Goal: Task Accomplishment & Management: Manage account settings

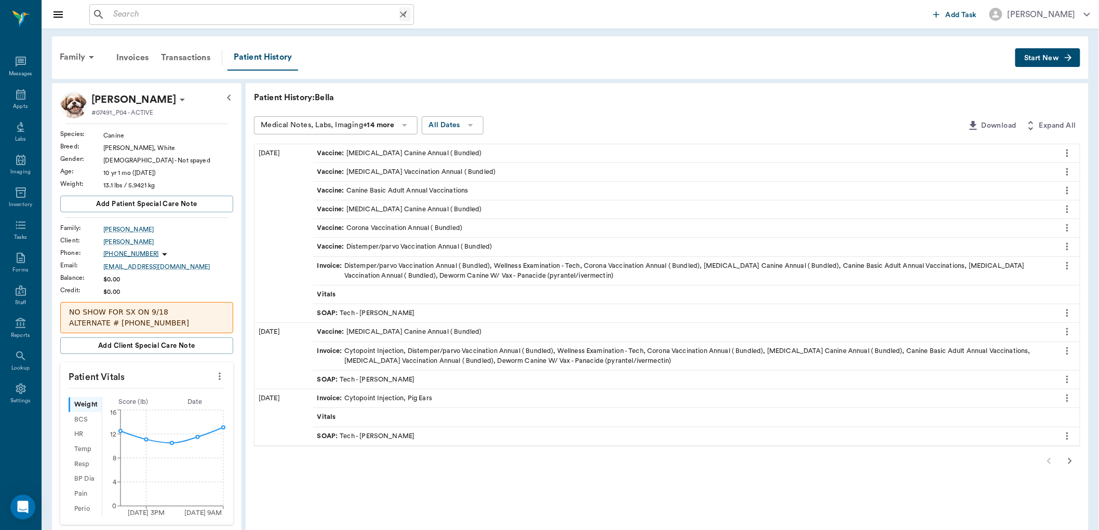
click at [211, 15] on input "text" at bounding box center [254, 14] width 290 height 15
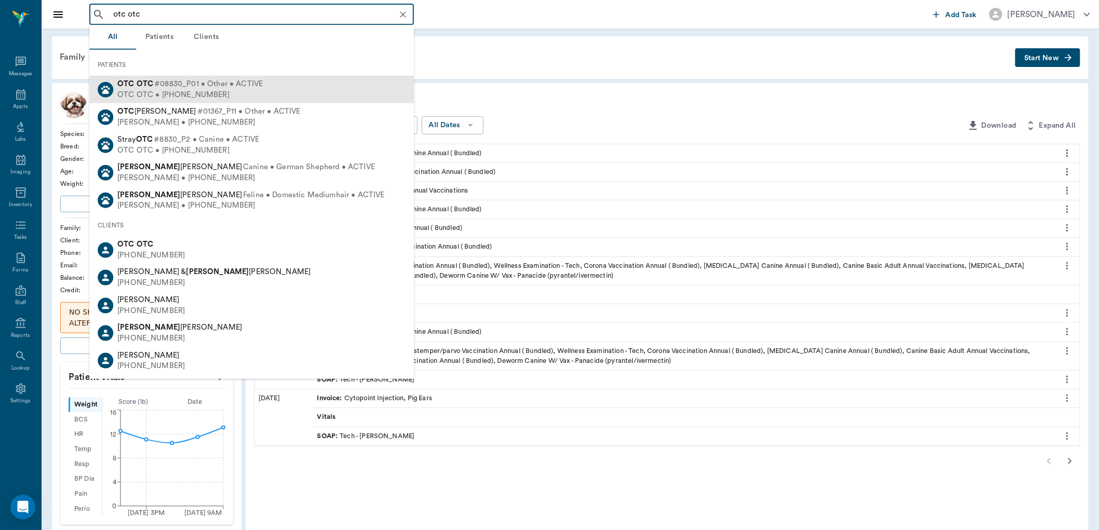
click at [215, 90] on div "OTC OTC • [PHONE_NUMBER]" at bounding box center [189, 94] width 145 height 11
type input "otc otc"
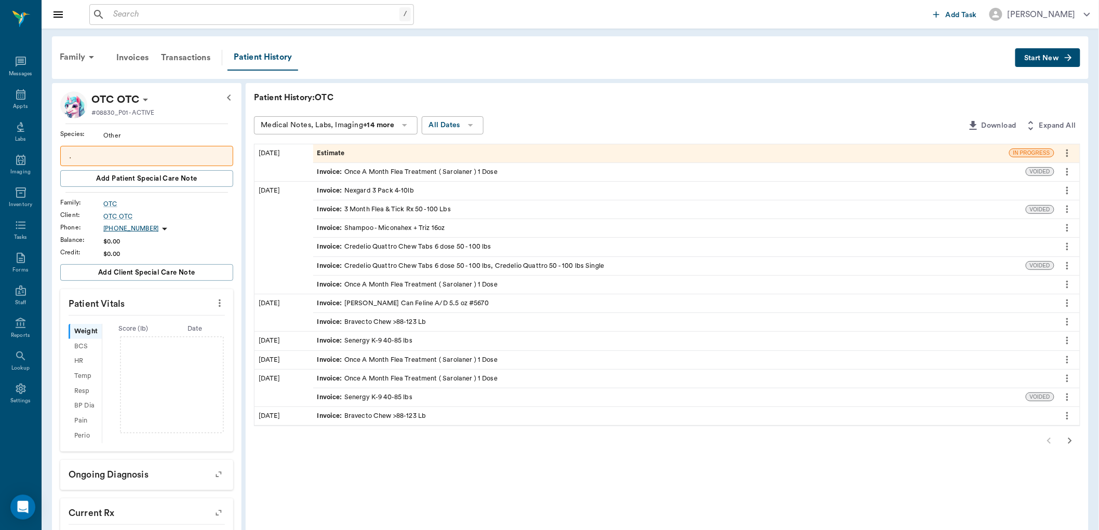
click at [452, 157] on div "Estimate" at bounding box center [661, 153] width 696 height 18
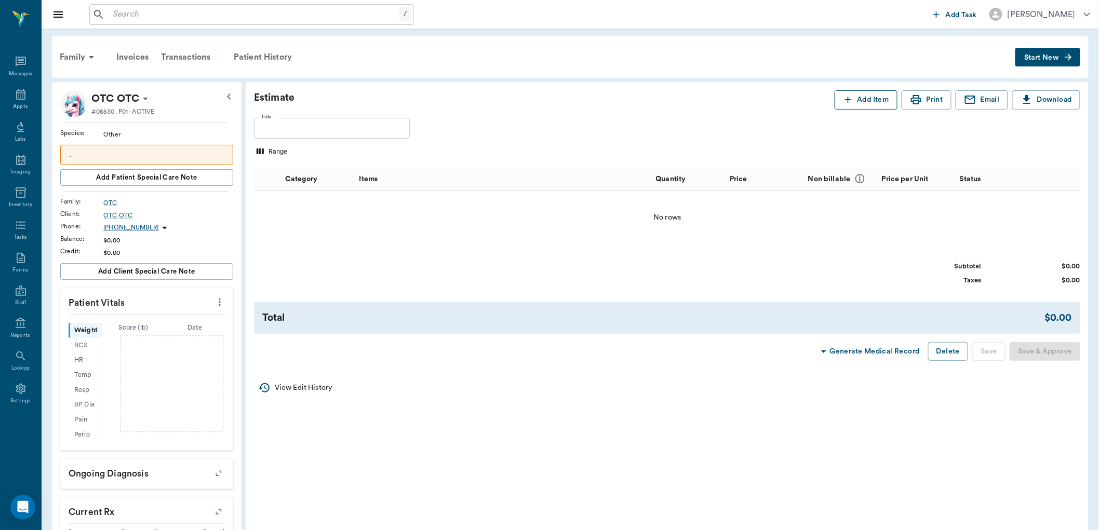
click at [858, 100] on button "Add Item" at bounding box center [866, 99] width 63 height 19
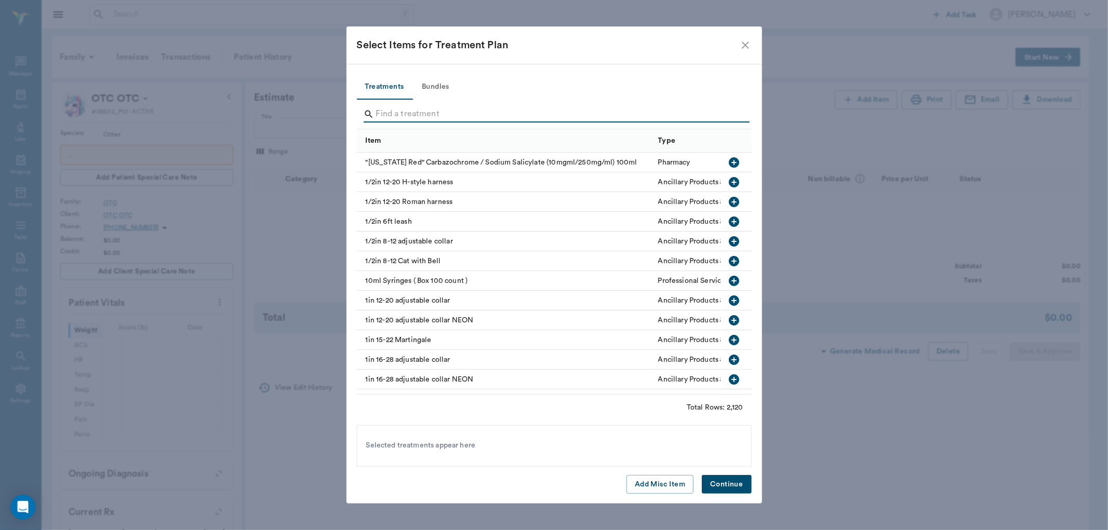
click at [525, 107] on input "Search" at bounding box center [555, 114] width 358 height 17
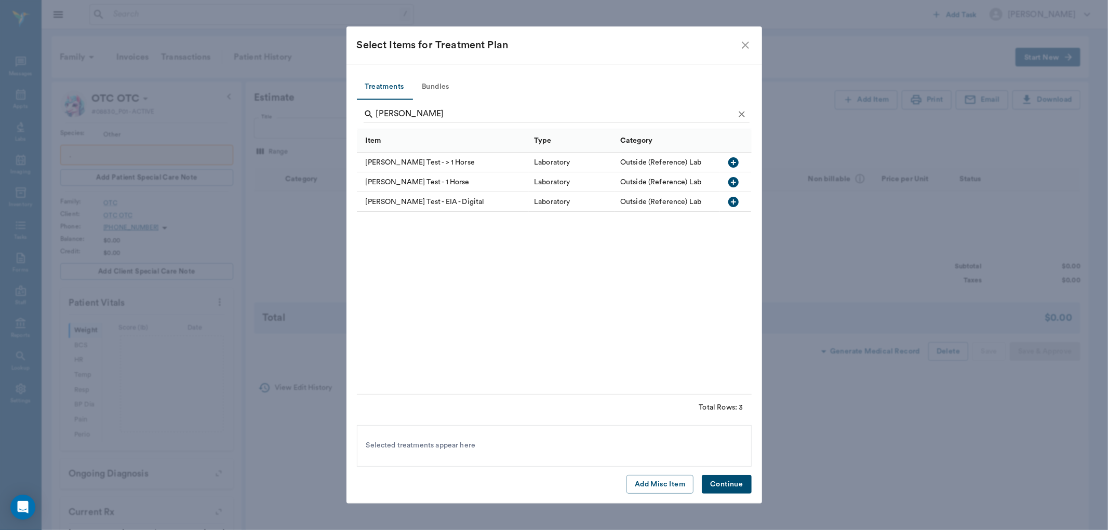
click at [734, 204] on icon "button" at bounding box center [733, 202] width 12 height 12
click at [515, 112] on input "[PERSON_NAME]" at bounding box center [555, 114] width 358 height 17
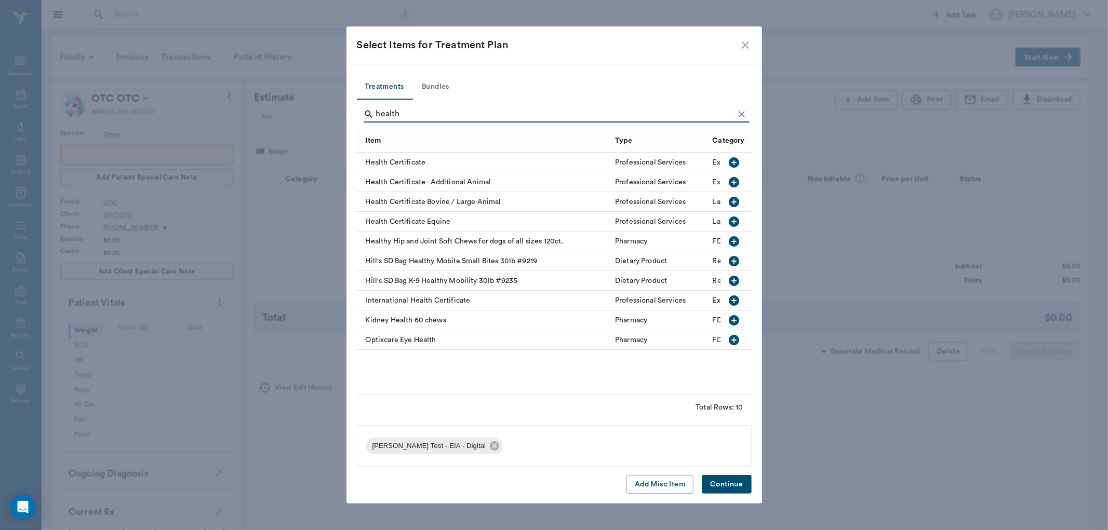
type input "health"
click at [735, 222] on icon "button" at bounding box center [734, 222] width 10 height 10
click at [729, 488] on button "Continue" at bounding box center [726, 484] width 49 height 19
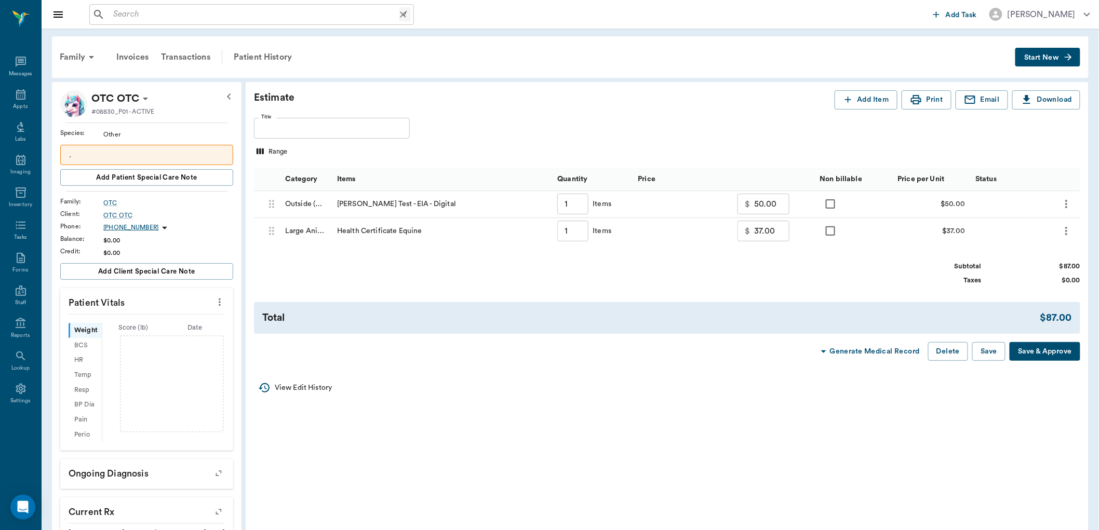
click at [254, 14] on input "text" at bounding box center [254, 14] width 290 height 15
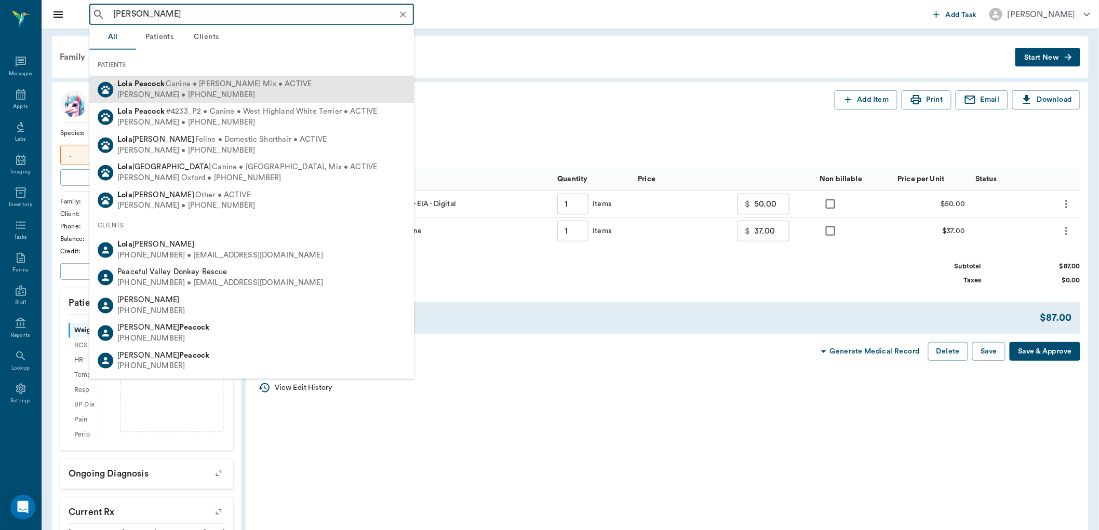
click at [156, 82] on b "Peacock" at bounding box center [150, 84] width 30 height 8
type input "[PERSON_NAME]"
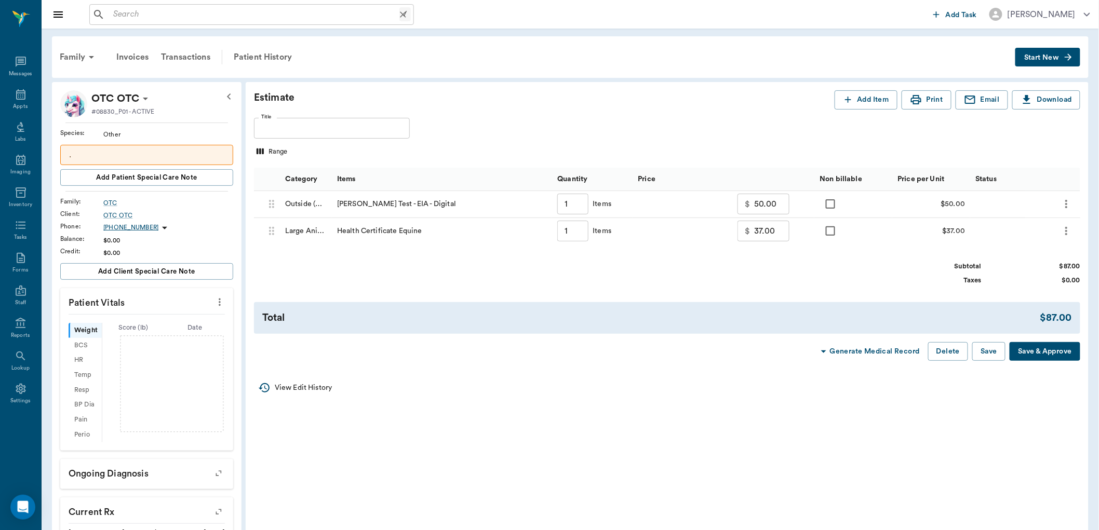
click at [145, 12] on input "text" at bounding box center [254, 14] width 290 height 15
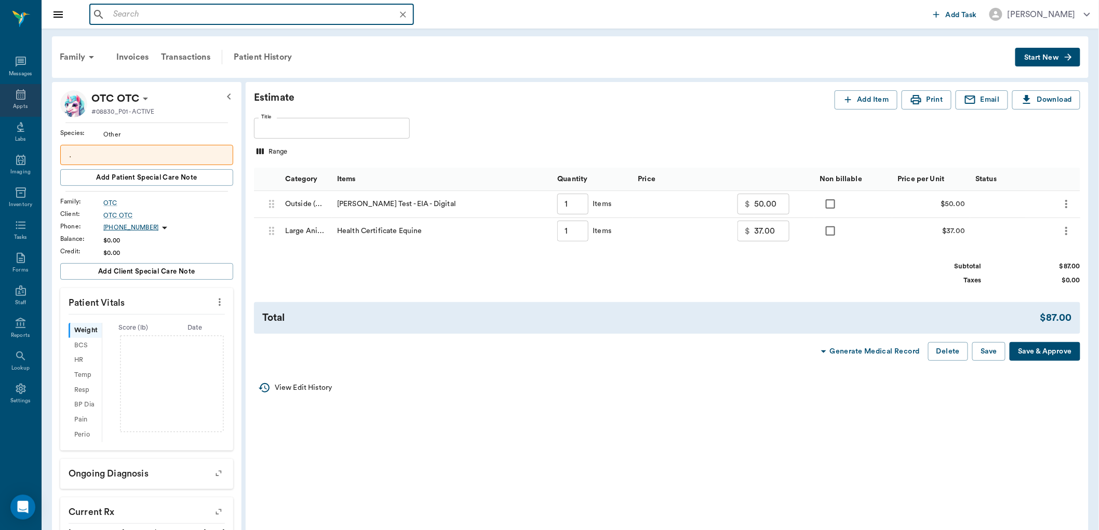
click at [23, 91] on icon at bounding box center [21, 94] width 12 height 12
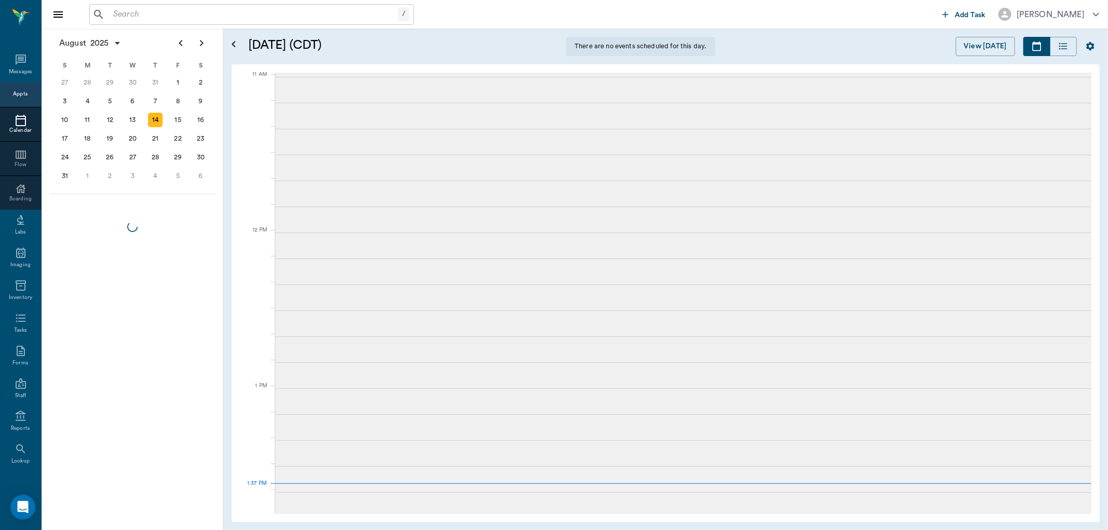
scroll to position [470, 0]
click at [220, 13] on input "text" at bounding box center [253, 14] width 289 height 15
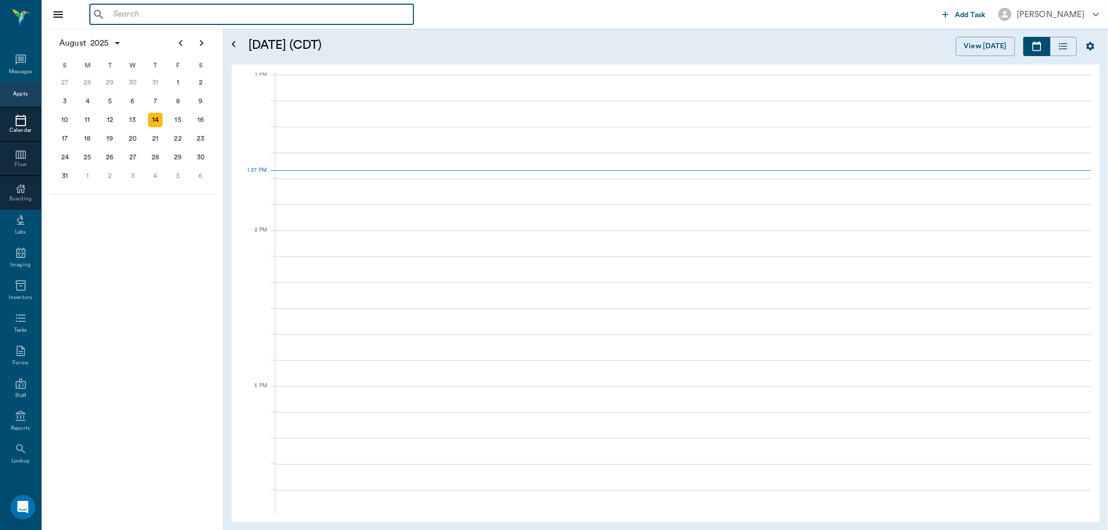
scroll to position [781, 0]
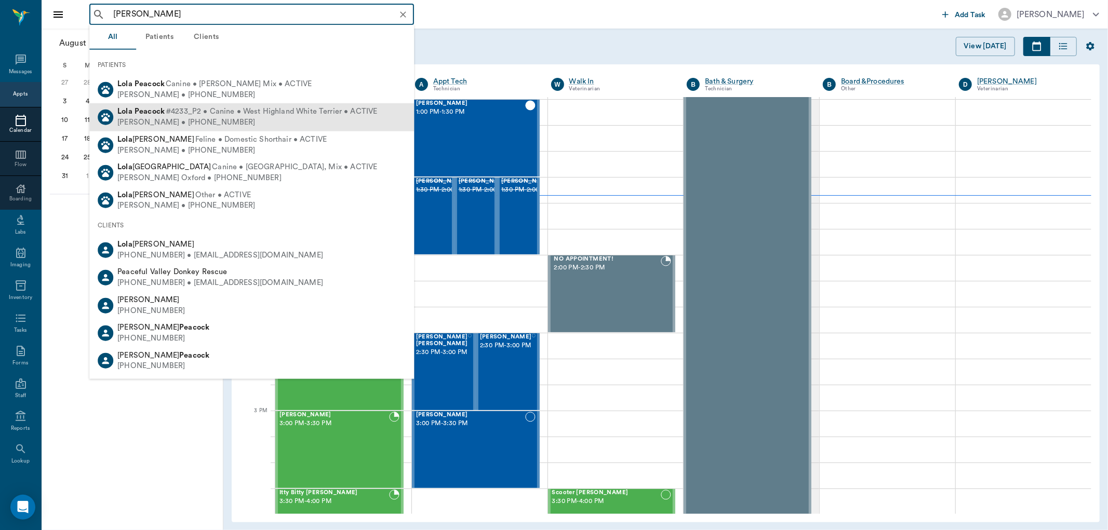
click at [166, 115] on span "#4233_P2 • Canine • West Highland White Terrier • ACTIVE" at bounding box center [271, 112] width 211 height 11
type input "[PERSON_NAME]"
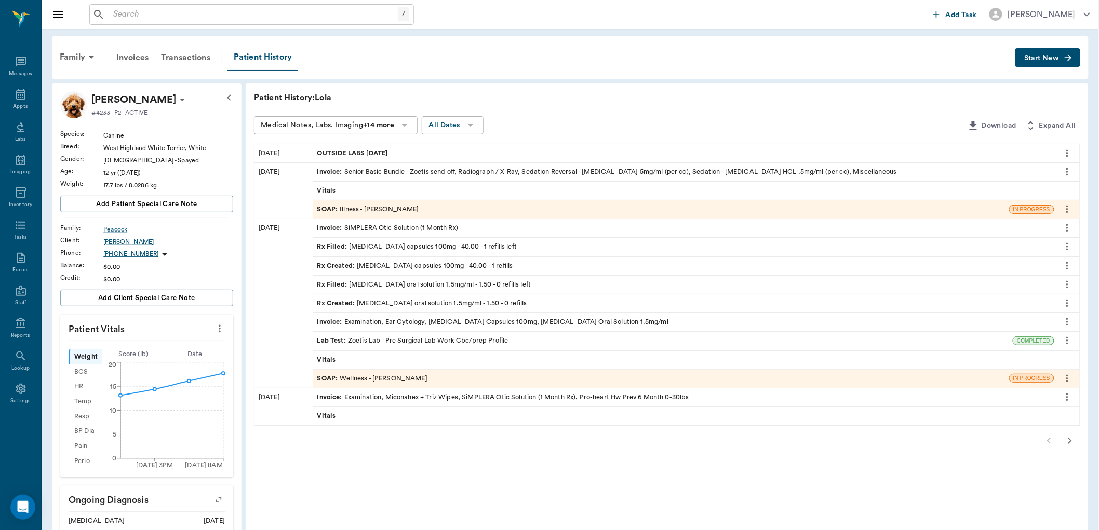
click at [1067, 245] on icon "more" at bounding box center [1067, 247] width 11 height 12
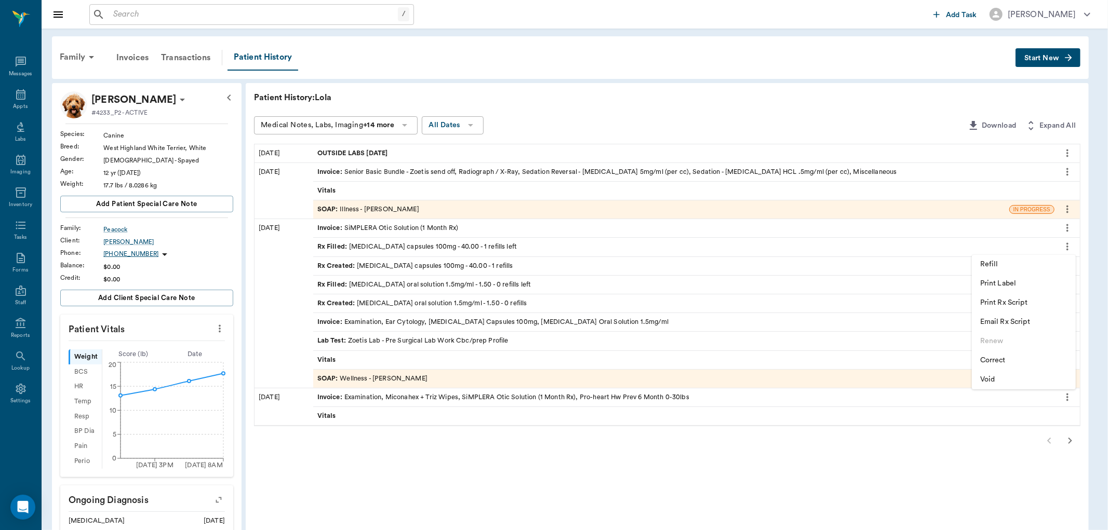
click at [1003, 260] on span "Refill" at bounding box center [1023, 264] width 87 height 11
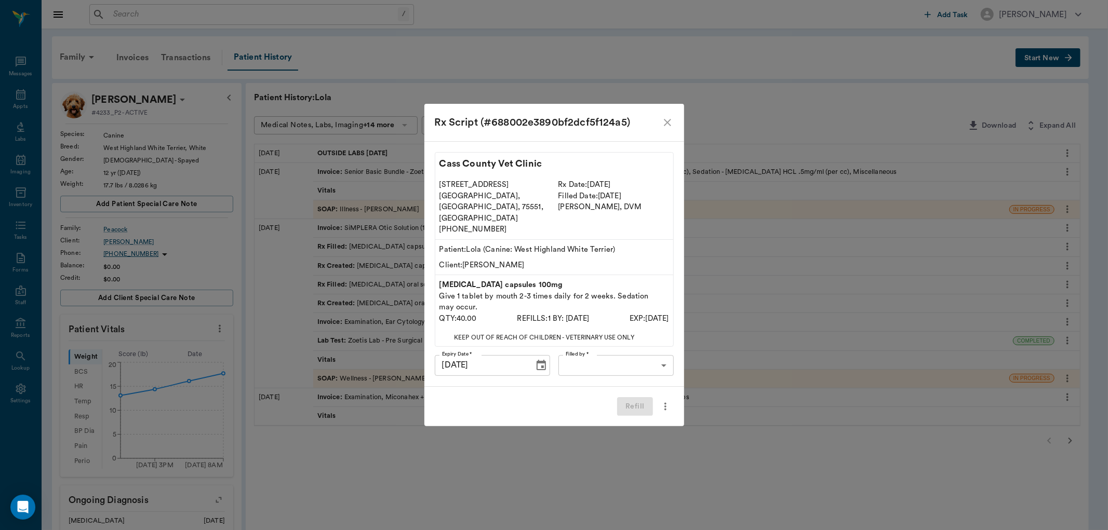
click at [611, 354] on body "/ ​ Add Task [PERSON_NAME] Nectar Messages Appts Labs Imaging Inventory Tasks F…" at bounding box center [554, 381] width 1108 height 763
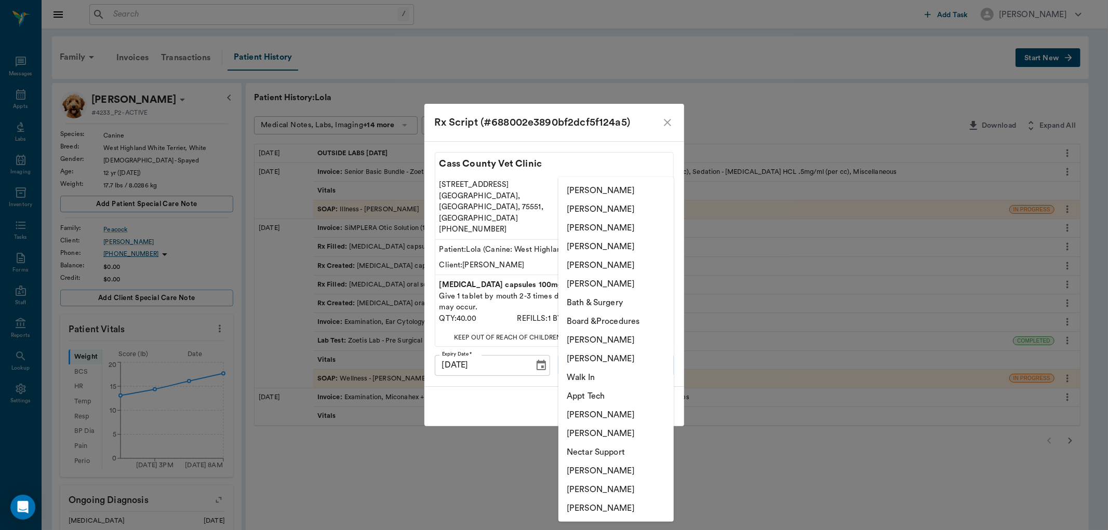
click at [608, 266] on li "[PERSON_NAME]" at bounding box center [616, 265] width 115 height 19
type input "63ec2ece52e12b0ba117cc90"
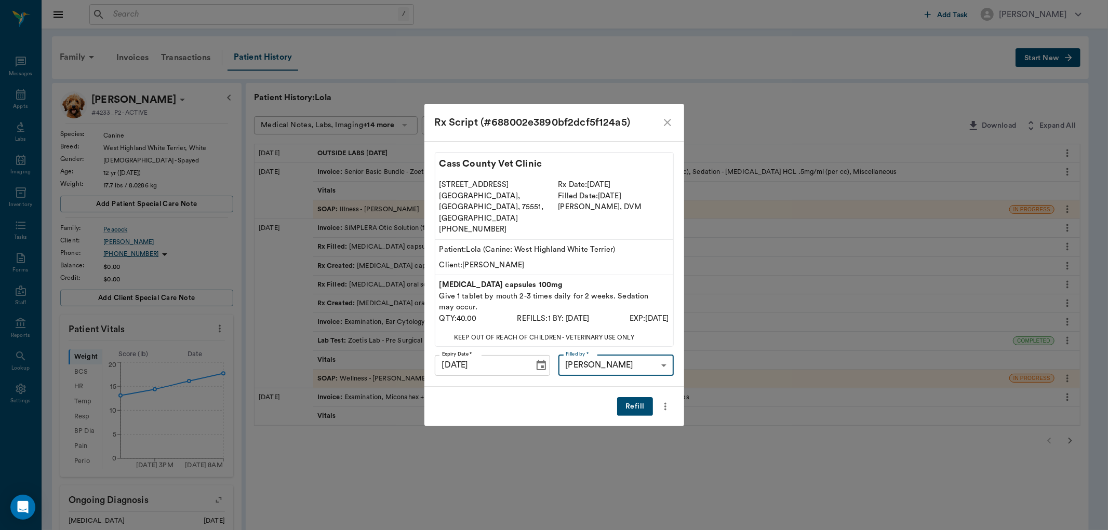
click at [638, 397] on button "Refill" at bounding box center [634, 406] width 35 height 19
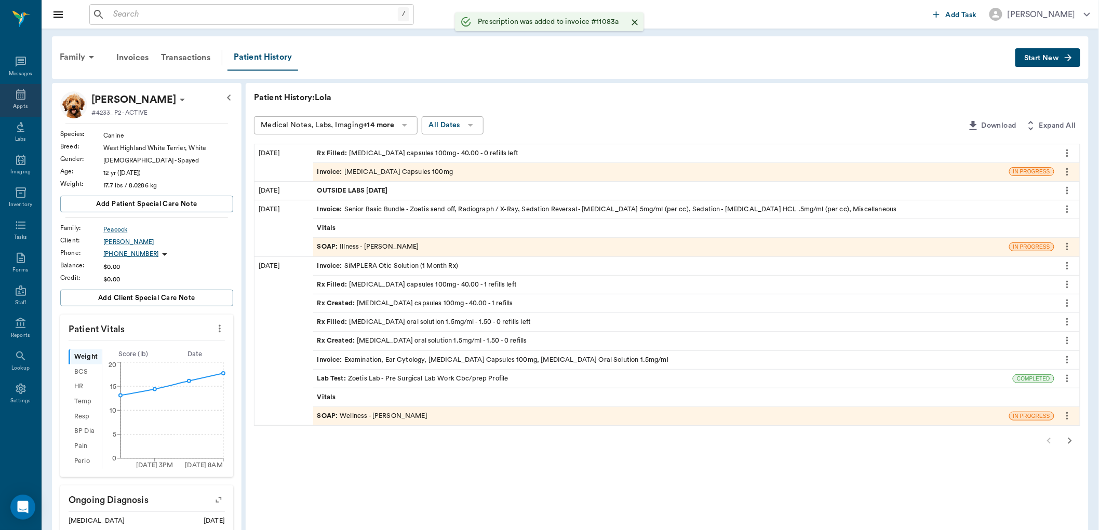
click at [19, 96] on icon at bounding box center [21, 94] width 12 height 12
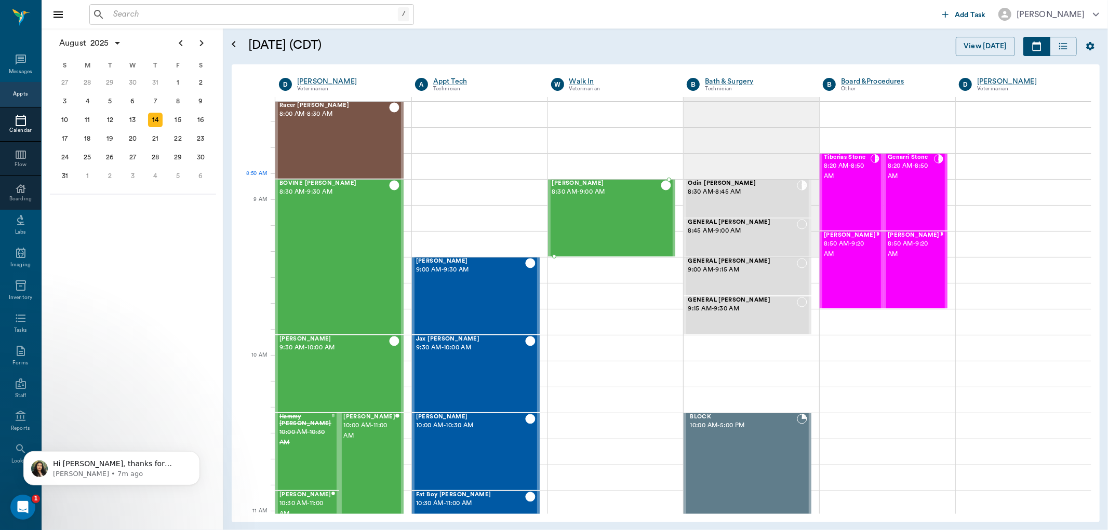
scroll to position [58, 0]
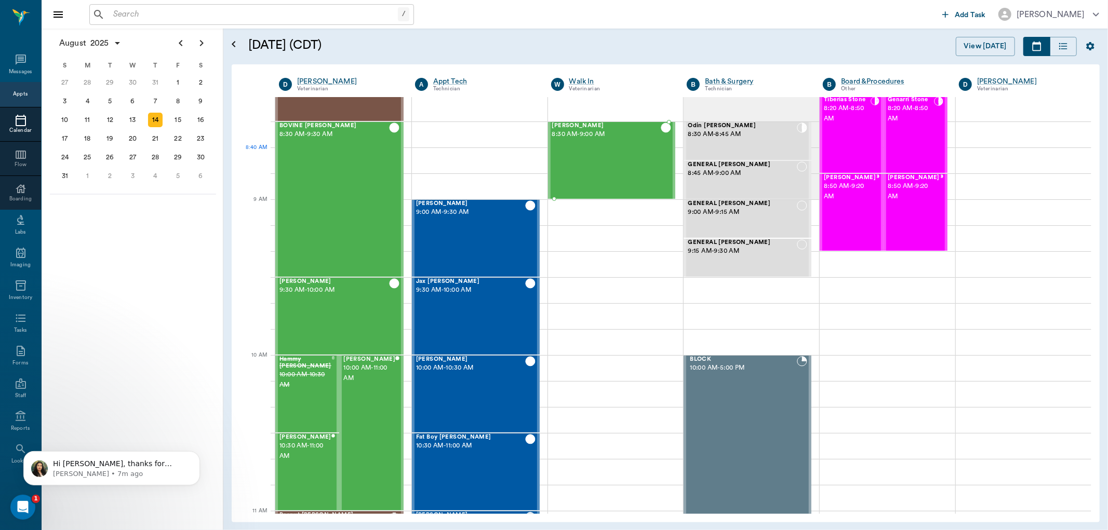
click at [609, 152] on div "[PERSON_NAME] 8:30 AM - 9:00 AM" at bounding box center [606, 161] width 109 height 76
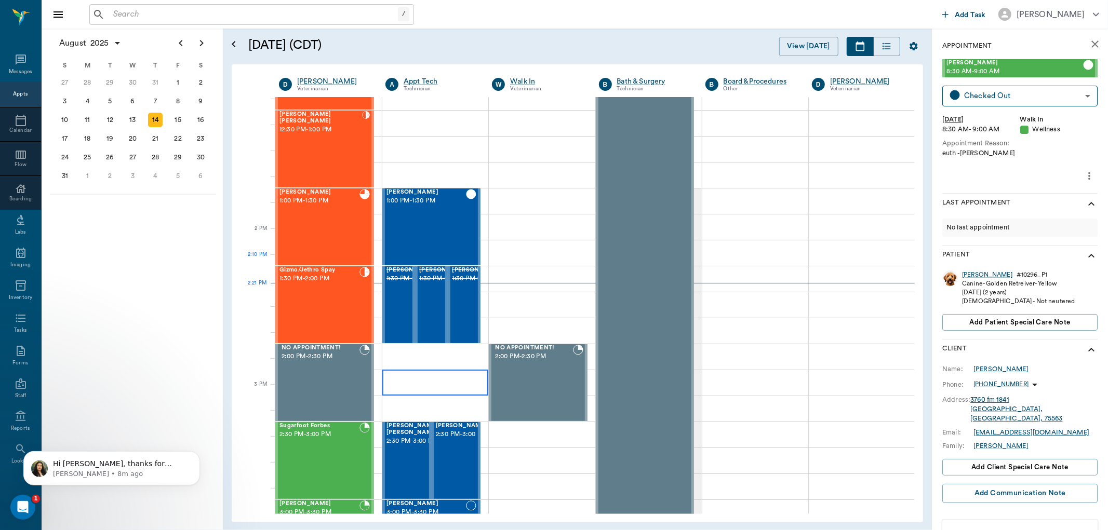
scroll to position [808, 0]
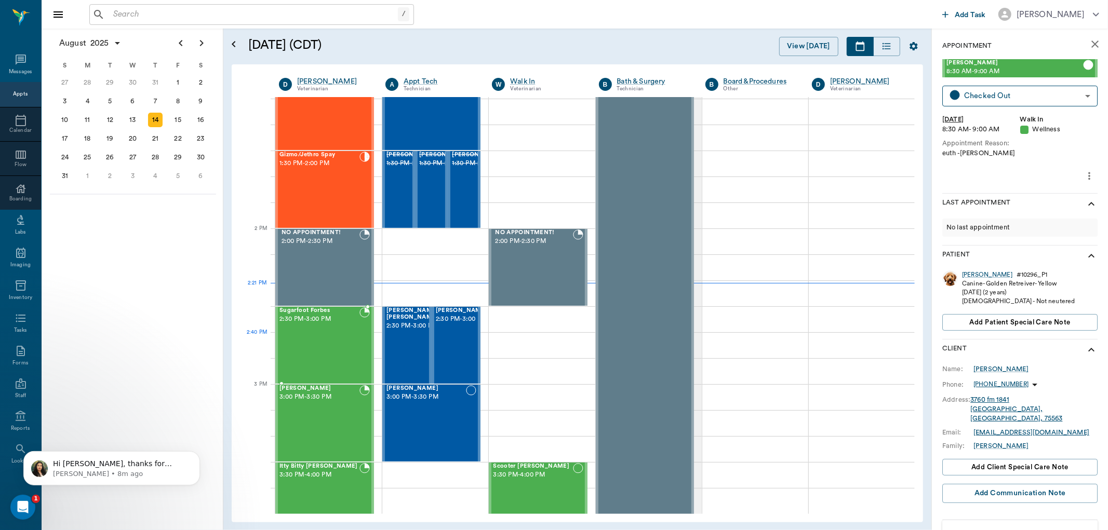
click at [328, 335] on div "Sugarfoot Forbes 2:30 PM - 3:00 PM" at bounding box center [320, 346] width 80 height 76
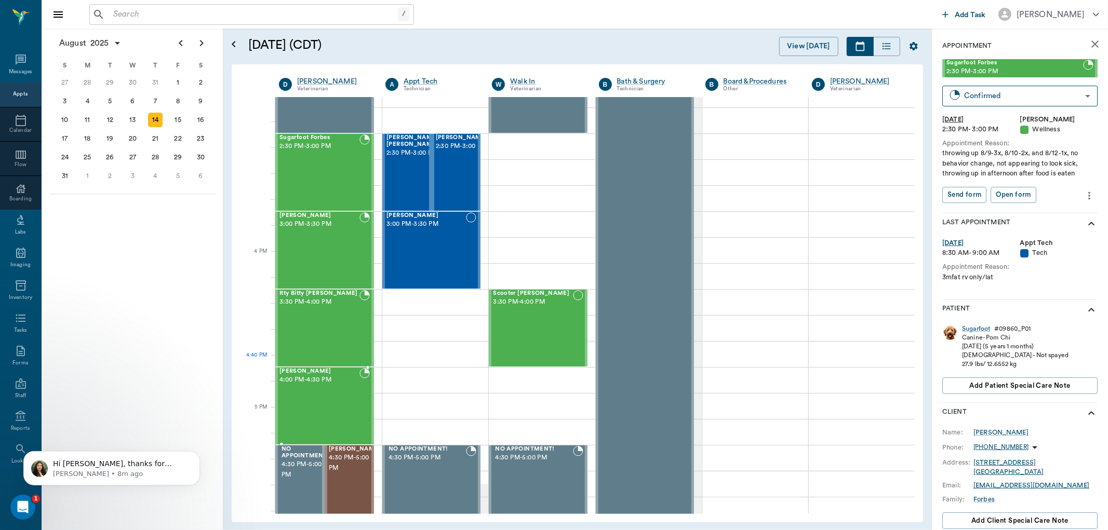
scroll to position [1097, 0]
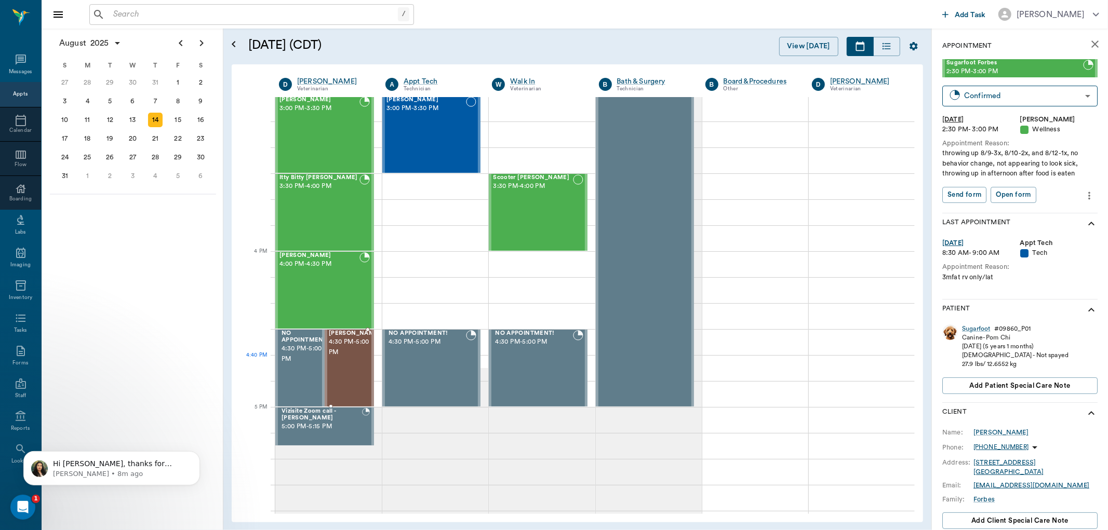
click at [350, 356] on span "4:30 PM - 5:00 PM" at bounding box center [355, 347] width 52 height 21
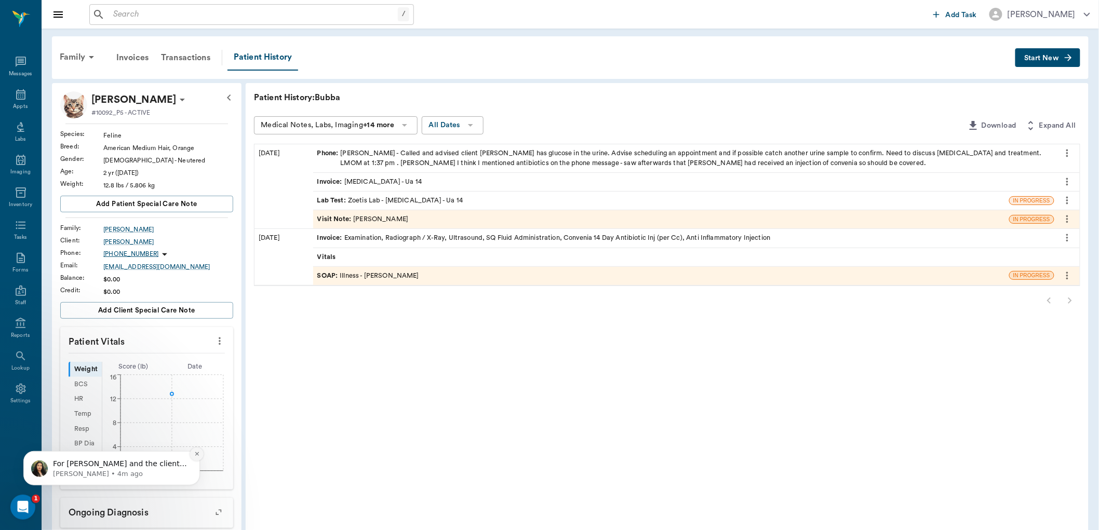
click at [194, 455] on icon "Dismiss notification" at bounding box center [197, 454] width 6 height 6
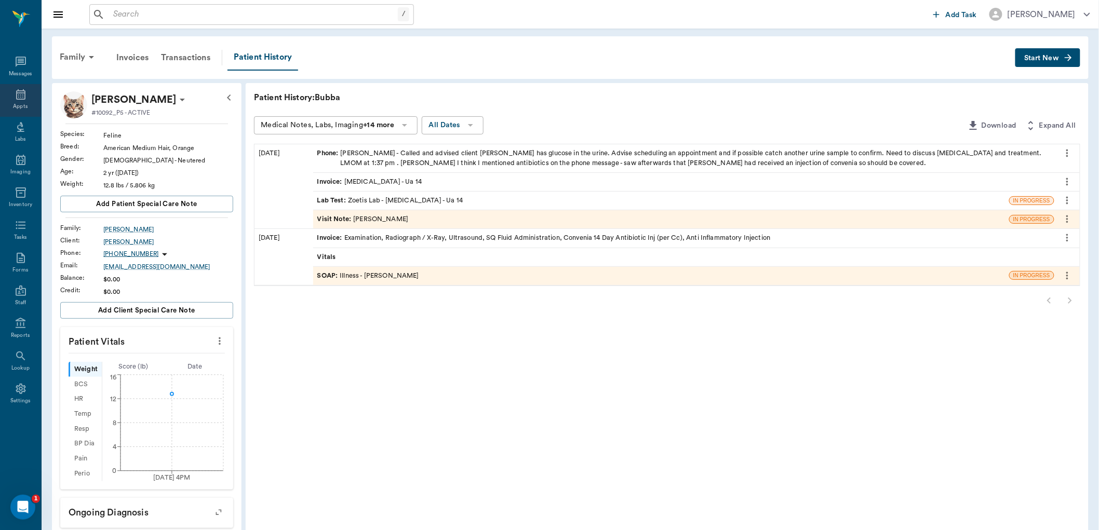
click at [11, 101] on div "Appts" at bounding box center [20, 100] width 41 height 33
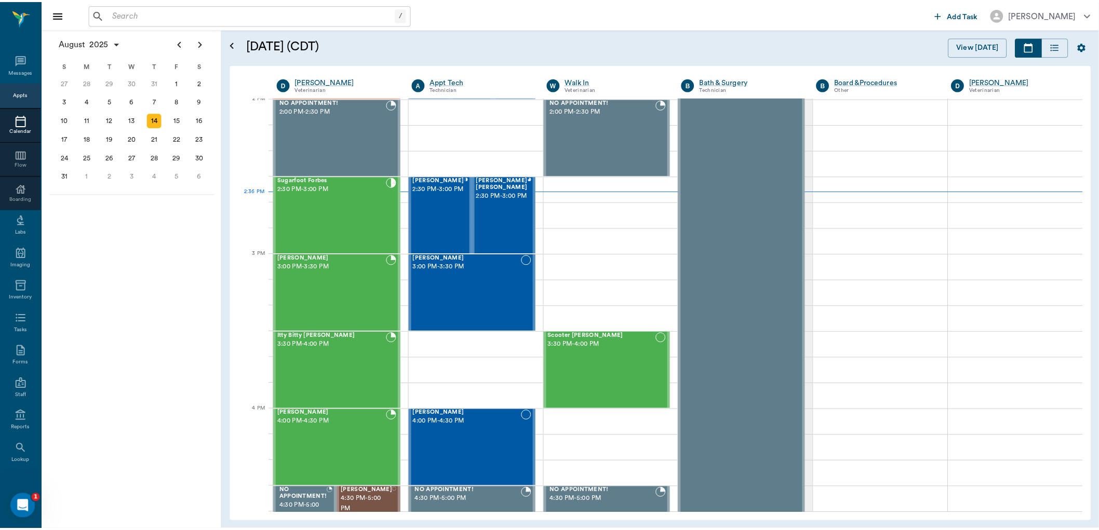
scroll to position [937, 0]
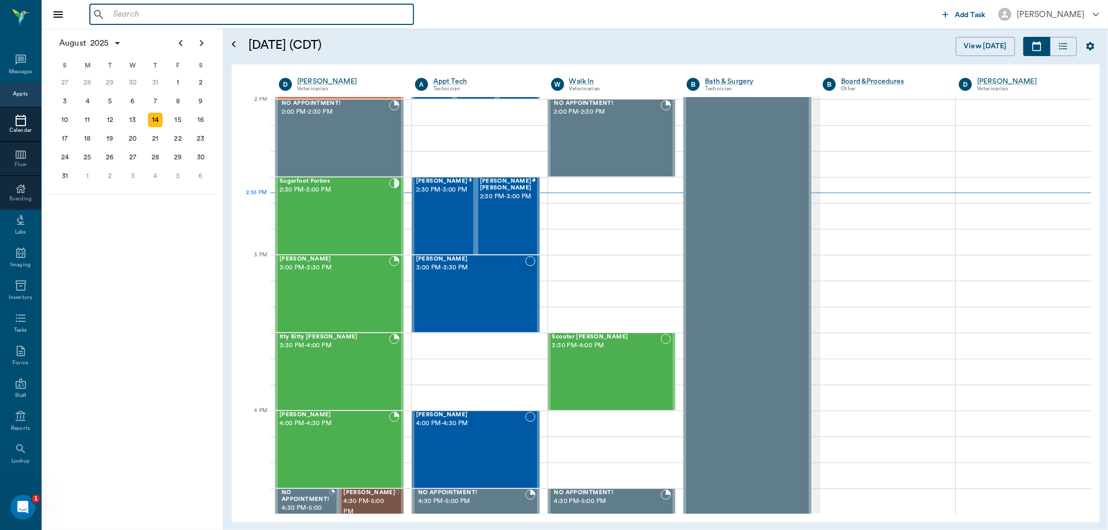
click at [360, 17] on input "text" at bounding box center [259, 14] width 300 height 15
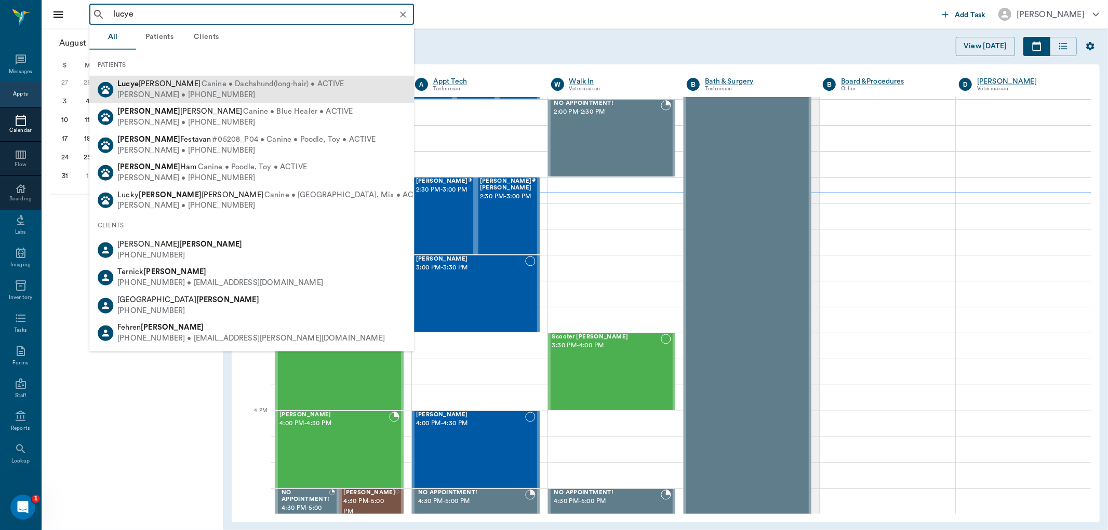
click at [252, 90] on div "Tammye Fant • (903) 824-7742" at bounding box center [230, 94] width 227 height 11
type input "lucye"
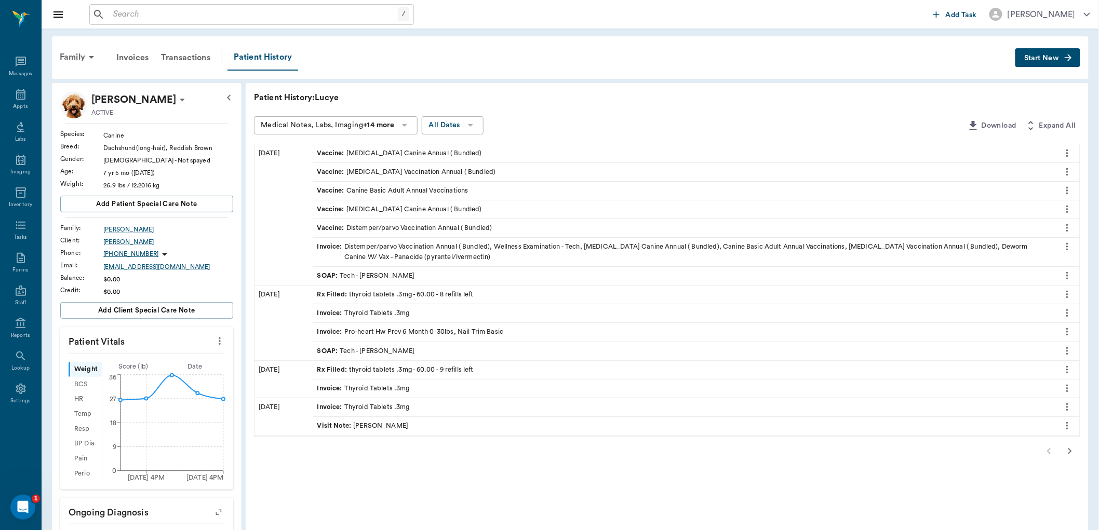
click at [461, 292] on div "Rx Filled : thyroid tablets .3mg - 60.00 - 8 refills left" at bounding box center [395, 295] width 156 height 10
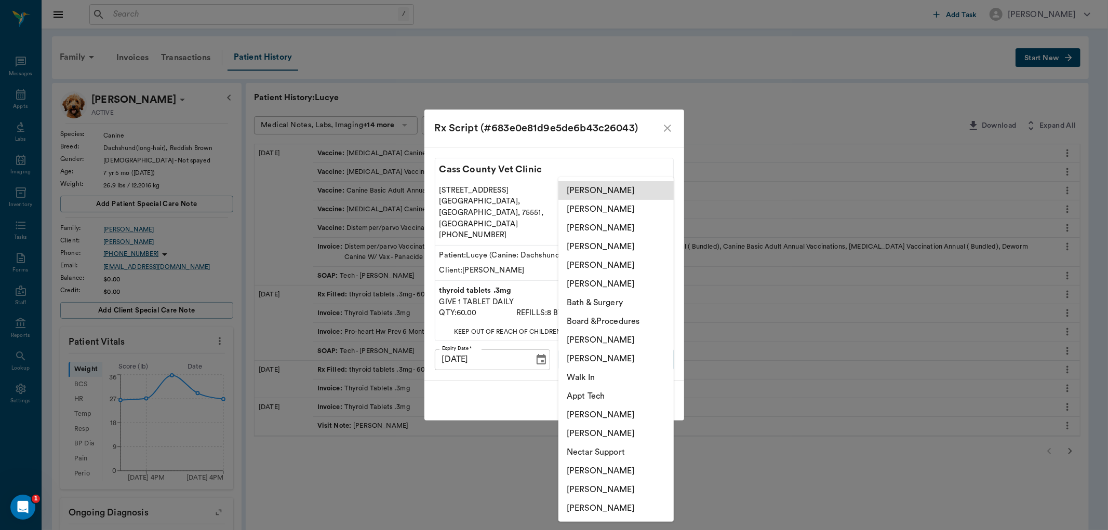
click at [610, 347] on body "/ ​ Add Task Dr. Bert Ellsworth Nectar Messages Appts Labs Imaging Inventory Ta…" at bounding box center [554, 407] width 1108 height 814
click at [617, 354] on li "[PERSON_NAME]" at bounding box center [616, 359] width 115 height 19
type input "642ef10e332a41444de2bad1"
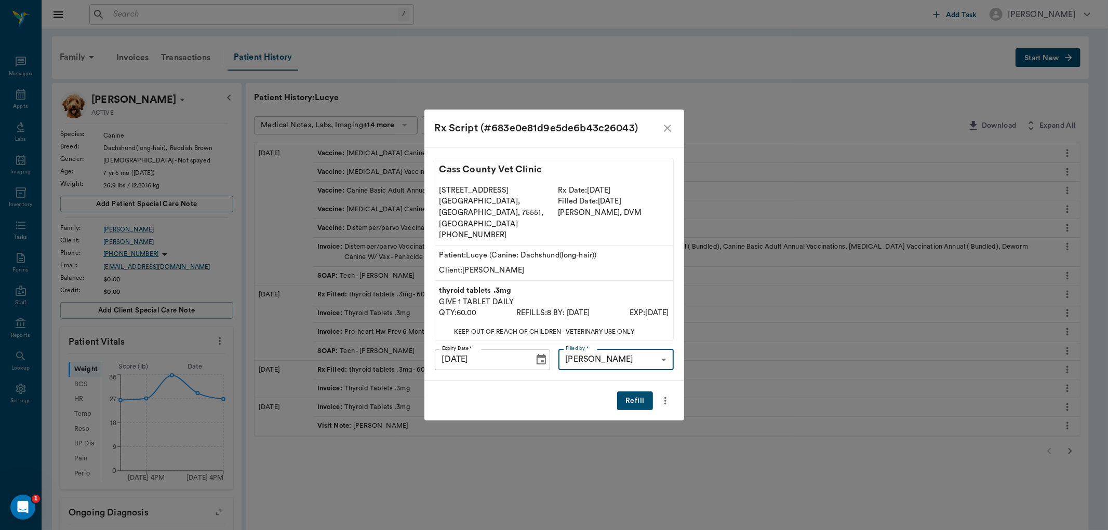
click at [579, 381] on div "Refill" at bounding box center [554, 401] width 260 height 40
click at [628, 392] on button "Refill" at bounding box center [634, 401] width 35 height 19
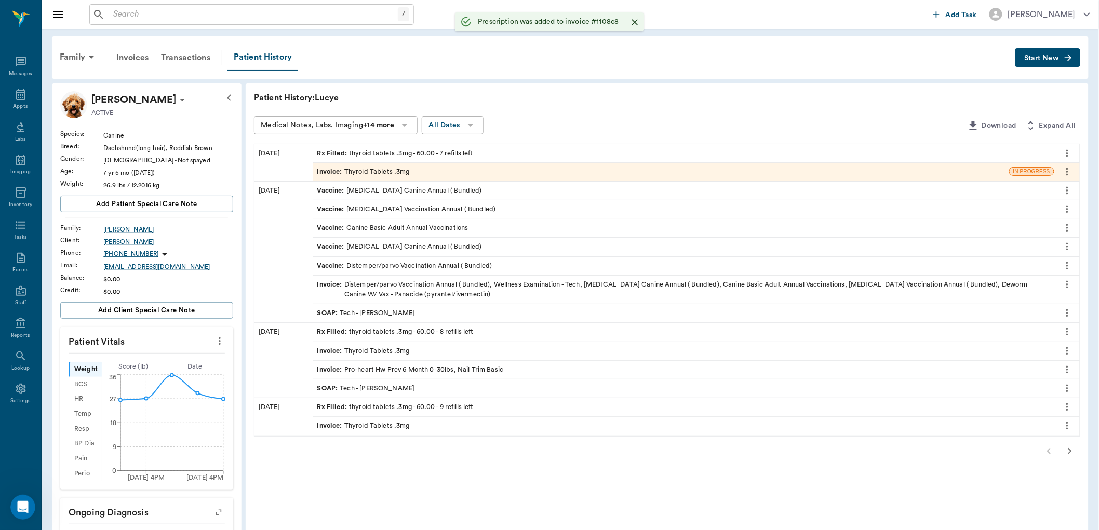
click at [314, 8] on input "text" at bounding box center [253, 14] width 289 height 15
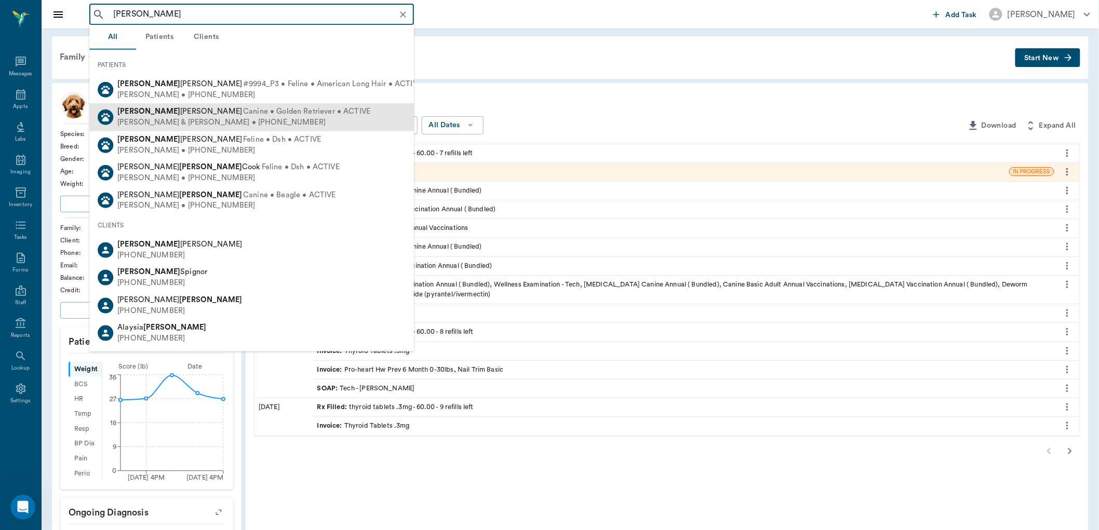
click at [276, 108] on span "Canine • Golden Retriever • ACTIVE" at bounding box center [306, 112] width 127 height 11
type input "freddie"
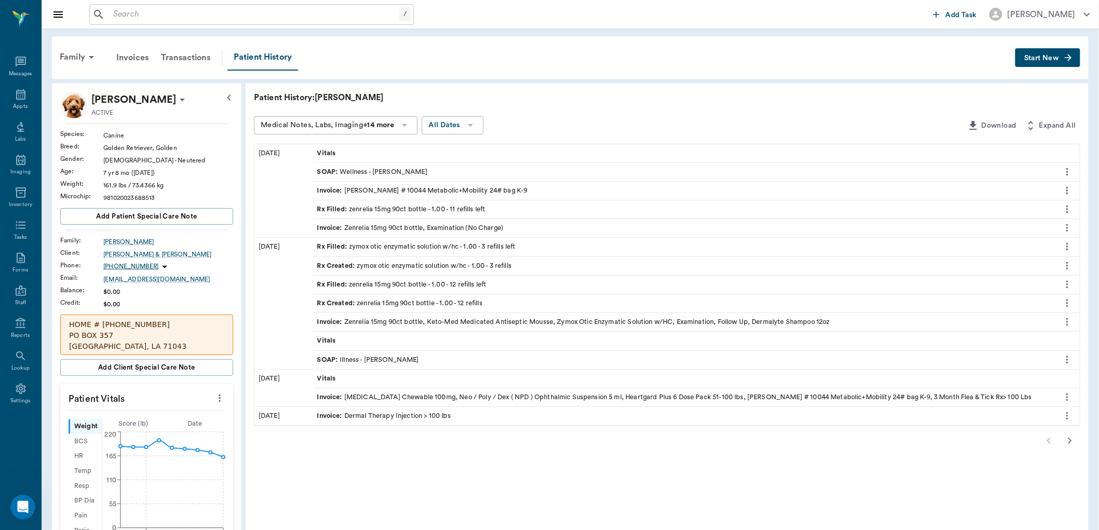
click at [408, 214] on div "Rx Filled : zenrelia 15mg 90ct bottle - 1.00 - 11 refills left" at bounding box center [401, 210] width 168 height 10
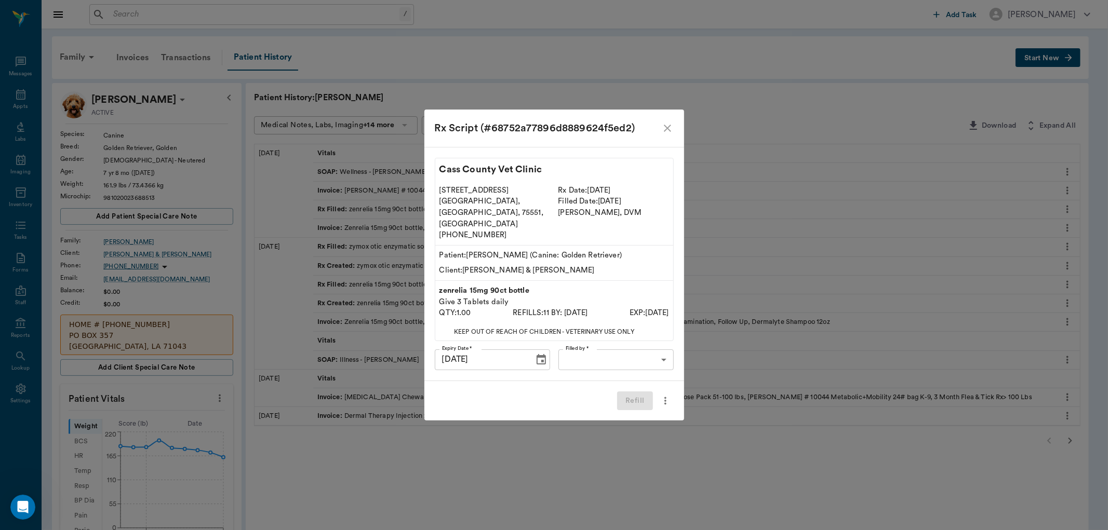
click at [671, 344] on body "/ ​ Add Task Dr. Bert Ellsworth Nectar Messages Appts Labs Imaging Inventory Ta…" at bounding box center [554, 454] width 1108 height 908
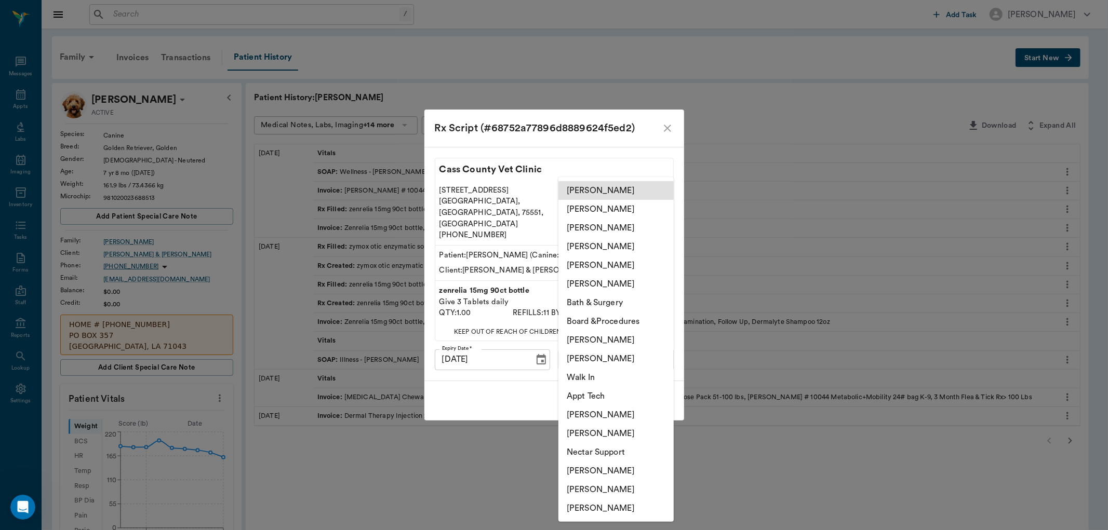
click at [617, 360] on li "[PERSON_NAME]" at bounding box center [616, 359] width 115 height 19
type input "642ef10e332a41444de2bad1"
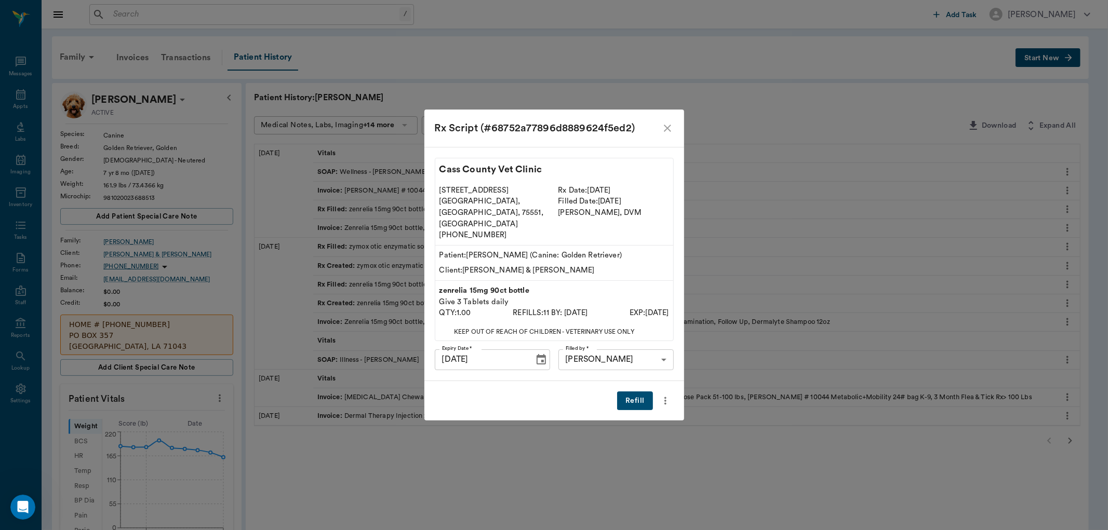
click at [632, 392] on button "Refill" at bounding box center [634, 401] width 35 height 19
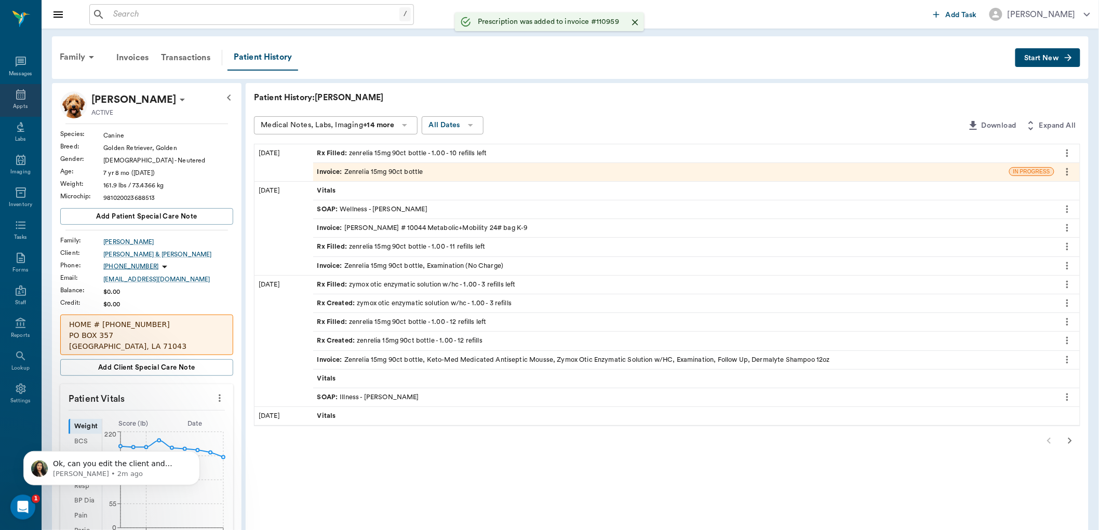
click at [22, 100] on icon at bounding box center [21, 94] width 12 height 12
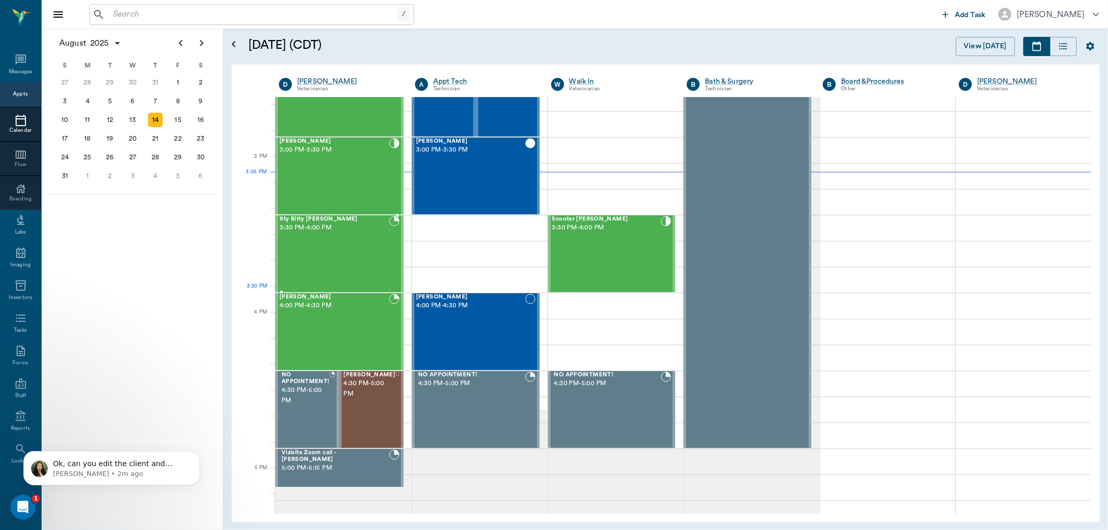
scroll to position [1036, 0]
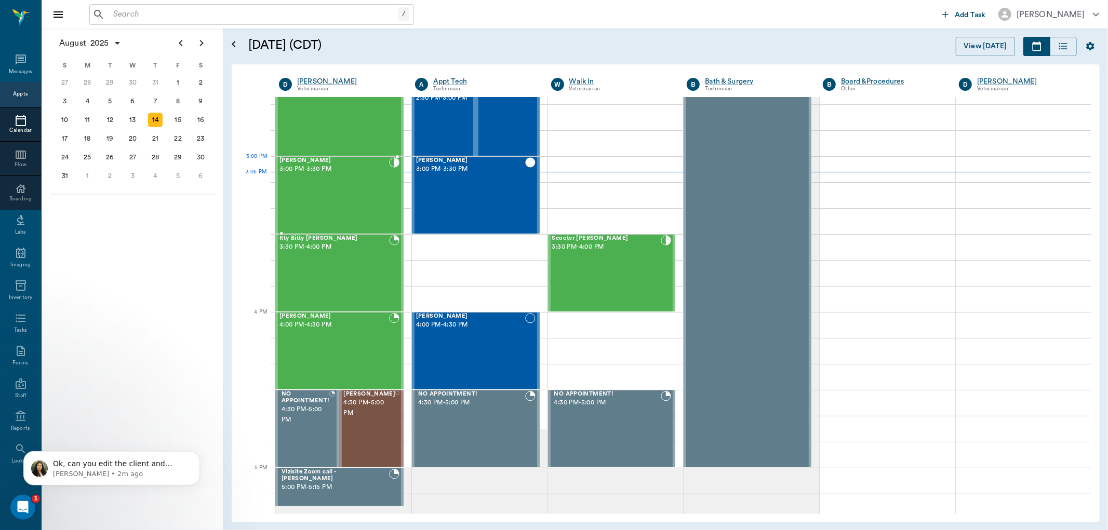
click at [328, 174] on div "Andy Heath 3:00 PM - 3:30 PM" at bounding box center [335, 195] width 110 height 76
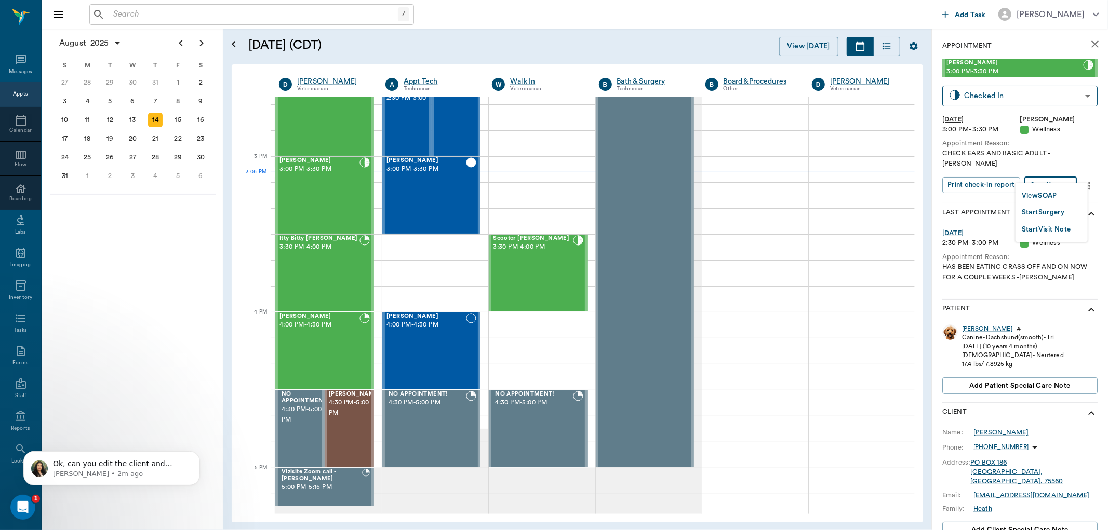
click at [1038, 172] on body "/ ​ Add Task Dr. Bert Ellsworth Nectar Messages Appts Calendar Flow Boarding La…" at bounding box center [554, 265] width 1108 height 530
click at [1026, 195] on button "View SOAP" at bounding box center [1039, 196] width 35 height 12
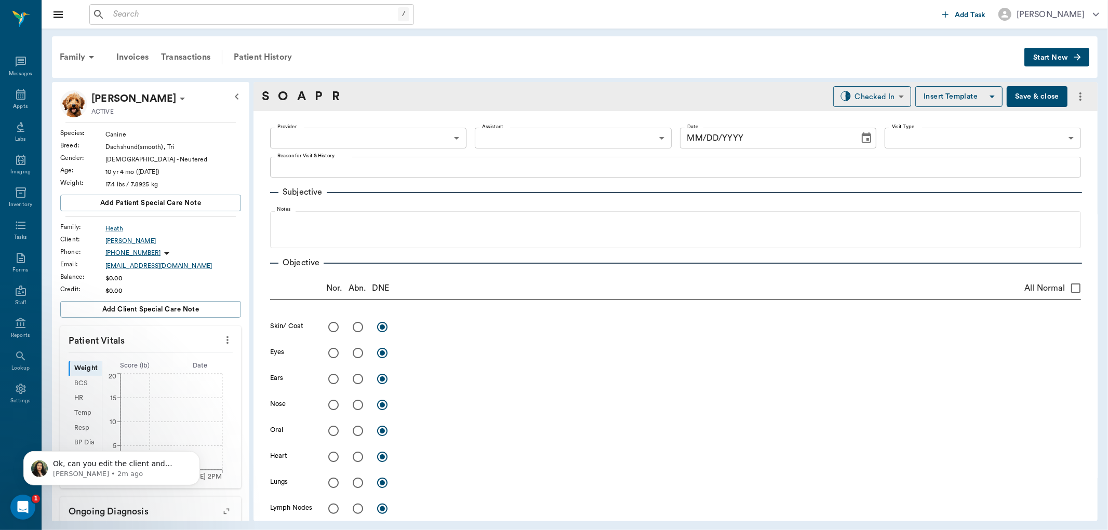
type input "63ec2f075fda476ae8351a4d"
type input "63ec2e7e52e12b0ba117b124"
type input "65d2be4f46e3a538d89b8c14"
type textarea "CHECK EARS AND BASIC ADULT -LORY"
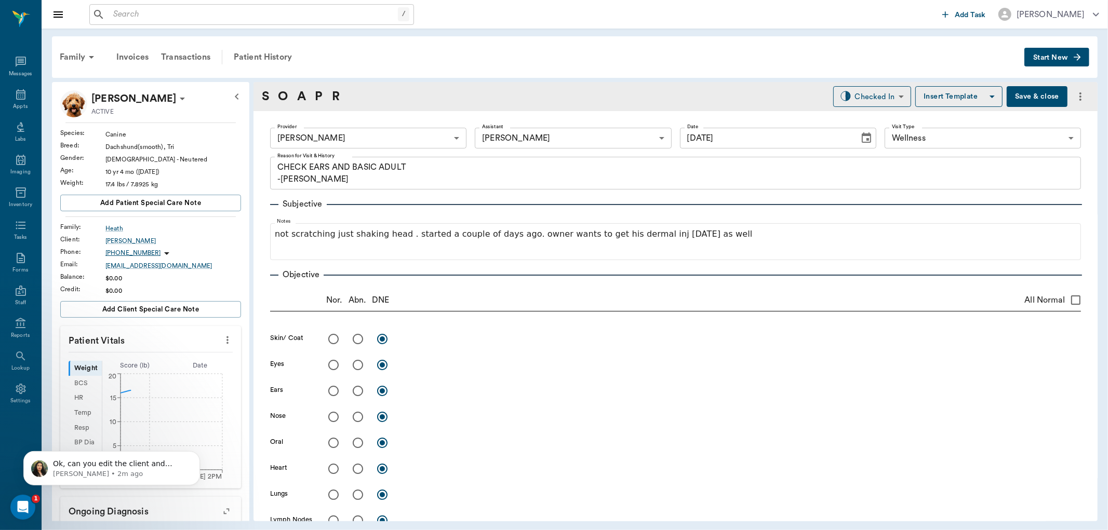
type input "08/14/2025"
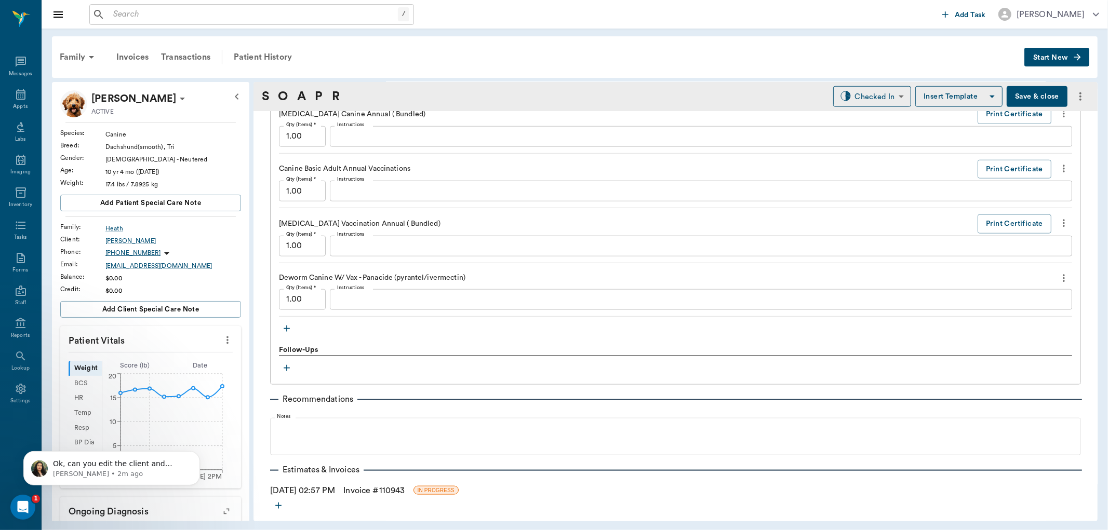
scroll to position [923, 0]
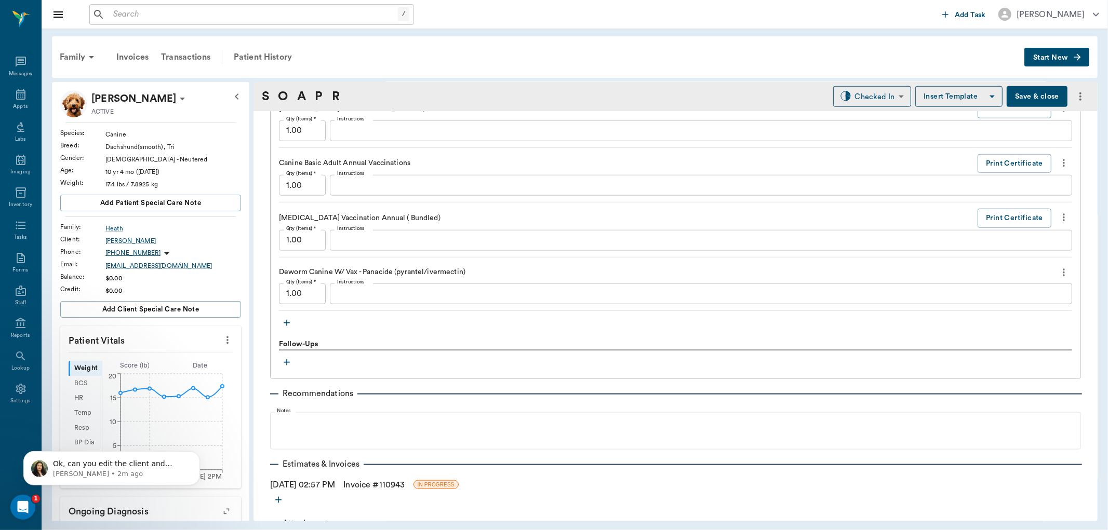
click at [284, 321] on icon "button" at bounding box center [287, 323] width 10 height 10
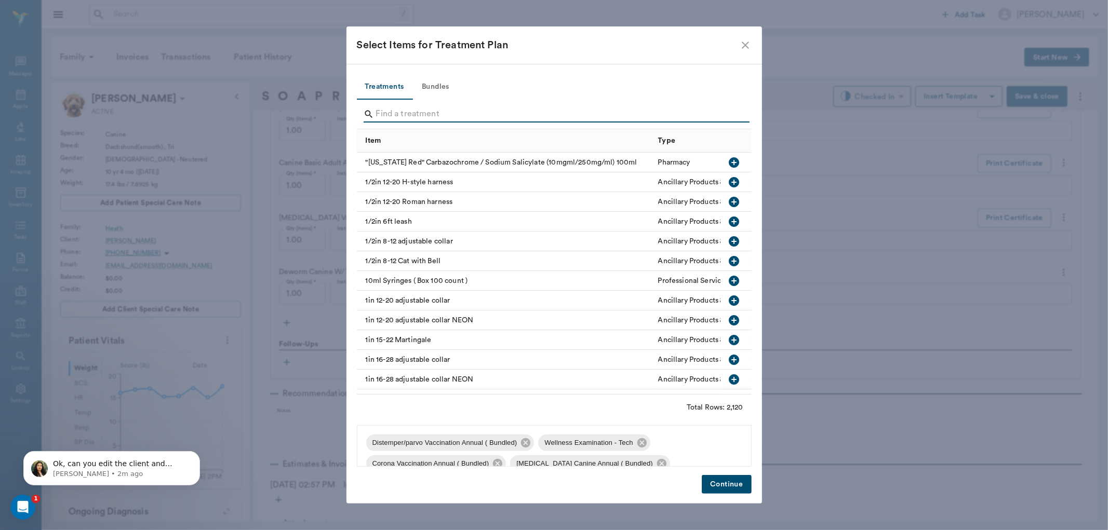
click at [387, 116] on input "Search" at bounding box center [555, 114] width 358 height 17
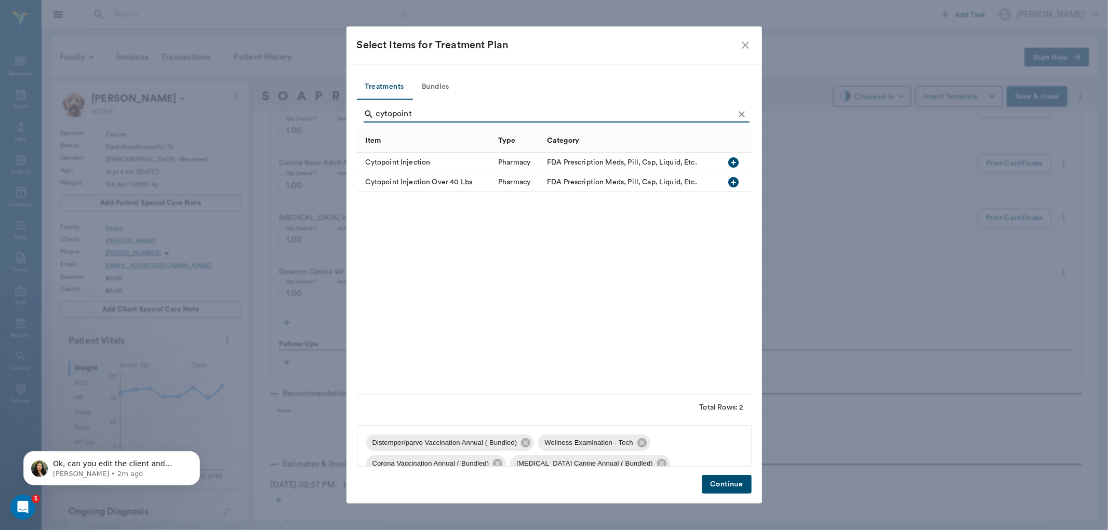
type input "cytopoint"
click at [728, 159] on icon "button" at bounding box center [734, 162] width 12 height 12
click at [736, 479] on button "Continue" at bounding box center [726, 484] width 49 height 19
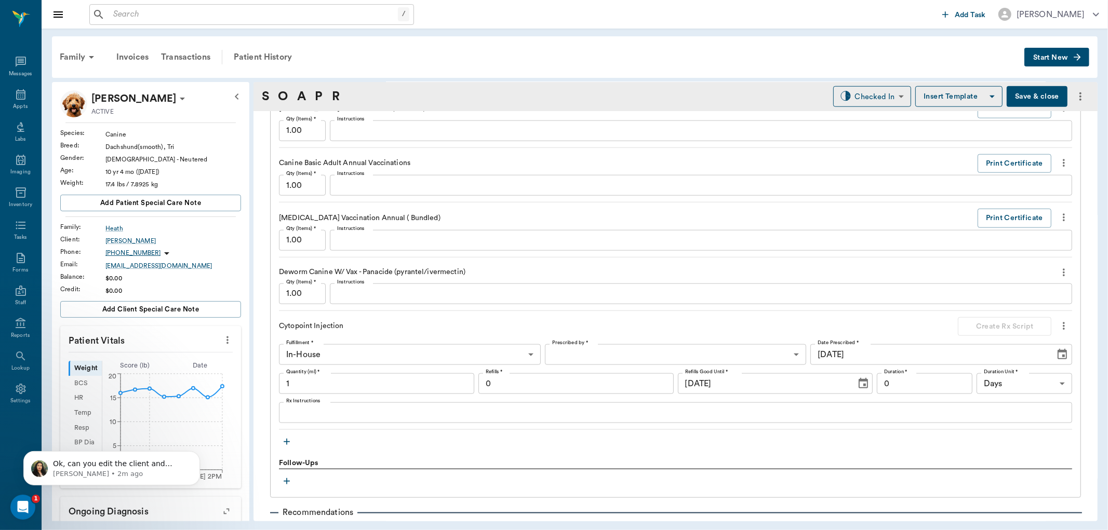
click at [303, 386] on input "1" at bounding box center [376, 384] width 195 height 21
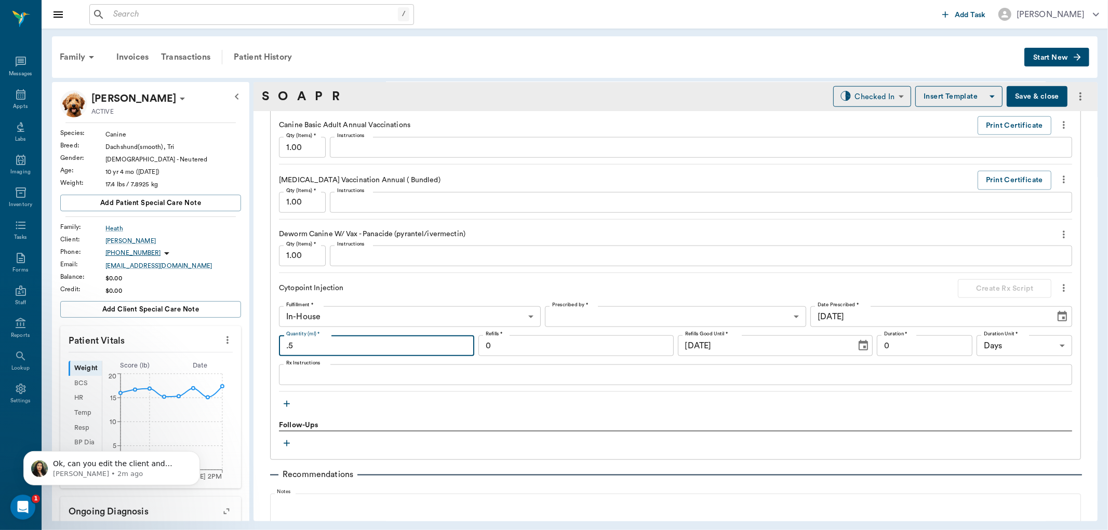
scroll to position [981, 0]
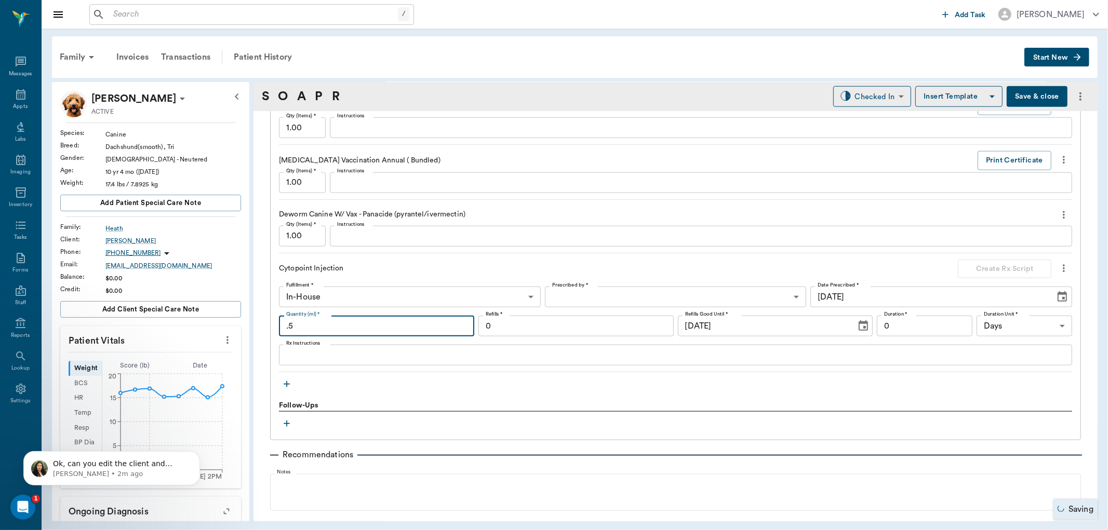
type input ".5"
click at [287, 383] on icon "button" at bounding box center [287, 384] width 10 height 10
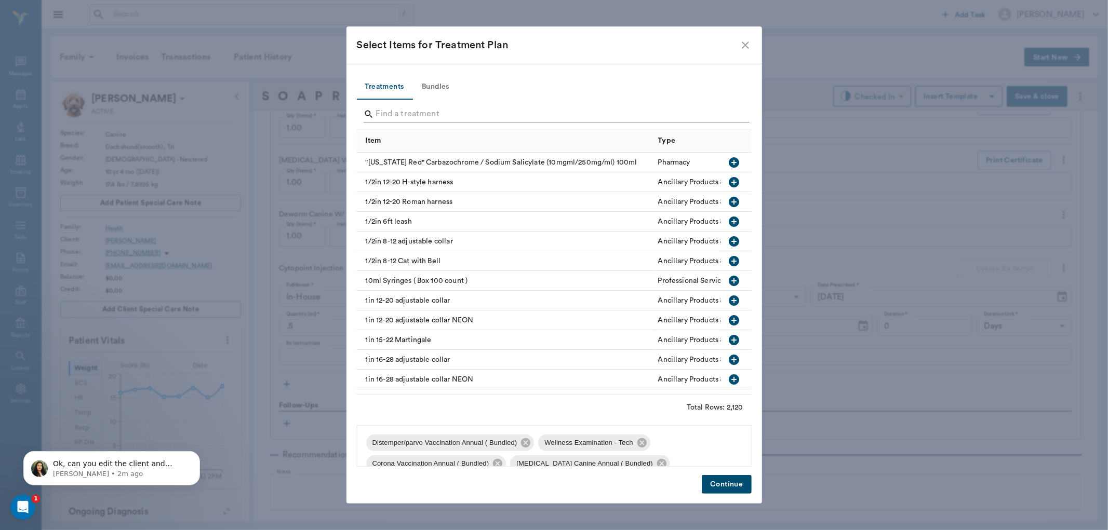
click at [401, 117] on input "Search" at bounding box center [555, 114] width 358 height 17
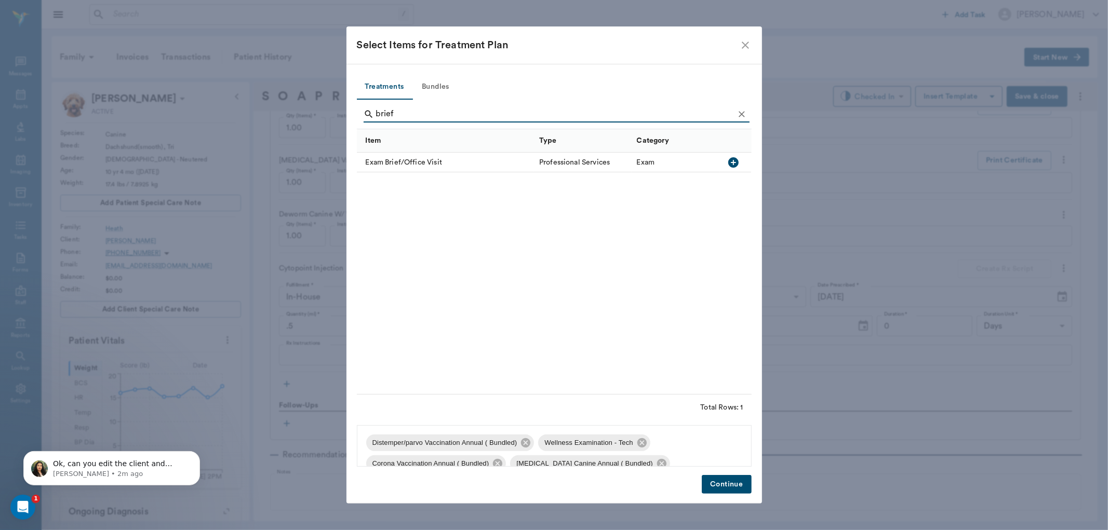
type input "brief"
drag, startPoint x: 736, startPoint y: 160, endPoint x: 724, endPoint y: 204, distance: 45.8
click at [734, 160] on icon "button" at bounding box center [733, 162] width 10 height 10
click at [731, 489] on button "Continue" at bounding box center [726, 484] width 49 height 19
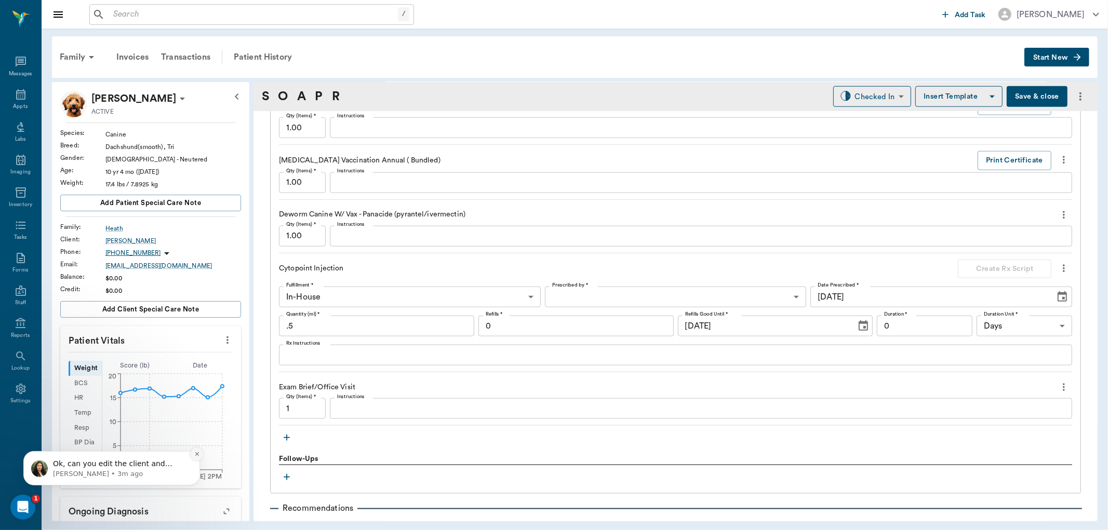
click at [196, 459] on button "Dismiss notification" at bounding box center [197, 454] width 14 height 14
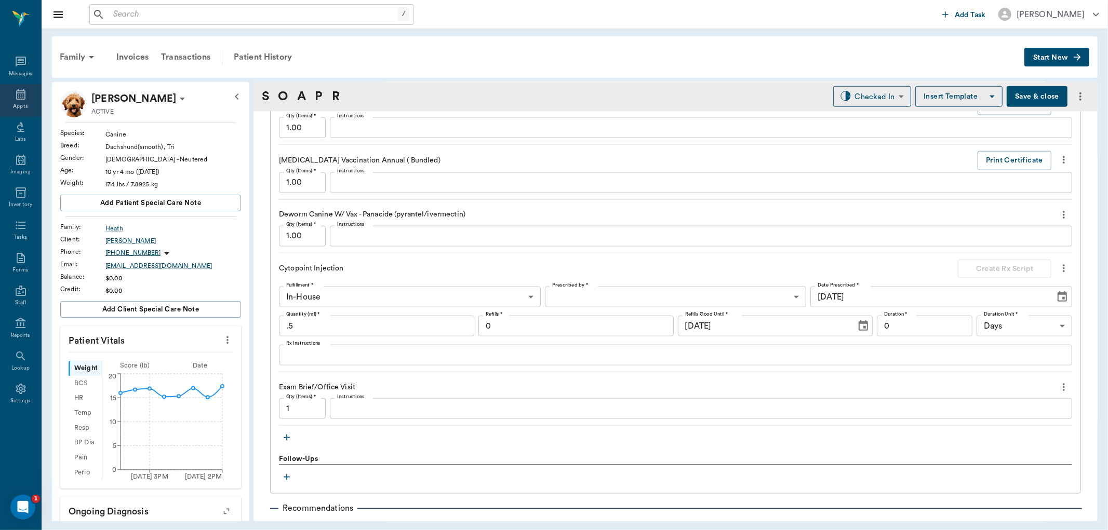
click at [19, 95] on icon at bounding box center [21, 94] width 12 height 12
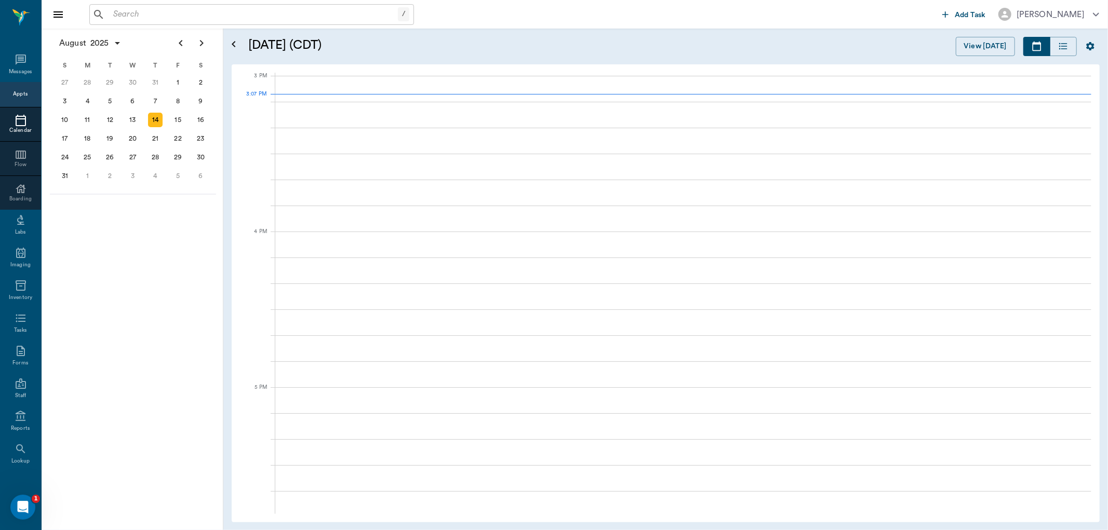
scroll to position [1092, 0]
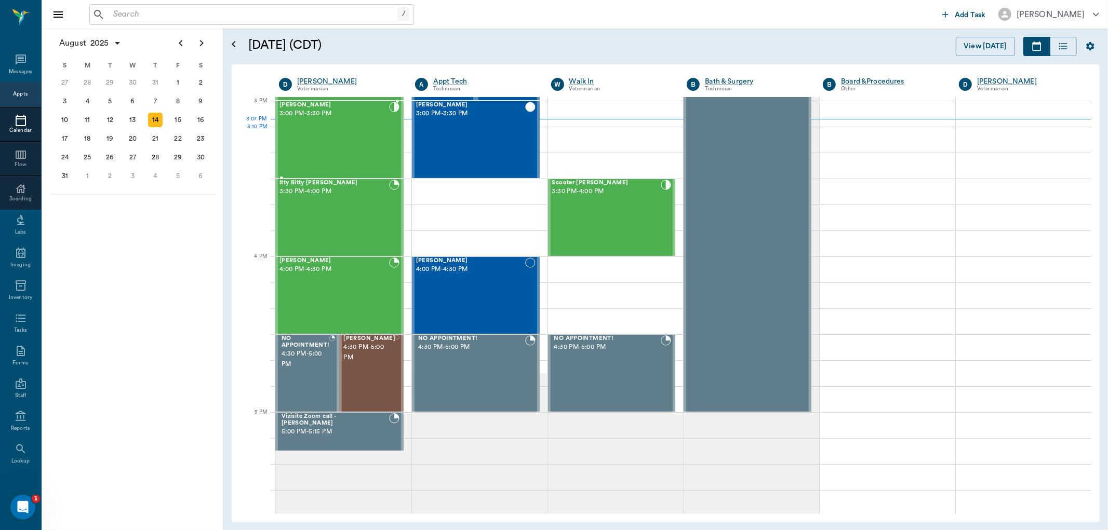
click at [344, 141] on div "Andy Heath 3:00 PM - 3:30 PM" at bounding box center [335, 140] width 110 height 76
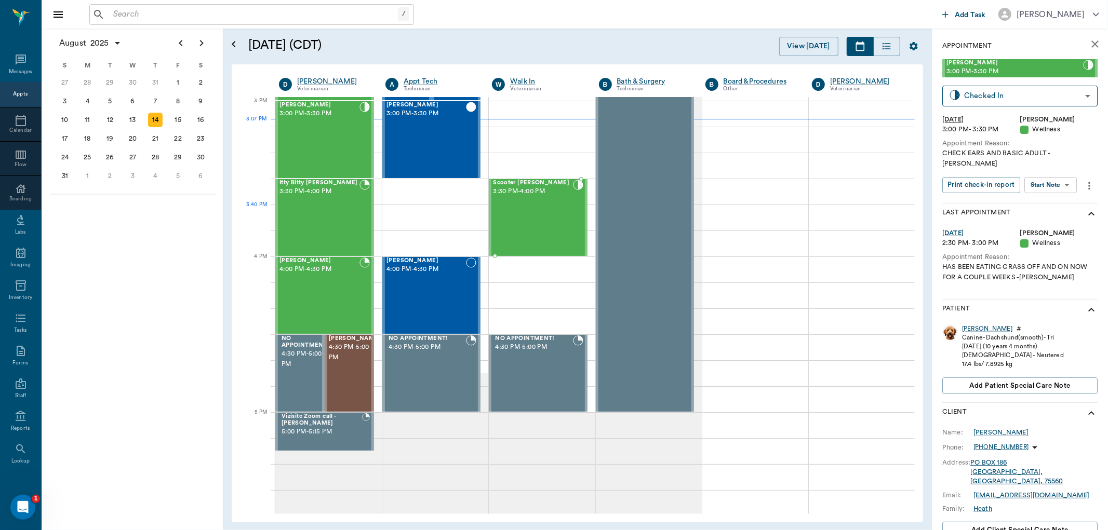
click at [552, 221] on div "Scooter Waller 3:30 PM - 4:00 PM" at bounding box center [532, 218] width 79 height 76
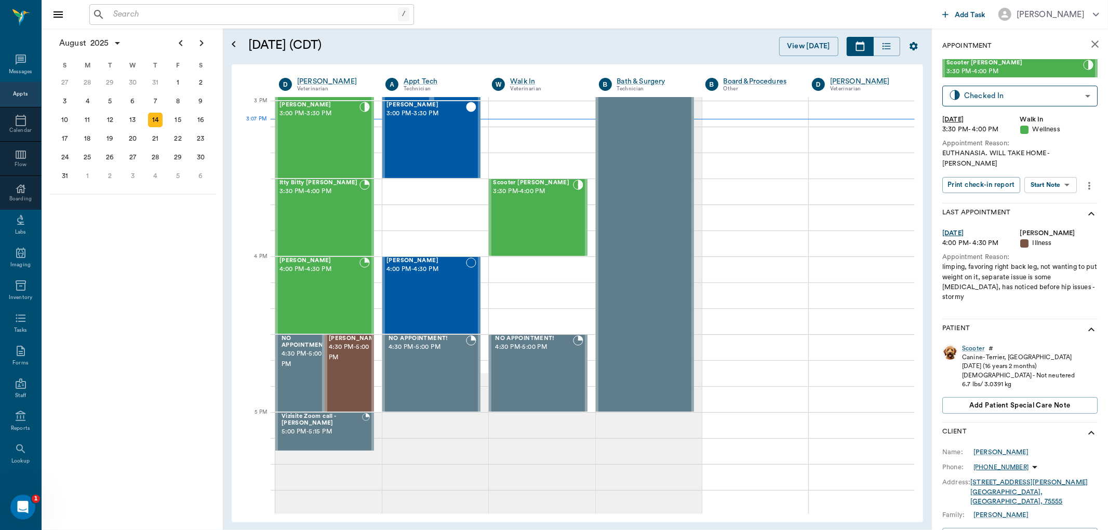
click at [1061, 174] on body "/ ​ Add Task Dr. Bert Ellsworth Nectar Messages Appts Calendar Flow Boarding La…" at bounding box center [554, 265] width 1108 height 530
click at [1066, 191] on li "View SOAP" at bounding box center [1052, 195] width 72 height 17
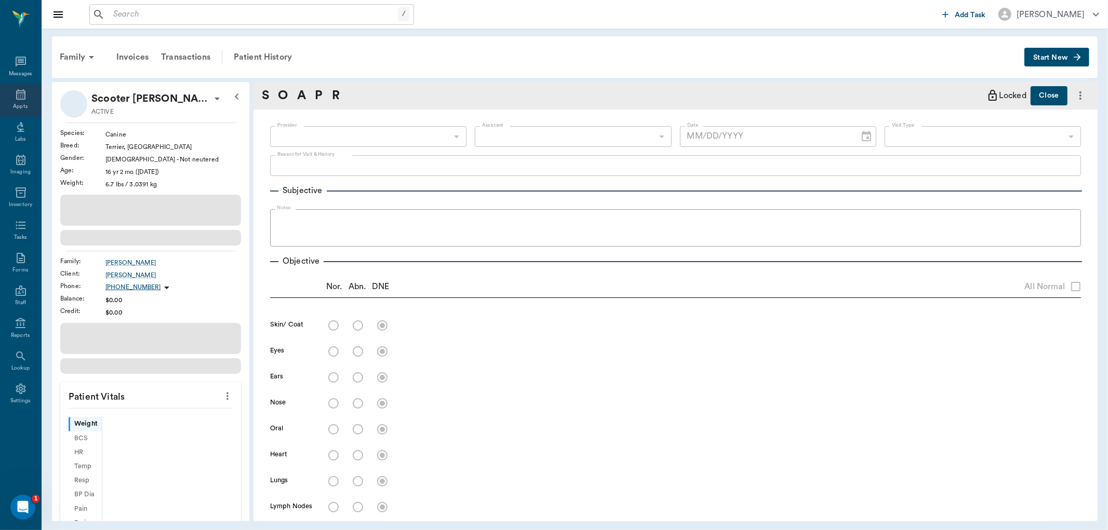
click at [27, 96] on div "Appts" at bounding box center [20, 100] width 41 height 33
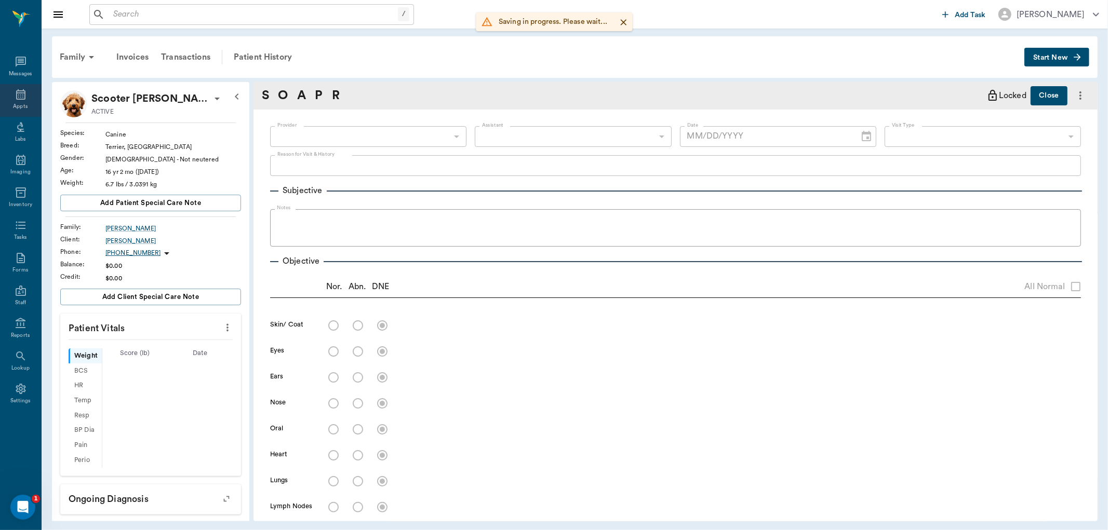
type input "63ec2f075fda476ae8351a4d"
type input "63ec2ece52e12b0ba117cc90"
type input "65d2be4f46e3a538d89b8c14"
type textarea "EUTHANASIA. WILL TAKE HOME -LORY"
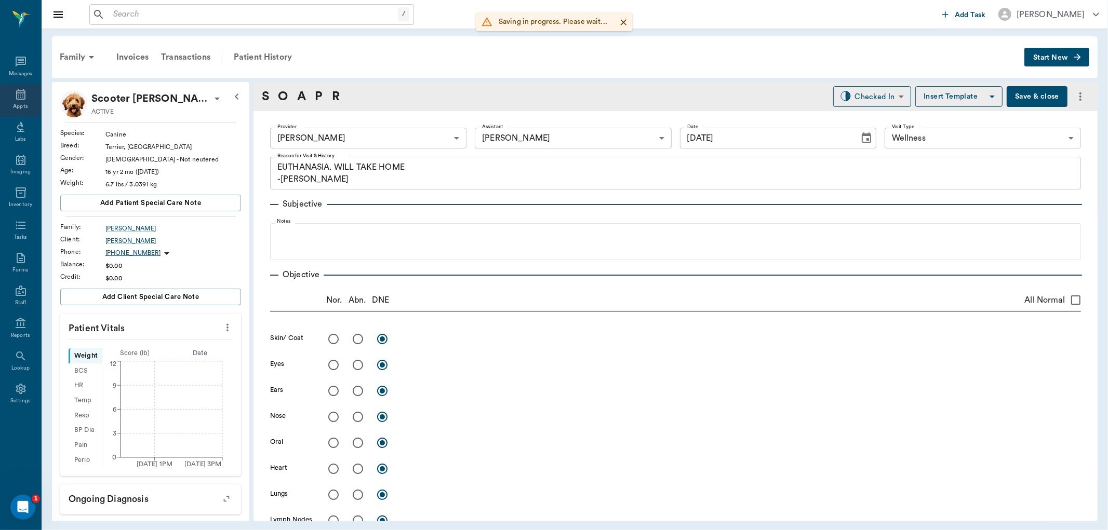
type input "08/14/2025"
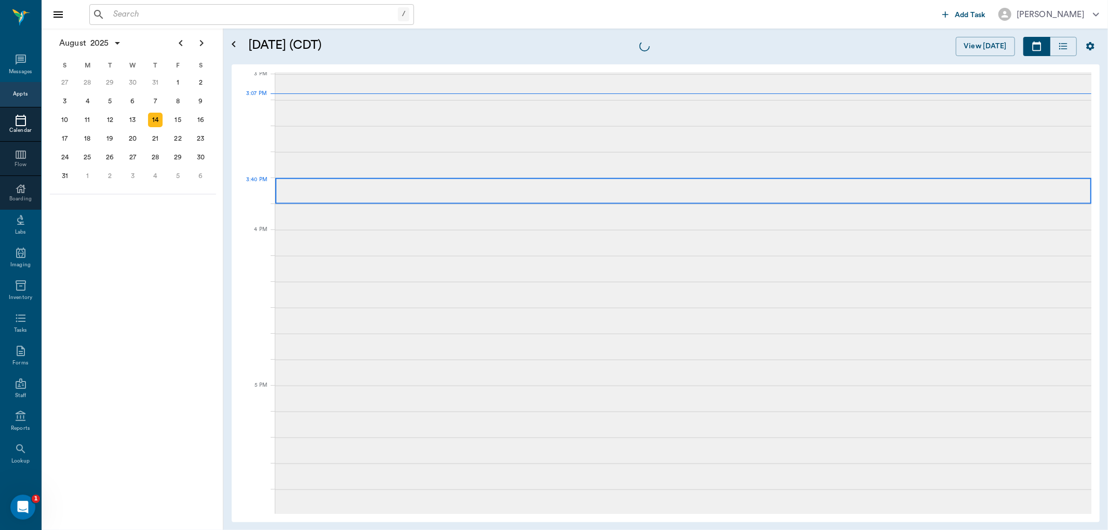
scroll to position [1092, 0]
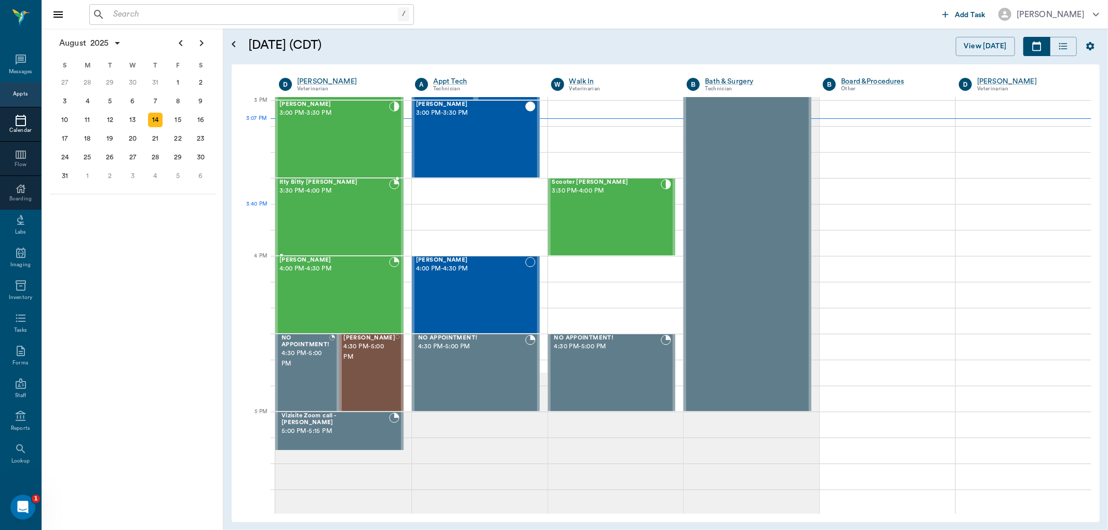
click at [375, 228] on div "Itty Bitty Beale 3:30 PM - 4:00 PM" at bounding box center [335, 217] width 110 height 76
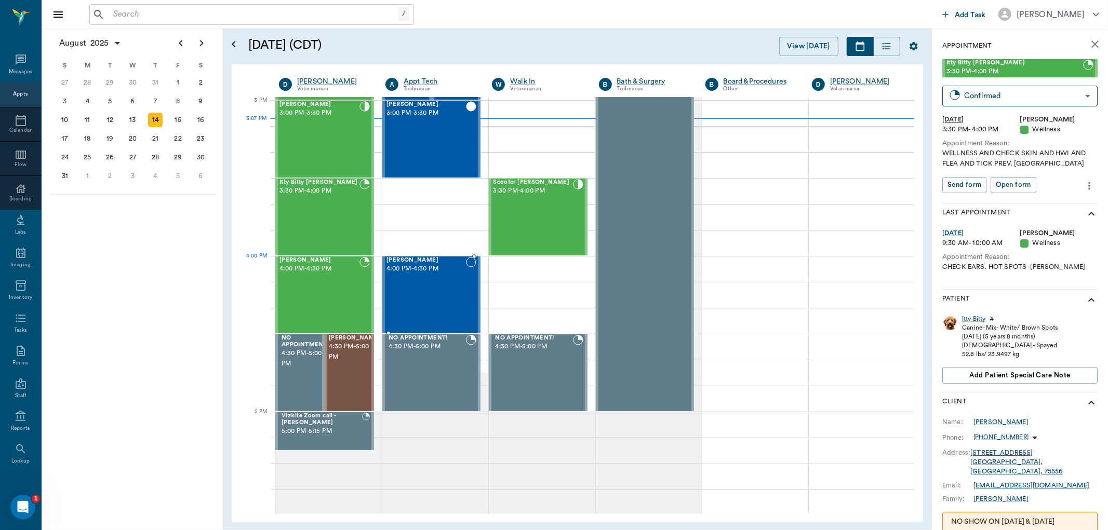
click at [435, 272] on span "4:00 PM - 4:30 PM" at bounding box center [426, 269] width 79 height 10
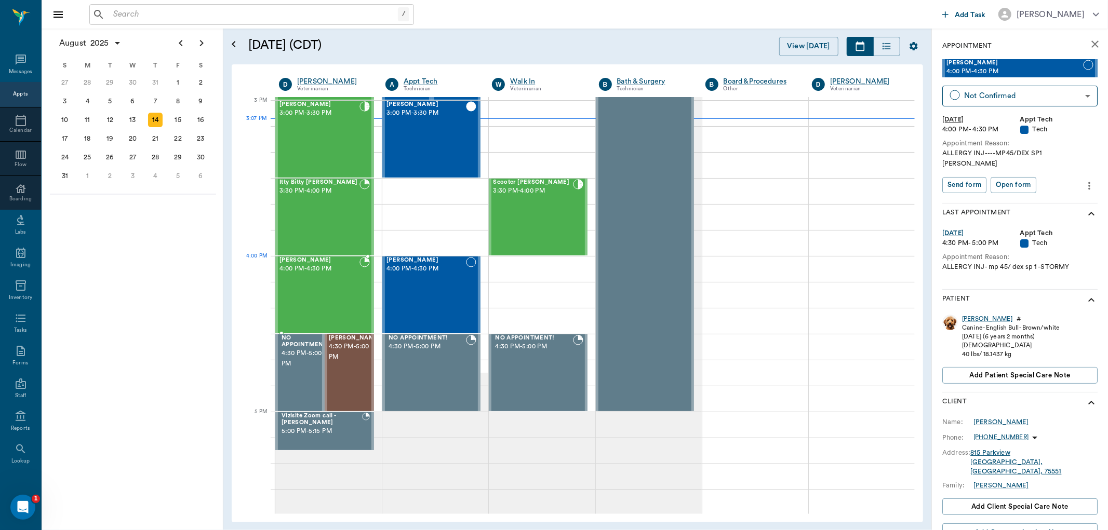
click at [335, 281] on div "Dexter Beale 4:00 PM - 4:30 PM" at bounding box center [320, 295] width 80 height 76
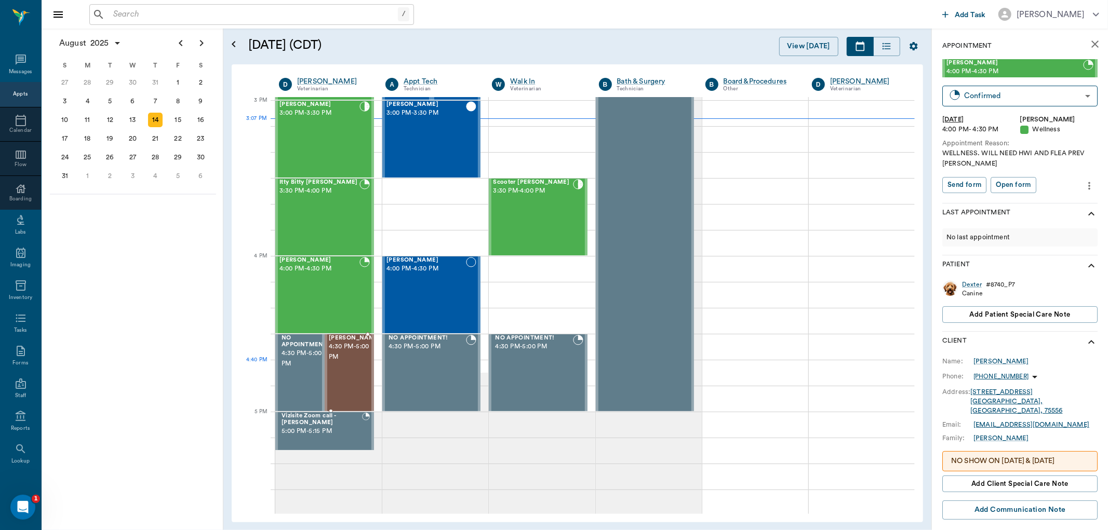
click at [346, 363] on span "4:30 PM - 5:00 PM" at bounding box center [355, 352] width 52 height 21
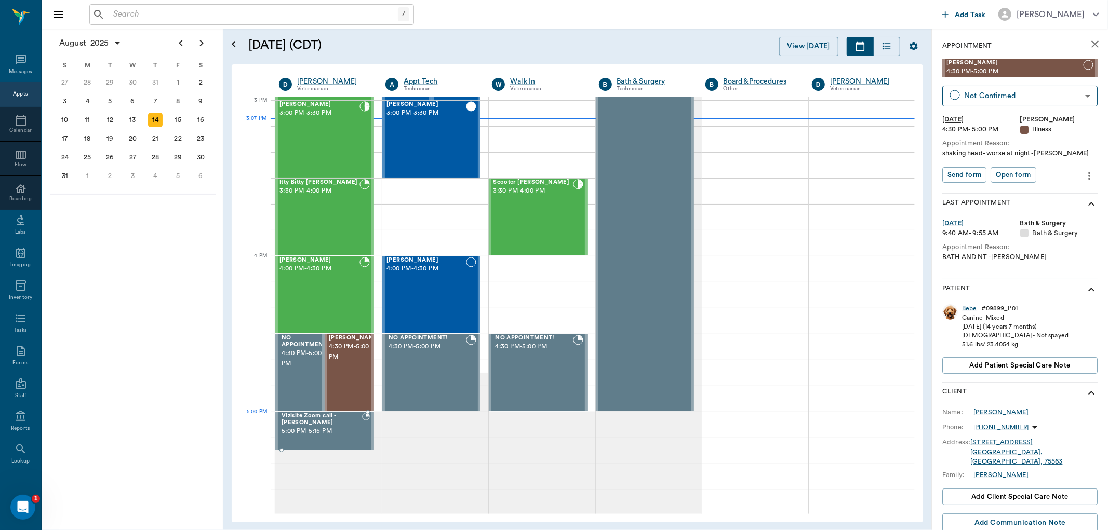
click at [350, 427] on span "5:00 PM - 5:15 PM" at bounding box center [322, 432] width 81 height 10
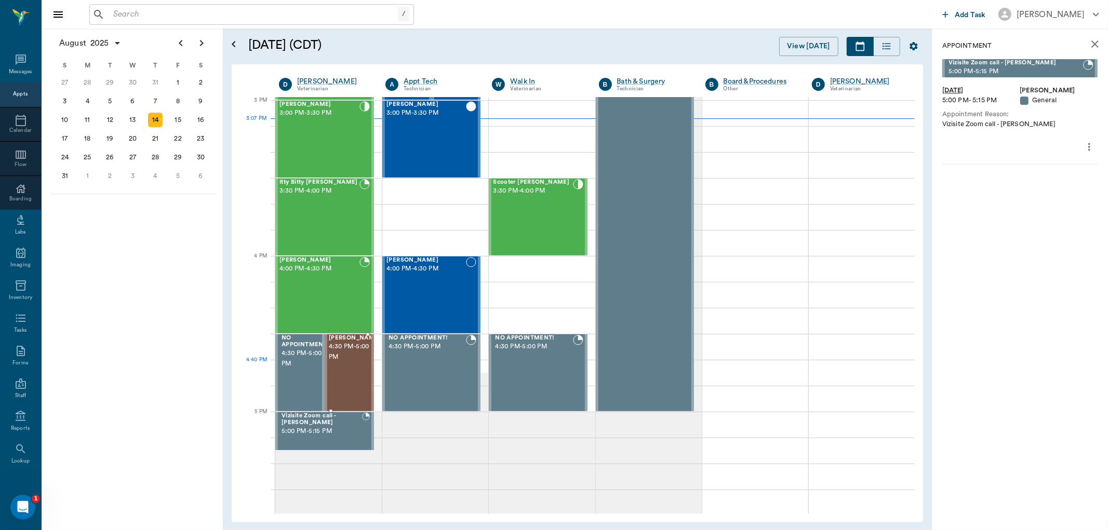
click at [348, 376] on div "[PERSON_NAME] 4:30 PM - 5:00 PM" at bounding box center [355, 373] width 52 height 76
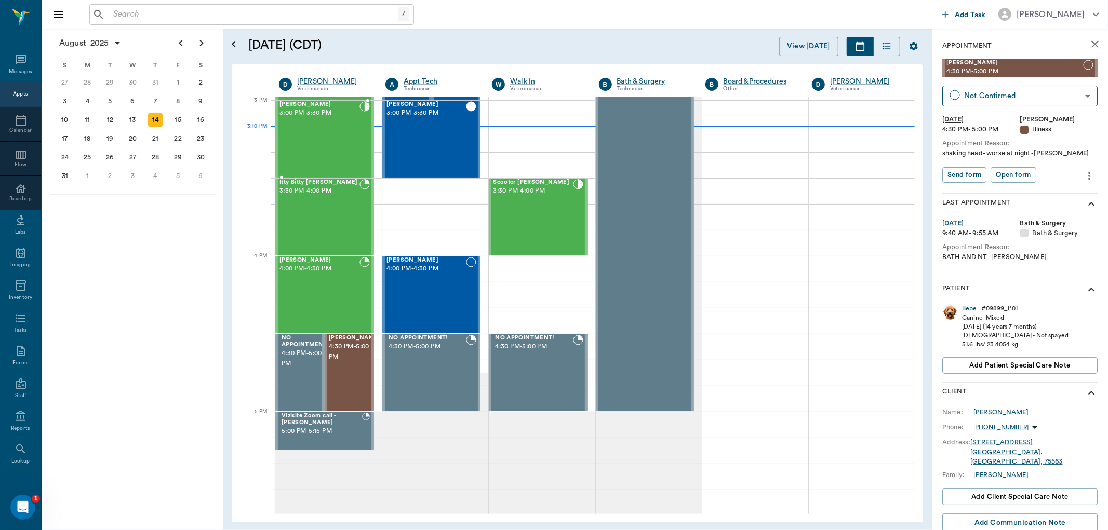
drag, startPoint x: 338, startPoint y: 146, endPoint x: 526, endPoint y: 297, distance: 241.4
click at [338, 147] on div "Andy Heath 3:00 PM - 3:30 PM" at bounding box center [320, 139] width 80 height 76
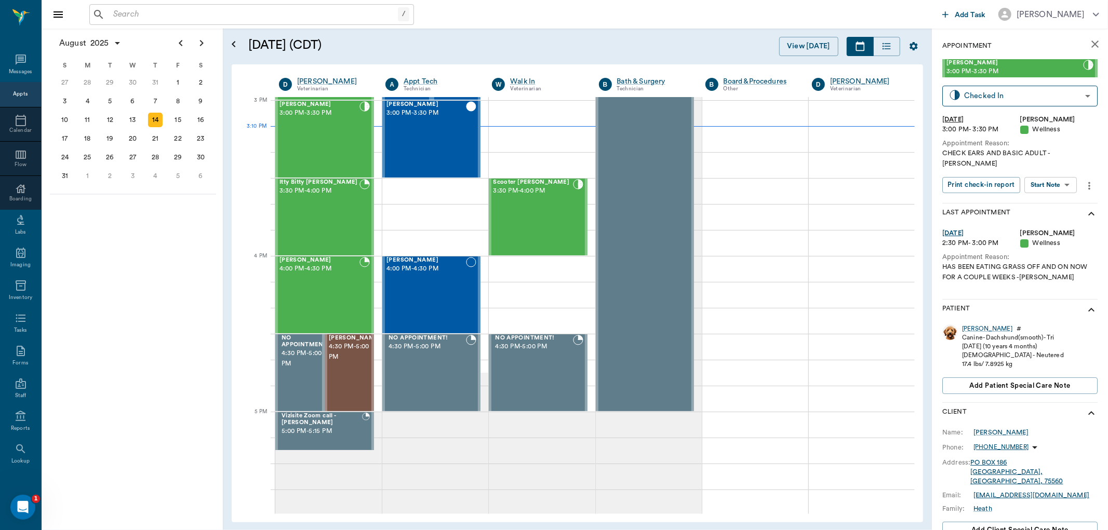
click at [1053, 178] on body "/ ​ Add Task Dr. Bert Ellsworth Nectar Messages Appts Calendar Flow Boarding La…" at bounding box center [554, 265] width 1108 height 530
click at [1046, 195] on button "View SOAP" at bounding box center [1039, 196] width 35 height 12
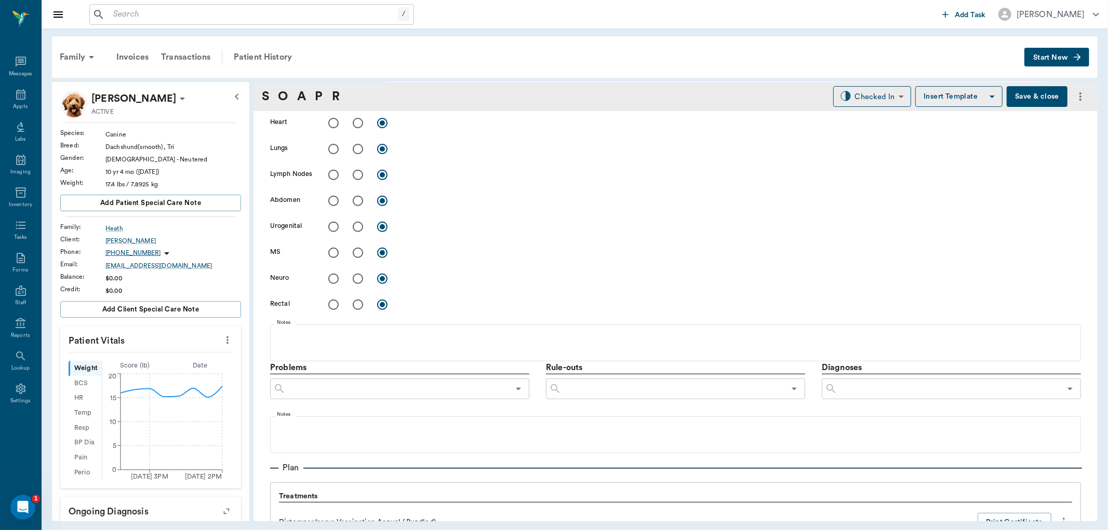
type input "63ec2f075fda476ae8351a4d"
type input "63ec2e7e52e12b0ba117b124"
type input "65d2be4f46e3a538d89b8c14"
type textarea "CHECK EARS AND BASIC ADULT -LORY"
type input "08/14/2025"
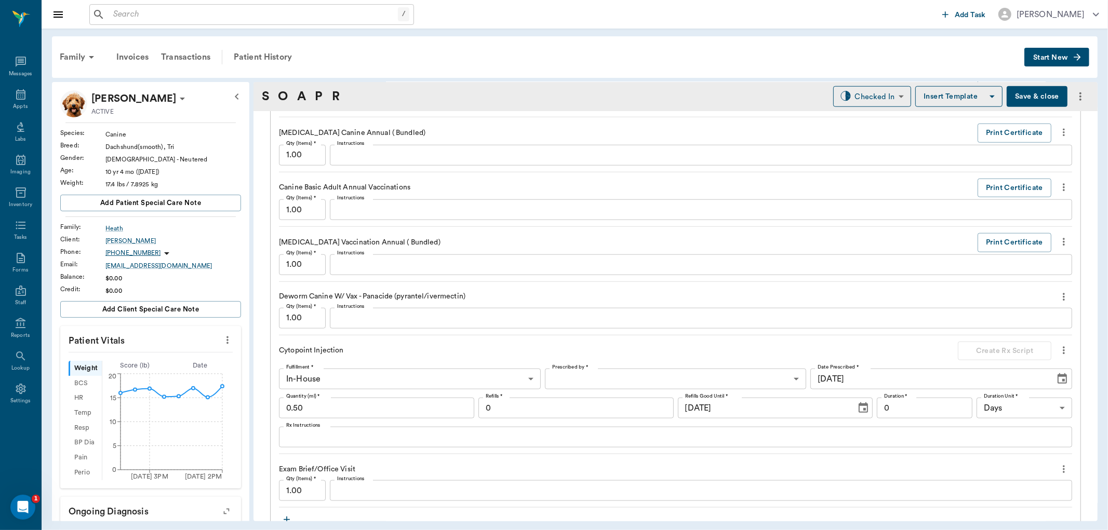
scroll to position [965, 0]
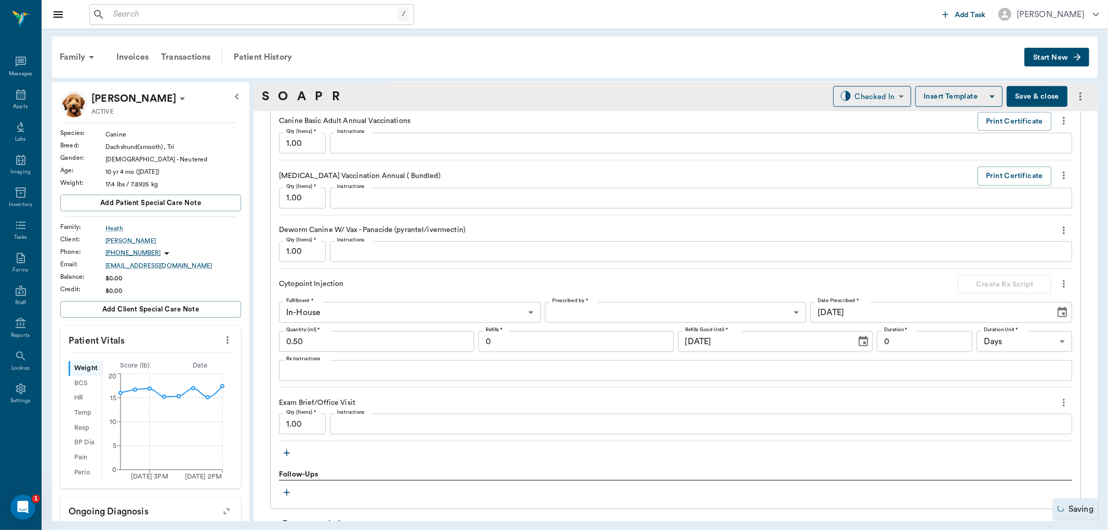
click at [287, 453] on icon "button" at bounding box center [287, 453] width 10 height 10
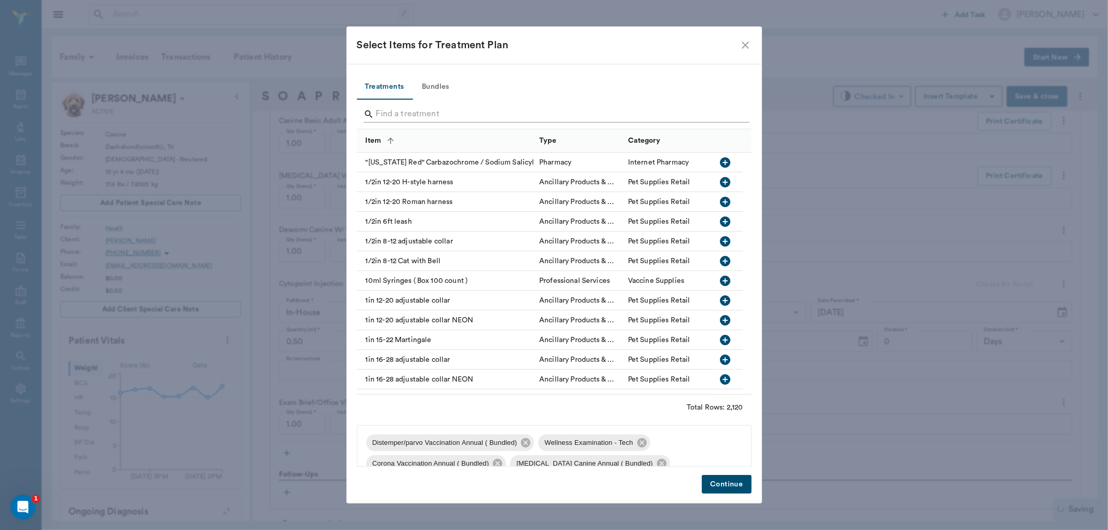
click at [433, 113] on input "Search" at bounding box center [555, 114] width 358 height 17
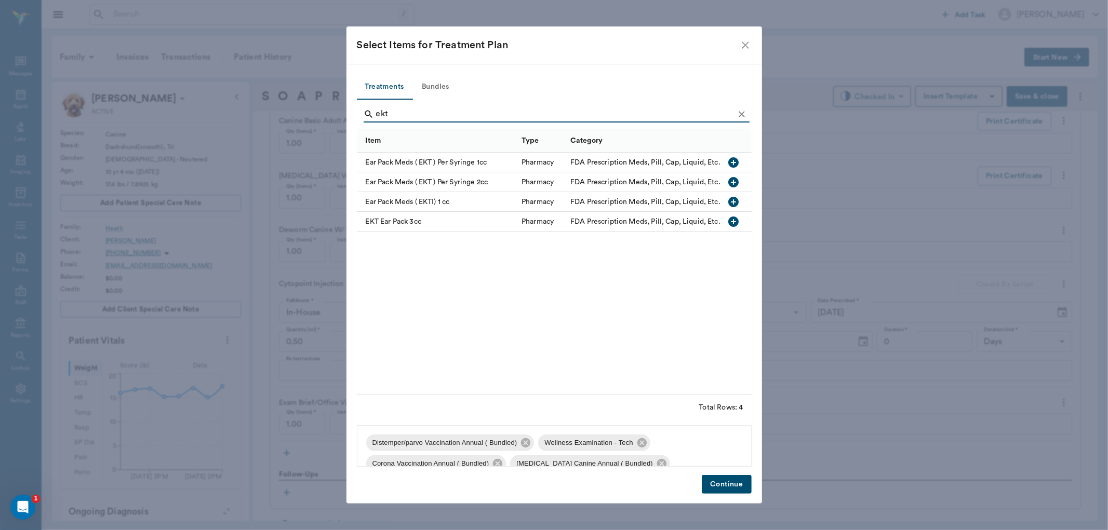
type input "ekt"
click at [733, 200] on icon "button" at bounding box center [734, 202] width 10 height 10
click at [714, 492] on button "Continue" at bounding box center [726, 484] width 49 height 19
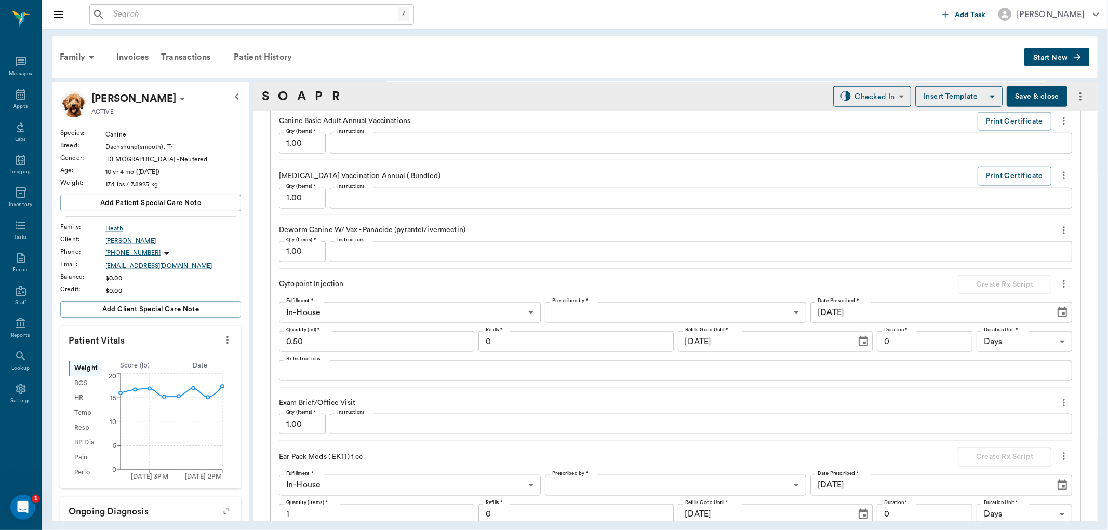
click at [1026, 99] on button "Save & close" at bounding box center [1037, 96] width 61 height 21
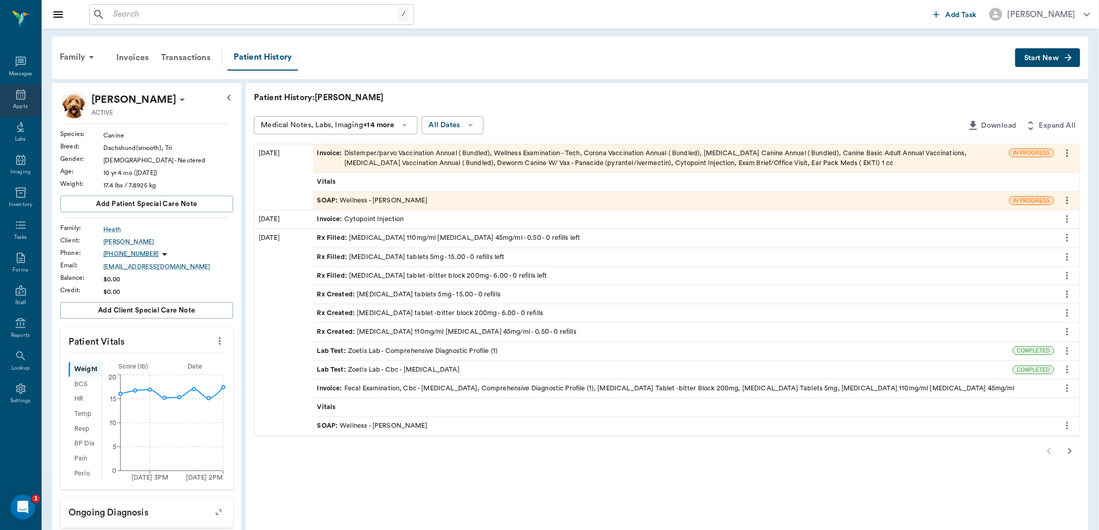
click at [19, 103] on div "Appts" at bounding box center [20, 107] width 15 height 8
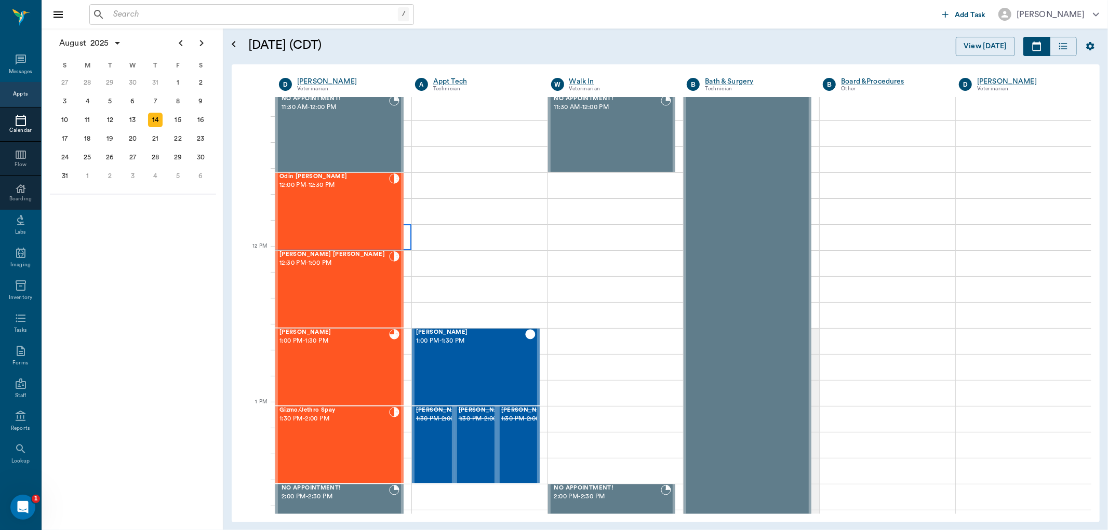
scroll to position [457, 0]
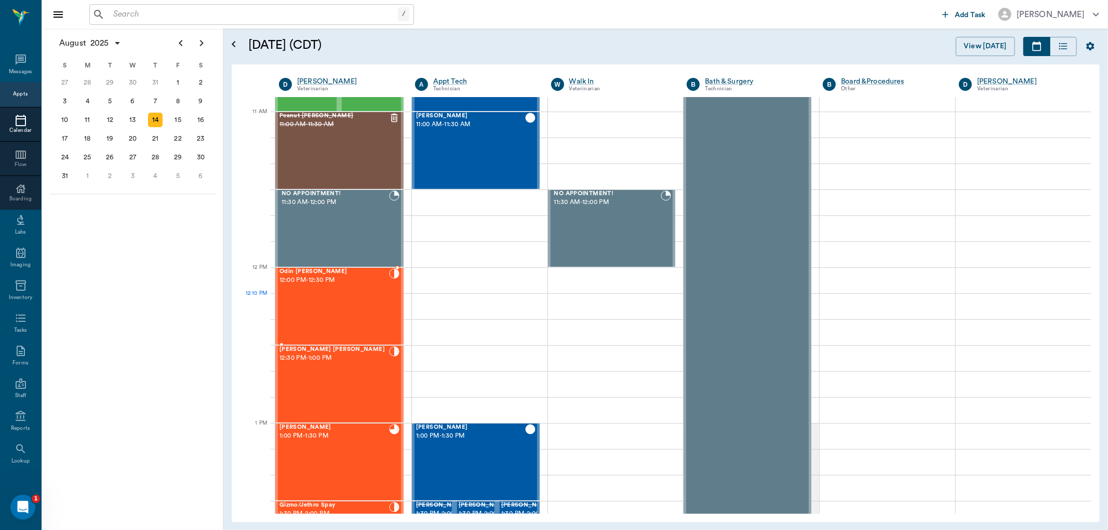
click at [354, 300] on div "Odin LATAILLE 12:00 PM - 12:30 PM" at bounding box center [335, 307] width 110 height 76
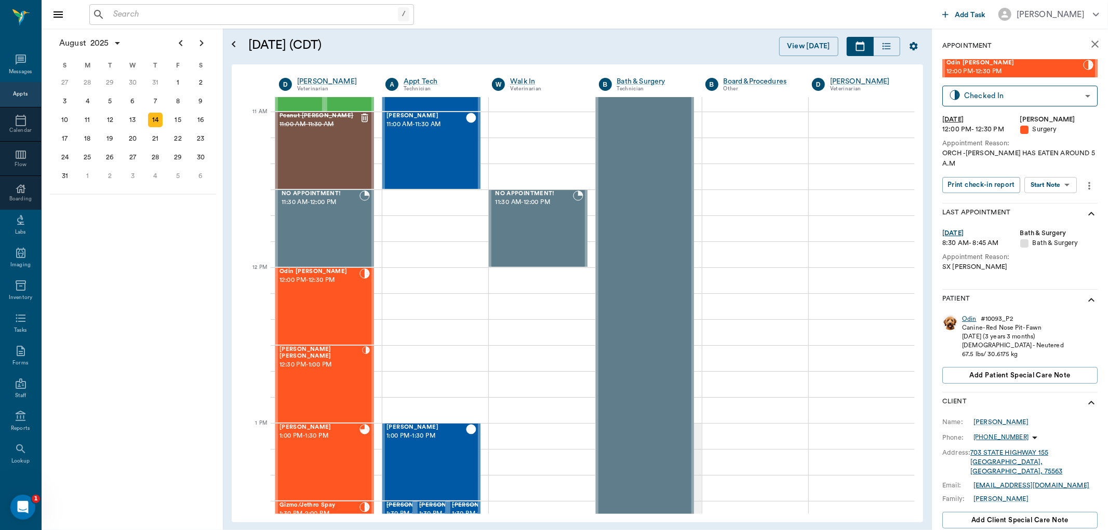
click at [964, 315] on div "Odin" at bounding box center [969, 319] width 15 height 9
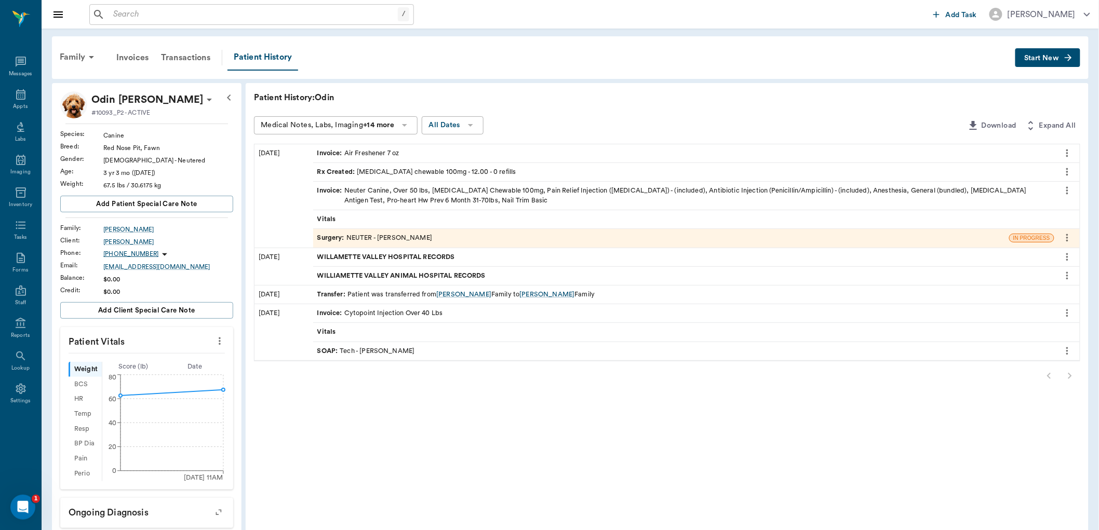
click at [374, 236] on div "Surgery : NEUTER - Dr. Bert Ellsworth" at bounding box center [374, 238] width 115 height 10
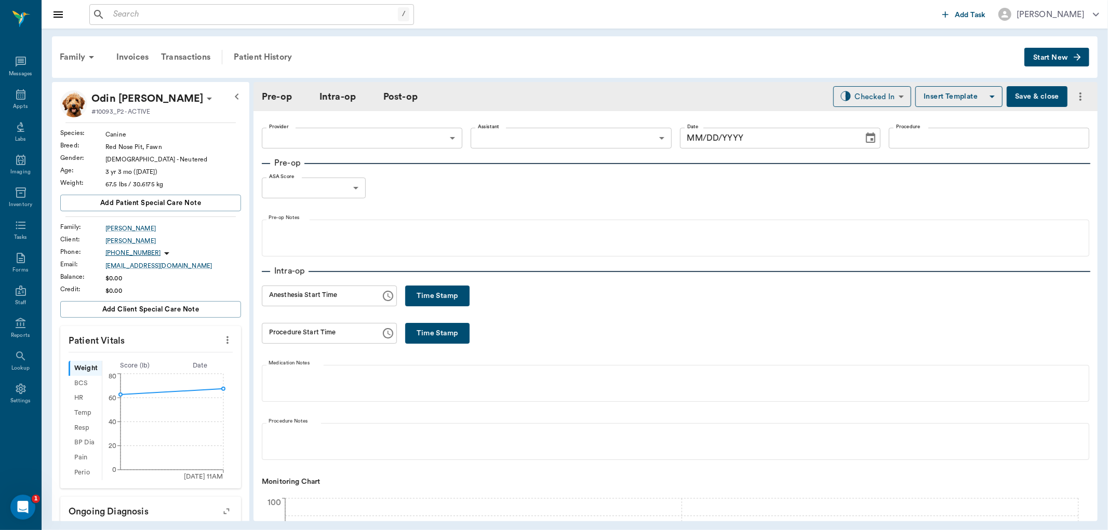
type input "63ec2f075fda476ae8351a4d"
type input "63ec2e7e52e12b0ba117b124"
type input "NEUTER"
type input "1"
radio input "true"
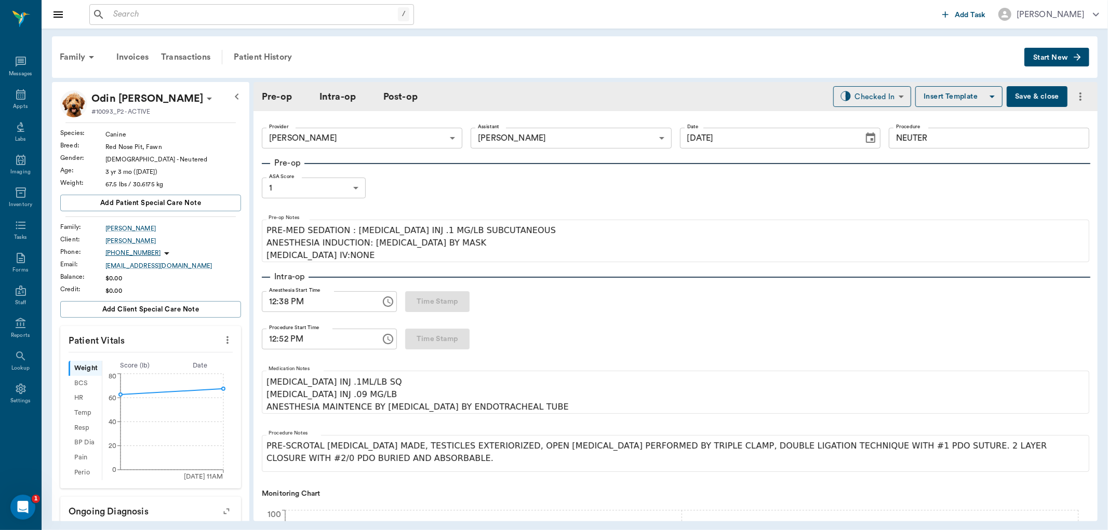
type input "08/14/2025"
type input "12:38 PM"
type input "12:52 PM"
type input "01:15 PM"
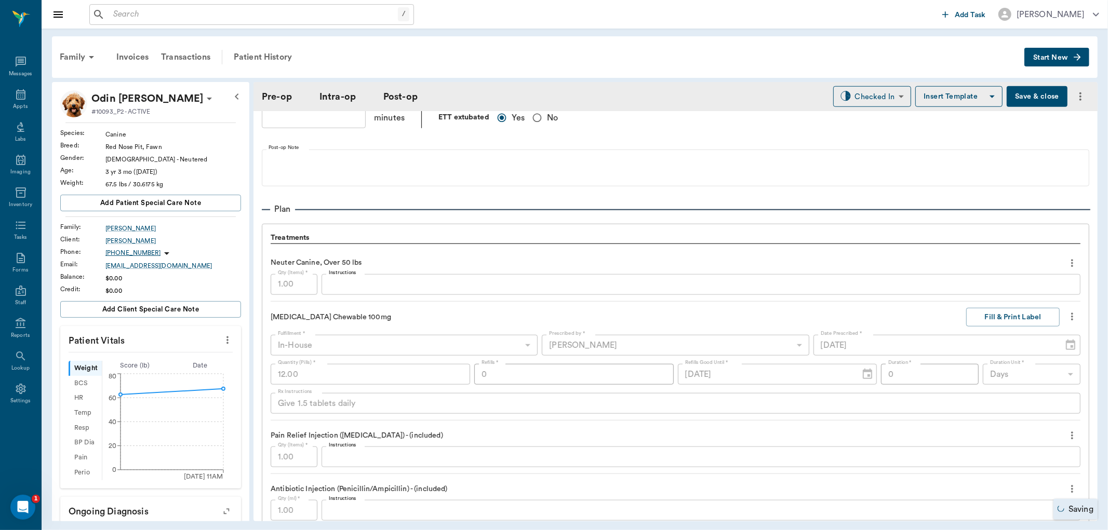
scroll to position [866, 0]
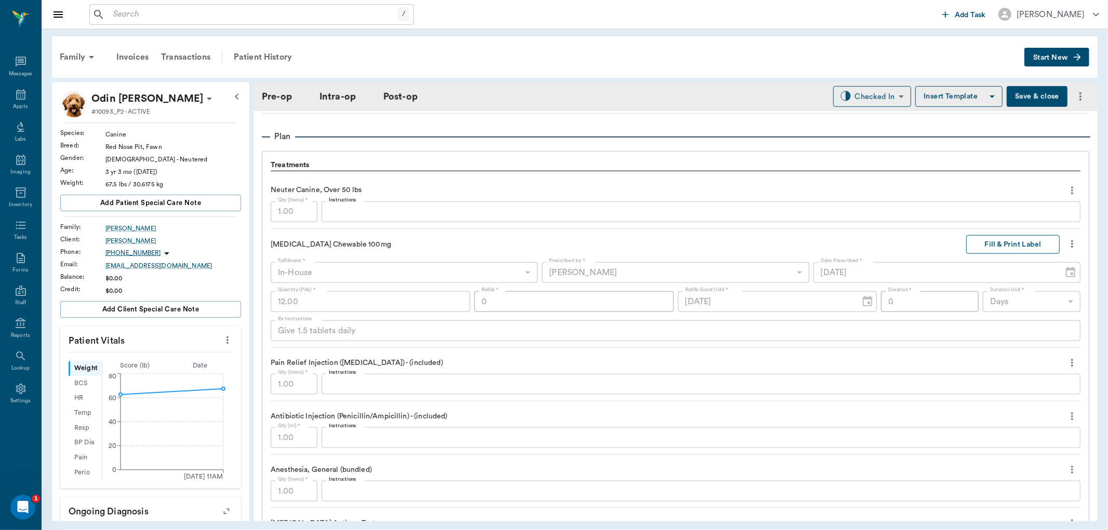
click at [984, 243] on button "Fill & Print Label" at bounding box center [1013, 244] width 94 height 19
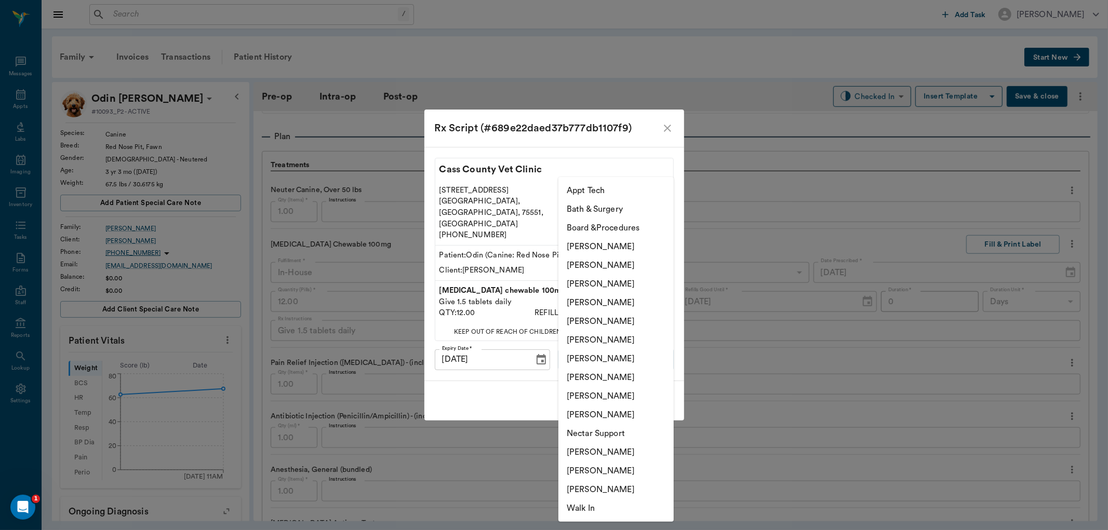
click at [586, 351] on body "/ ​ Add Task Dr. Bert Ellsworth Nectar Messages Appts Labs Imaging Inventory Ta…" at bounding box center [554, 265] width 1108 height 530
click at [600, 278] on li "[PERSON_NAME]" at bounding box center [616, 284] width 115 height 19
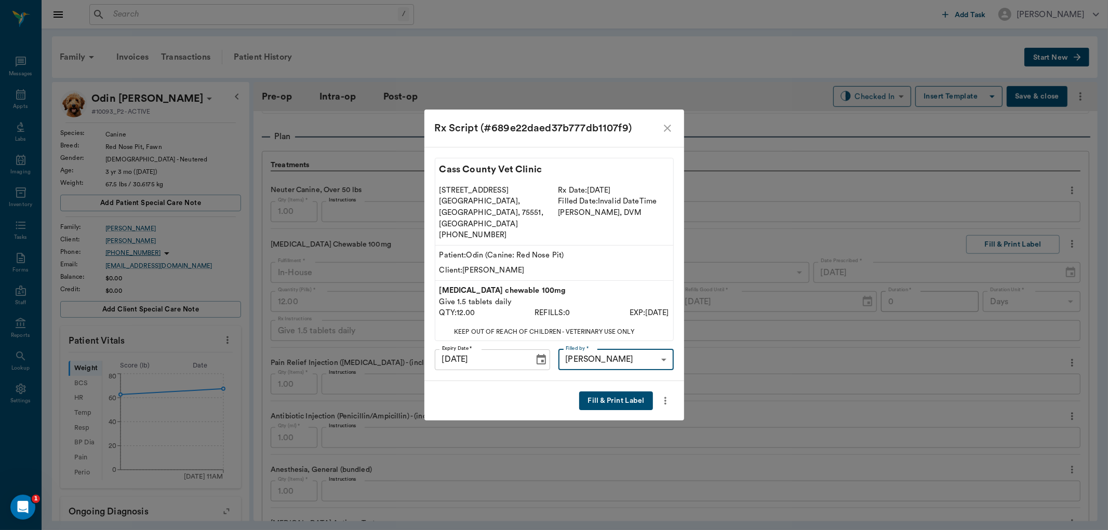
type input "63ec2f075fda476ae8351a4d"
click at [606, 392] on button "Fill & Print Label" at bounding box center [615, 401] width 73 height 19
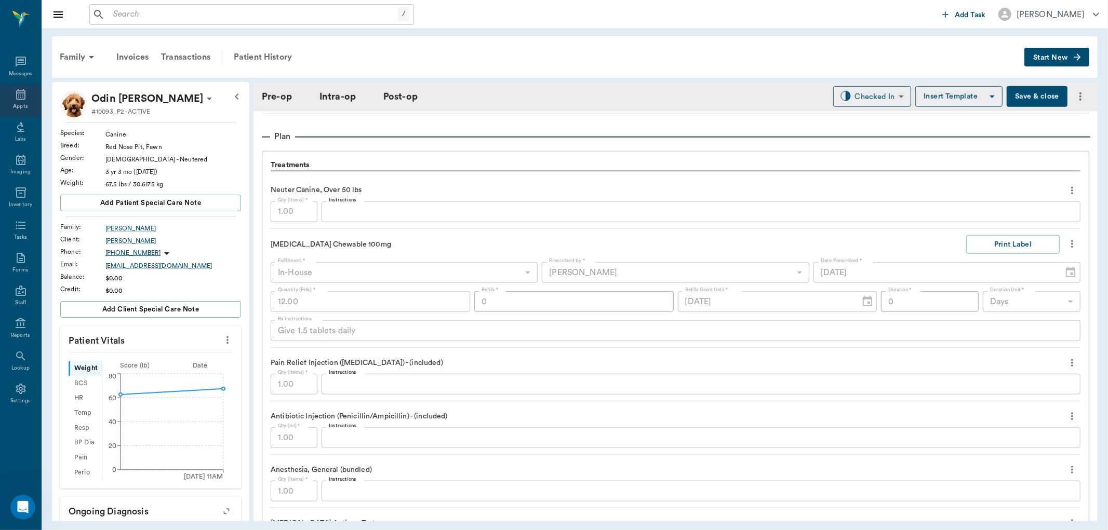
click at [19, 101] on div "Appts" at bounding box center [20, 100] width 41 height 33
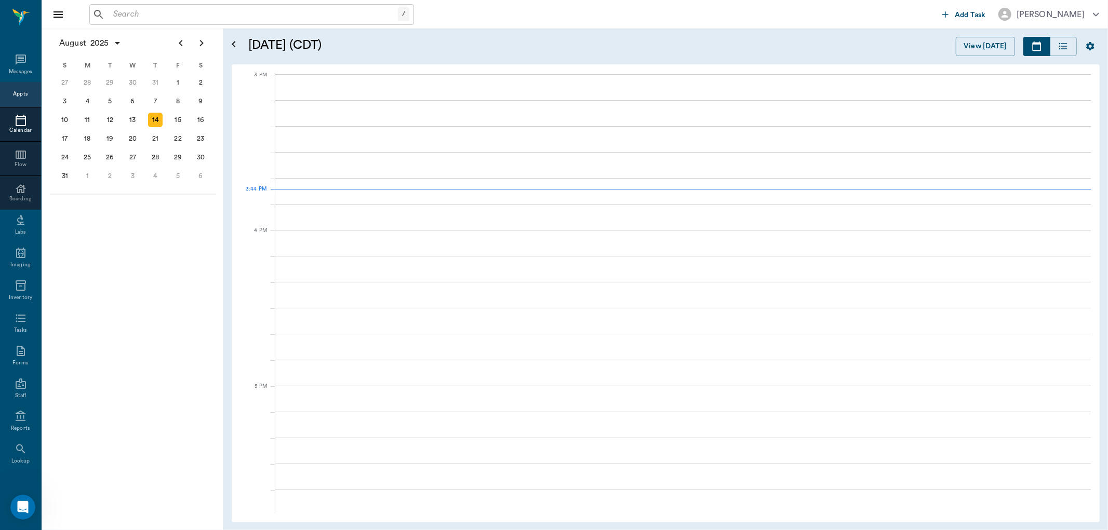
scroll to position [1093, 0]
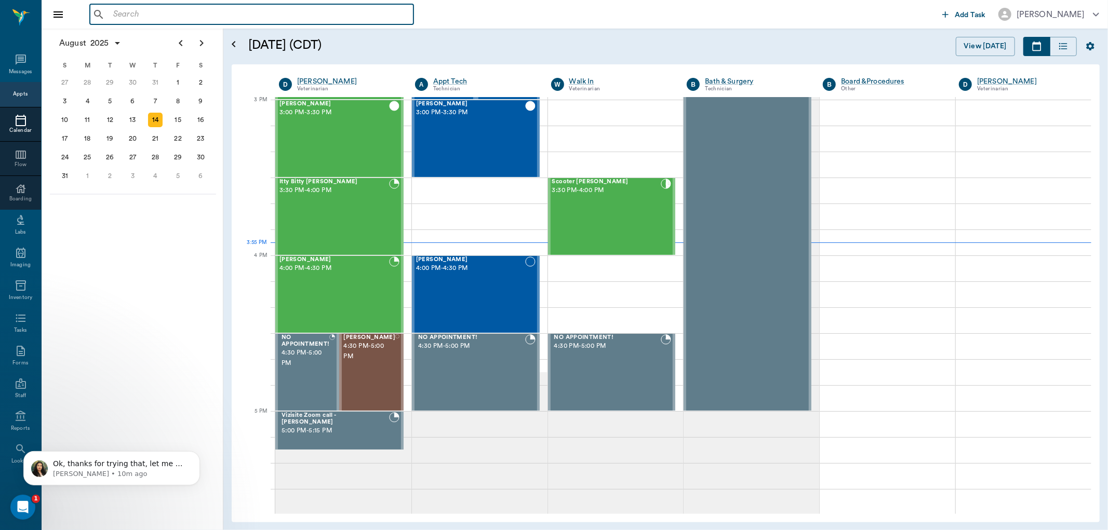
click at [308, 9] on input "text" at bounding box center [259, 14] width 300 height 15
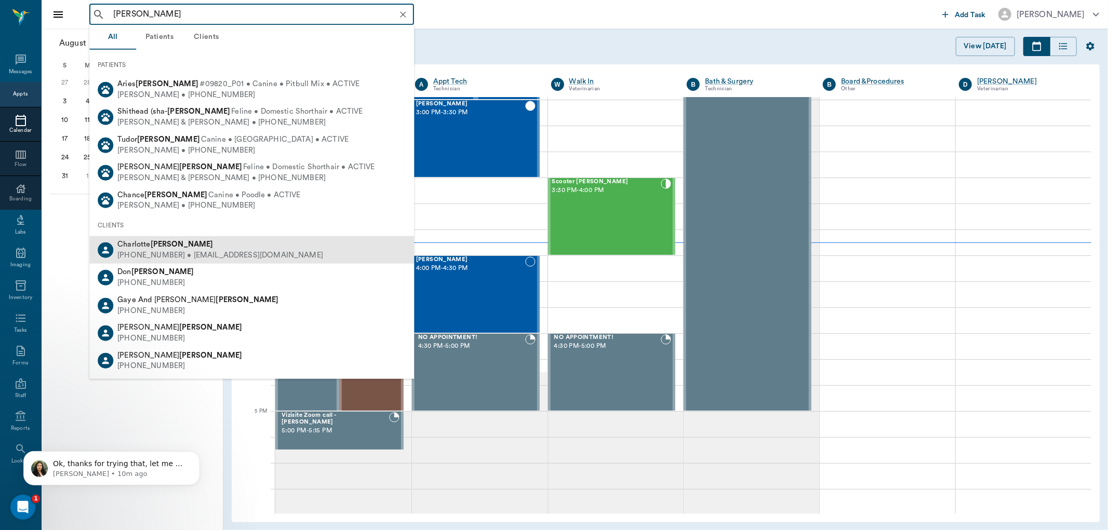
click at [219, 250] on div "(903) 310-9714 • CHARLOTTEMCCARRA33@gmail.com" at bounding box center [220, 255] width 206 height 11
type input "mccarr"
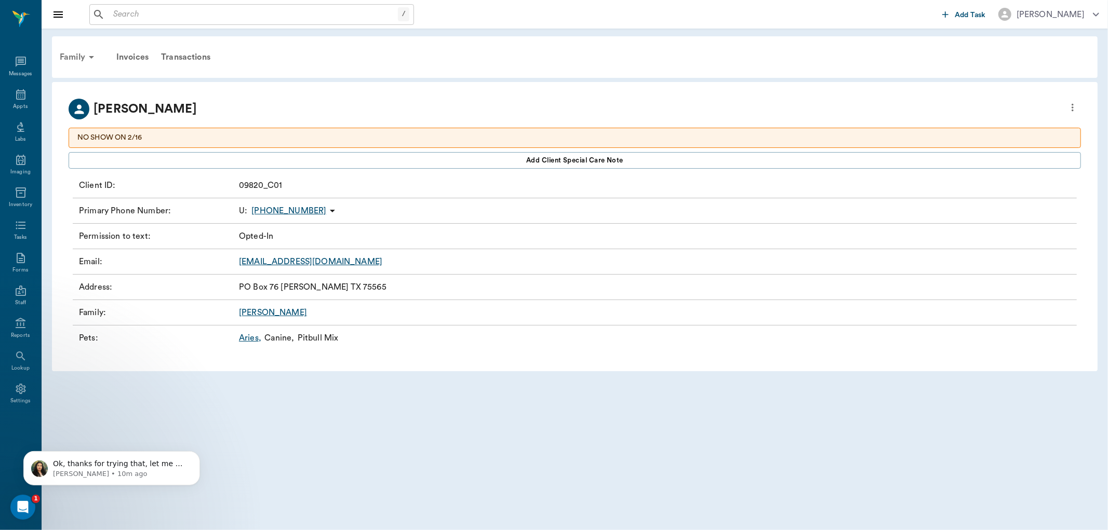
click at [94, 61] on icon at bounding box center [91, 57] width 12 height 12
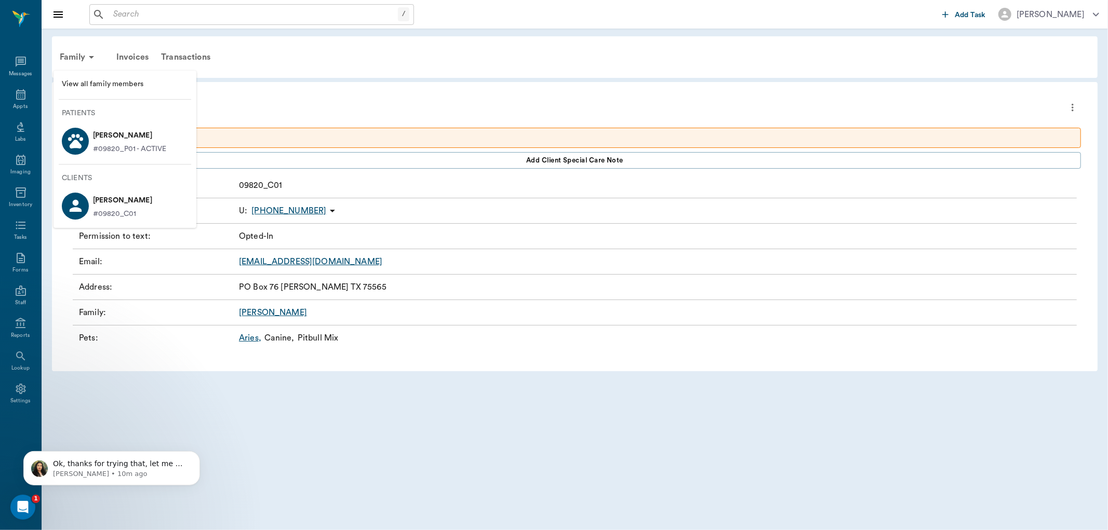
click at [128, 88] on span "View all family members" at bounding box center [125, 84] width 126 height 11
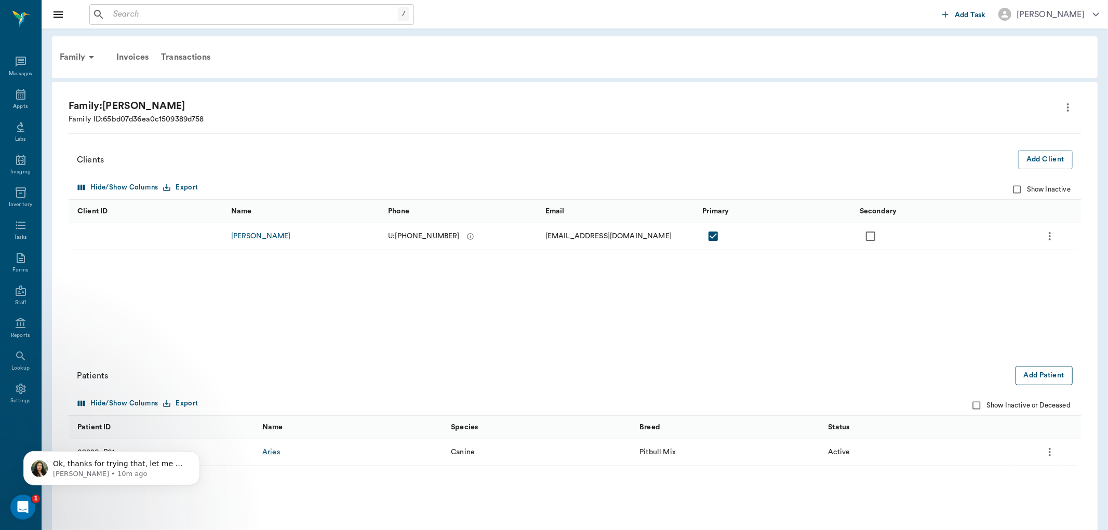
click at [1021, 376] on button "Add Patient" at bounding box center [1044, 375] width 57 height 19
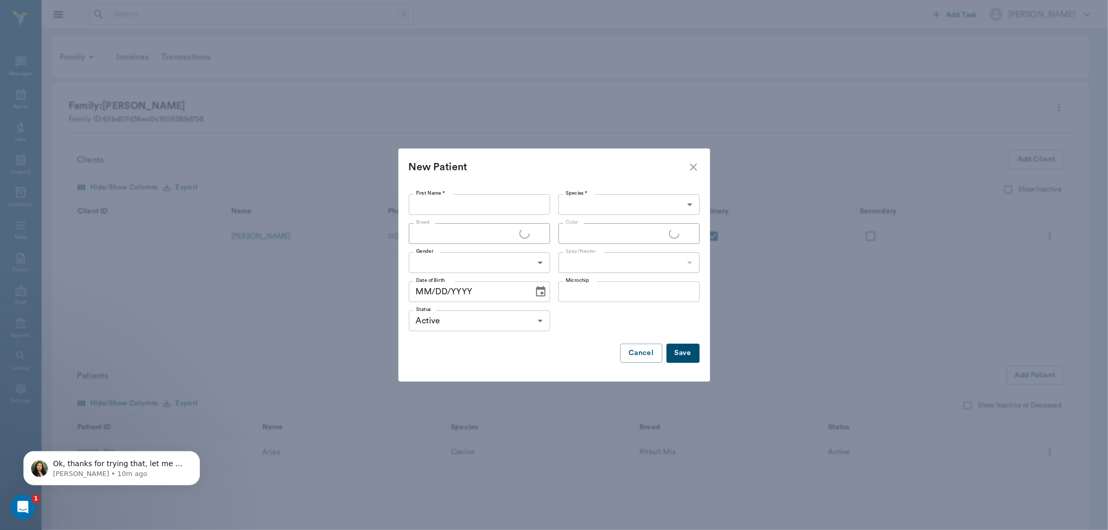
click at [506, 201] on input "First Name *" at bounding box center [479, 204] width 141 height 21
type input "Jasper"
click at [636, 208] on body "/ ​ Add Task Dr. Bert Ellsworth Nectar Messages Appts Labs Imaging Inventory Ta…" at bounding box center [554, 293] width 1108 height 586
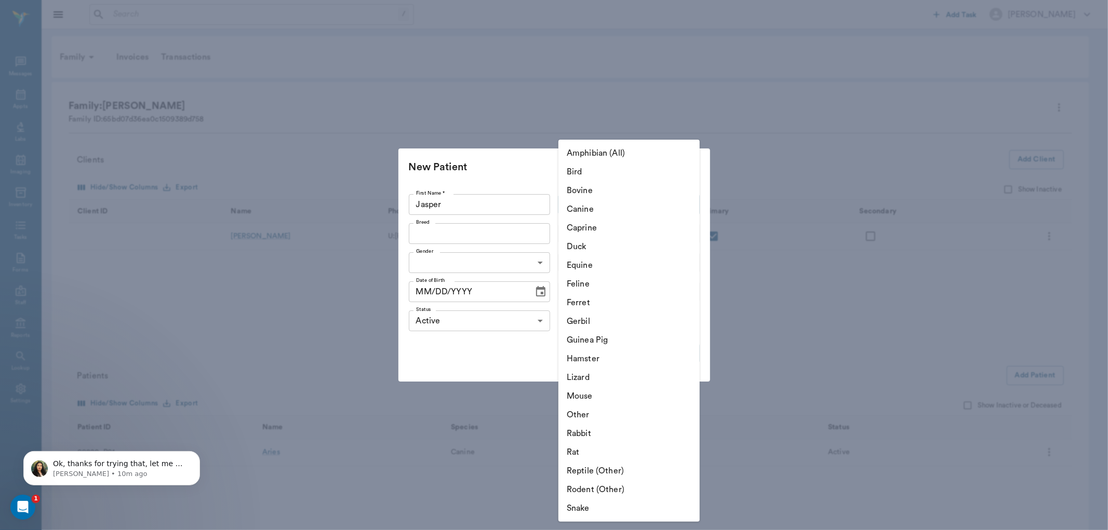
click at [608, 262] on li "Equine" at bounding box center [629, 265] width 141 height 19
type input "Equine"
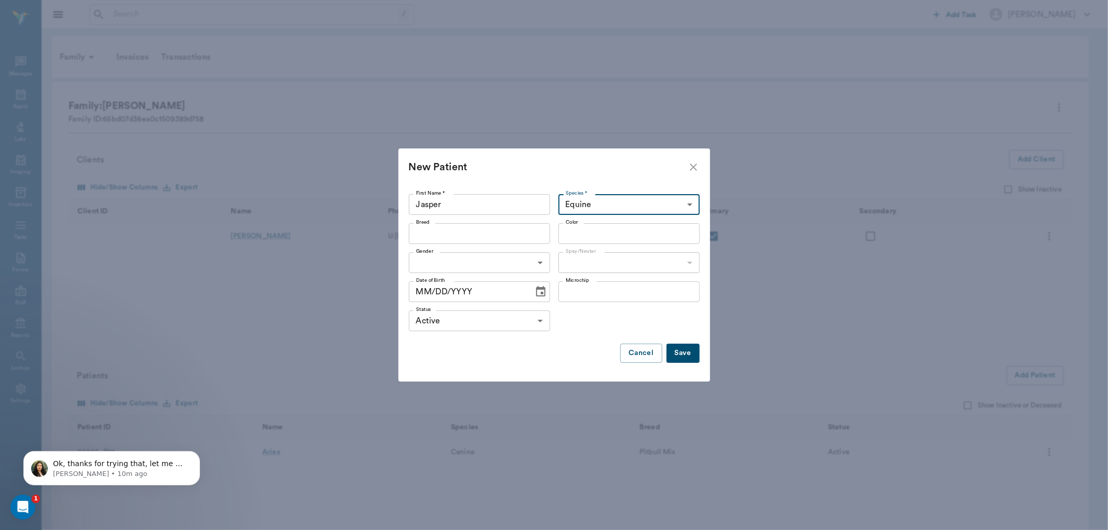
click at [521, 238] on input "Breed" at bounding box center [471, 234] width 118 height 15
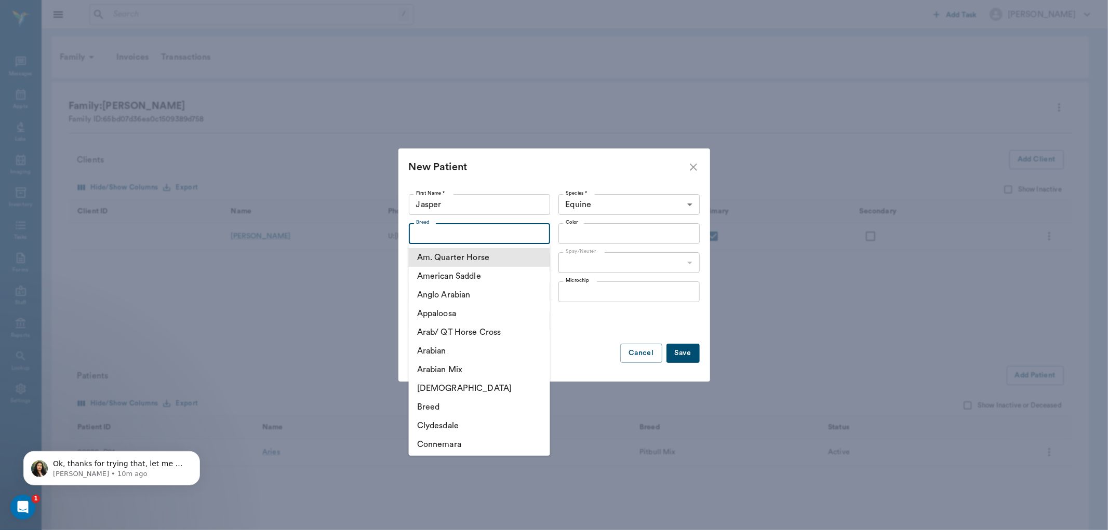
click at [487, 260] on li "Am. Quarter Horse" at bounding box center [479, 257] width 141 height 19
type input "Am. Quarter Horse"
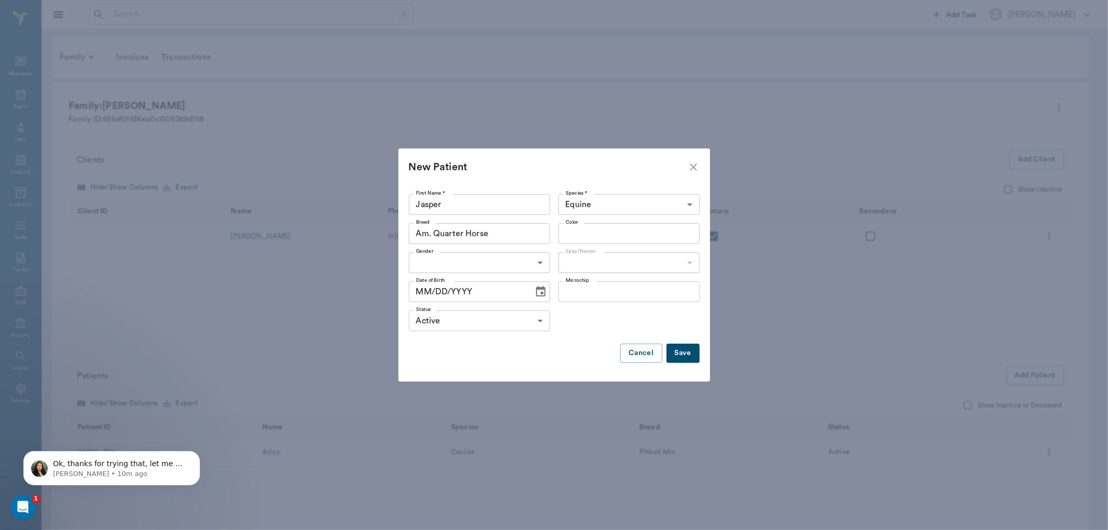
click at [631, 225] on div "Color" at bounding box center [629, 233] width 141 height 21
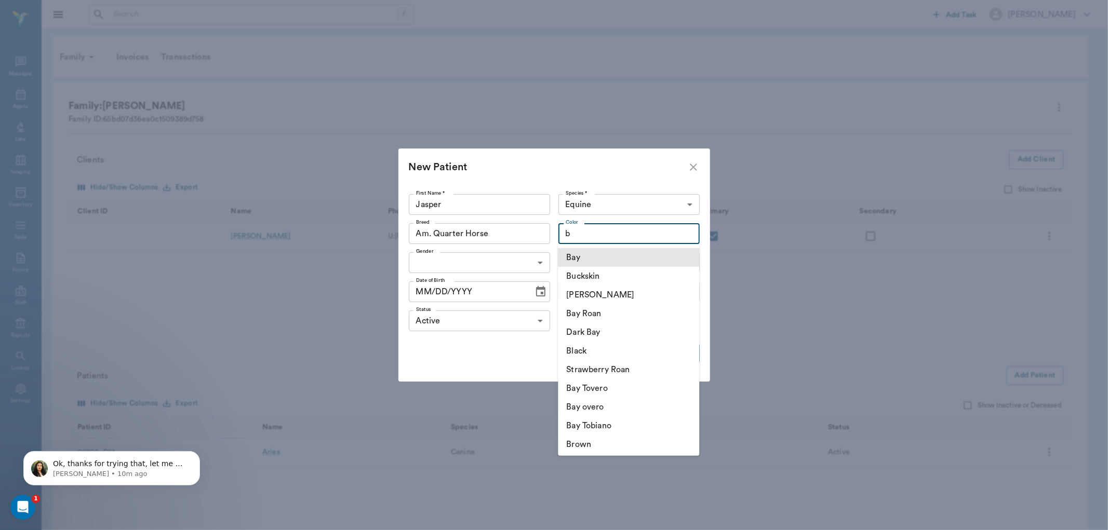
click at [634, 260] on li "Bay" at bounding box center [628, 257] width 141 height 19
type input "Bay"
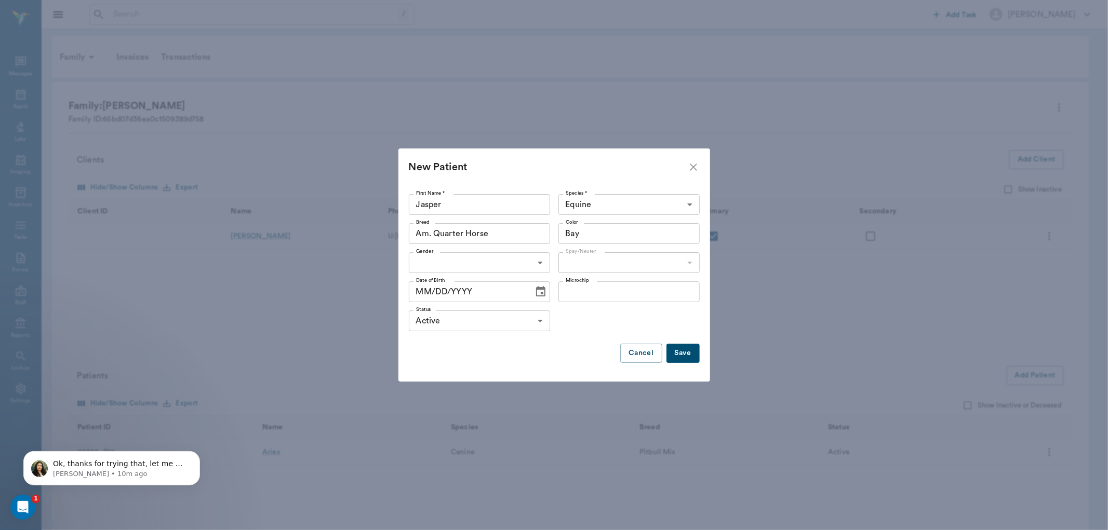
click at [510, 263] on body "/ ​ Add Task Dr. Bert Ellsworth Nectar Messages Appts Labs Imaging Inventory Ta…" at bounding box center [554, 293] width 1108 height 586
click at [510, 277] on li "Male" at bounding box center [479, 286] width 141 height 19
type input "MALE"
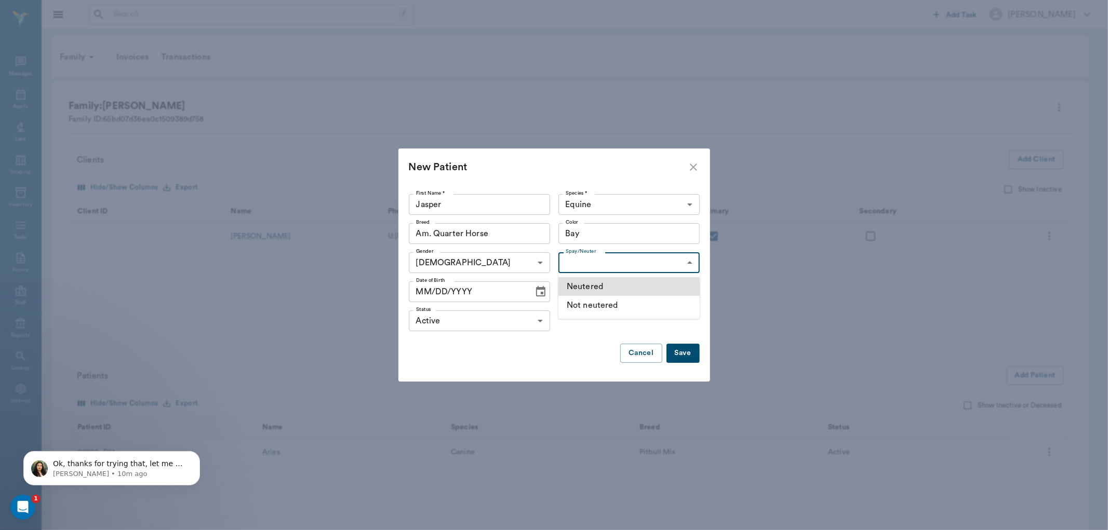
click at [616, 256] on body "/ ​ Add Task Dr. Bert Ellsworth Nectar Messages Appts Labs Imaging Inventory Ta…" at bounding box center [554, 293] width 1108 height 586
click at [628, 282] on li "Neutered" at bounding box center [629, 286] width 141 height 19
type input "true"
click at [687, 349] on button "Save" at bounding box center [683, 353] width 33 height 19
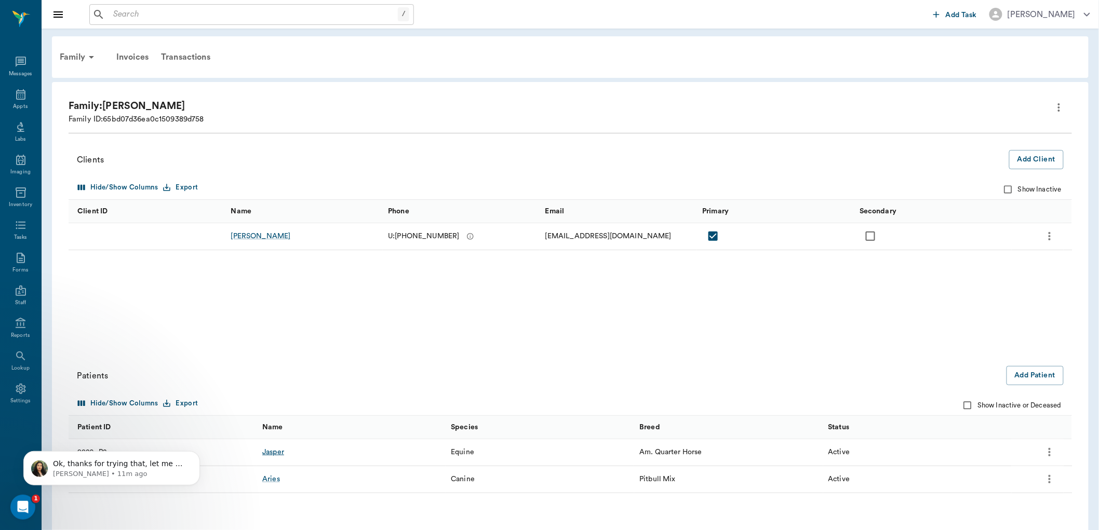
click at [276, 452] on div "Jasper" at bounding box center [273, 452] width 22 height 10
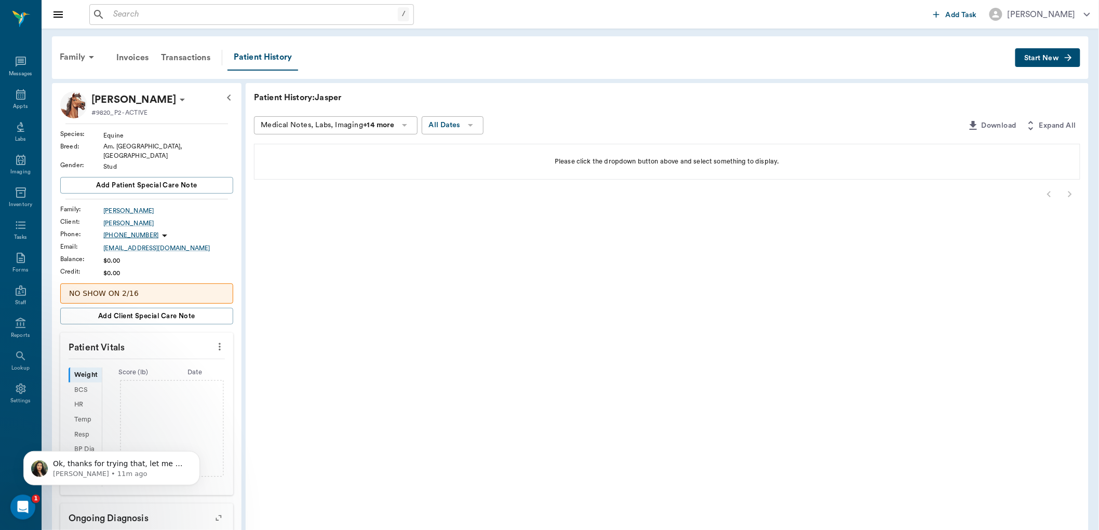
click at [1047, 58] on span "Start New" at bounding box center [1042, 58] width 35 height 0
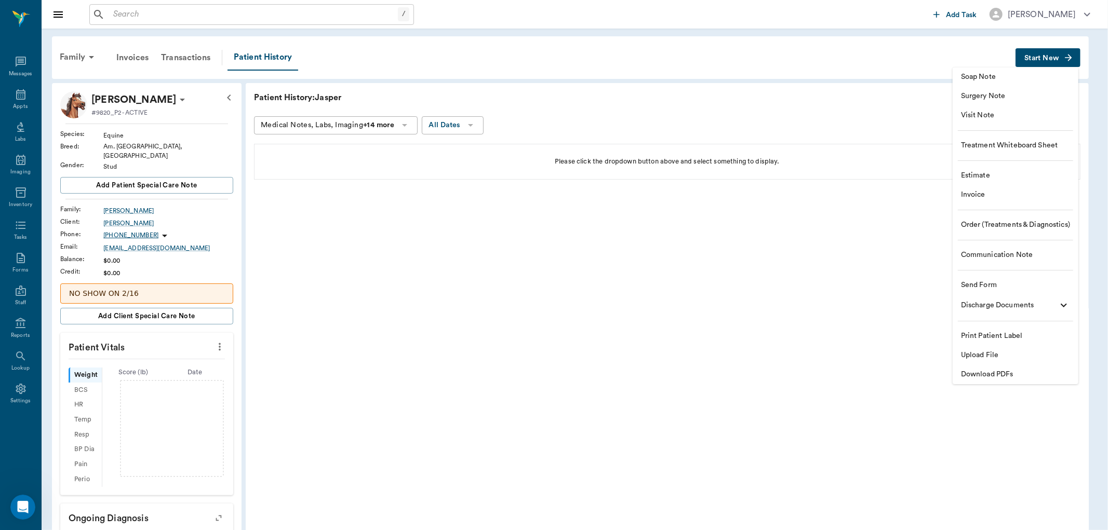
click at [1021, 84] on li "Soap Note" at bounding box center [1016, 77] width 126 height 19
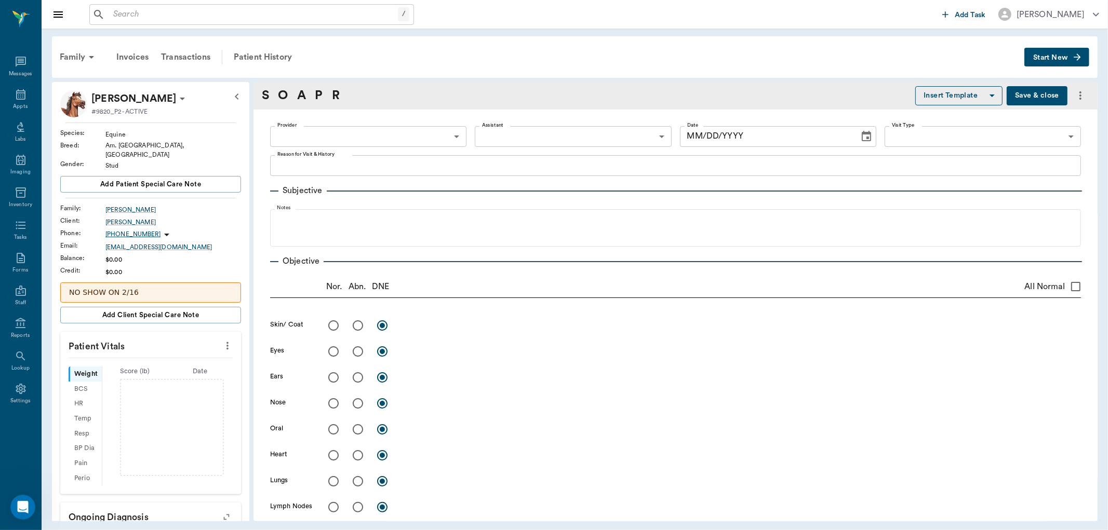
type input "08/14/2025"
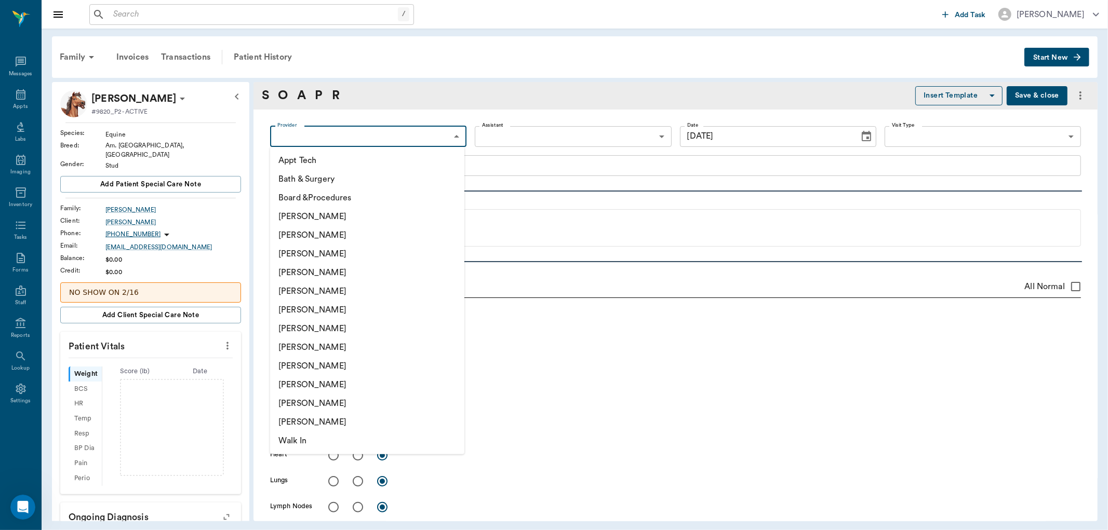
click at [412, 144] on body "/ ​ Add Task Dr. Bert Ellsworth Nectar Messages Appts Labs Imaging Inventory Ta…" at bounding box center [554, 265] width 1108 height 530
click at [370, 256] on li "[PERSON_NAME]" at bounding box center [367, 254] width 194 height 19
type input "63ec2f075fda476ae8351a4d"
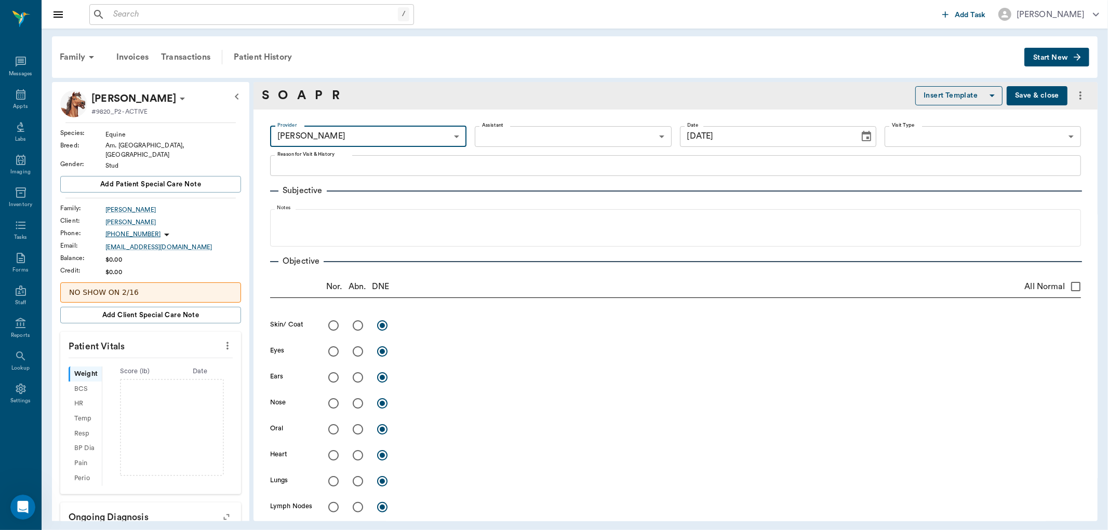
click at [580, 137] on body "/ ​ Add Task Dr. Bert Ellsworth Nectar Messages Appts Labs Imaging Inventory Ta…" at bounding box center [554, 265] width 1108 height 530
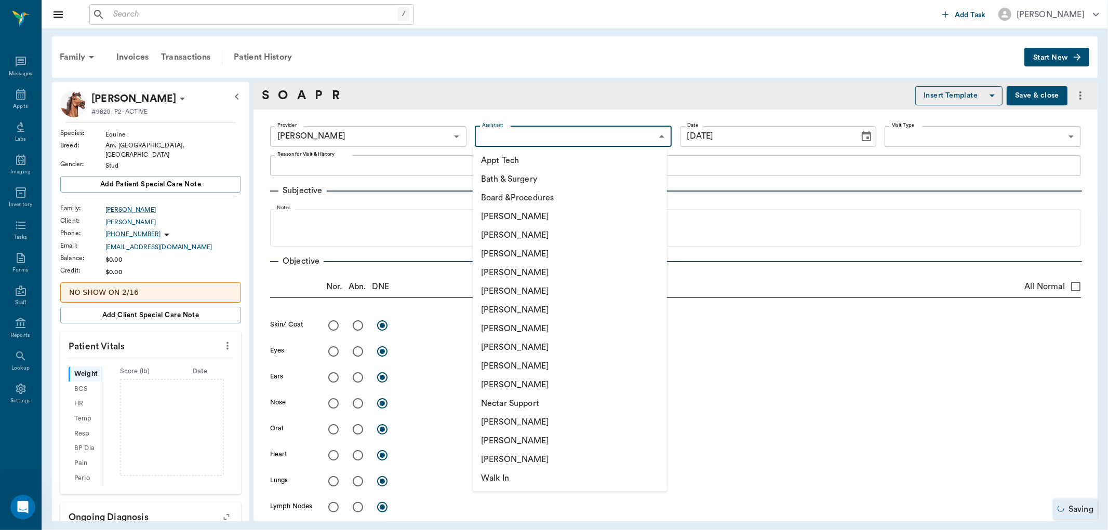
click at [554, 236] on li "[PERSON_NAME]" at bounding box center [570, 235] width 194 height 19
type input "642ef10e332a41444de2bad1"
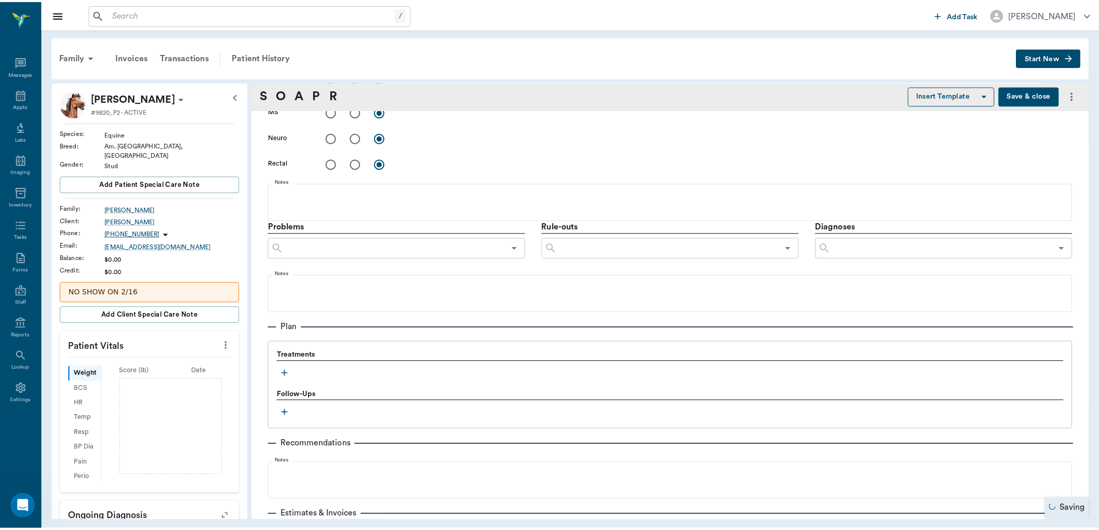
scroll to position [548, 0]
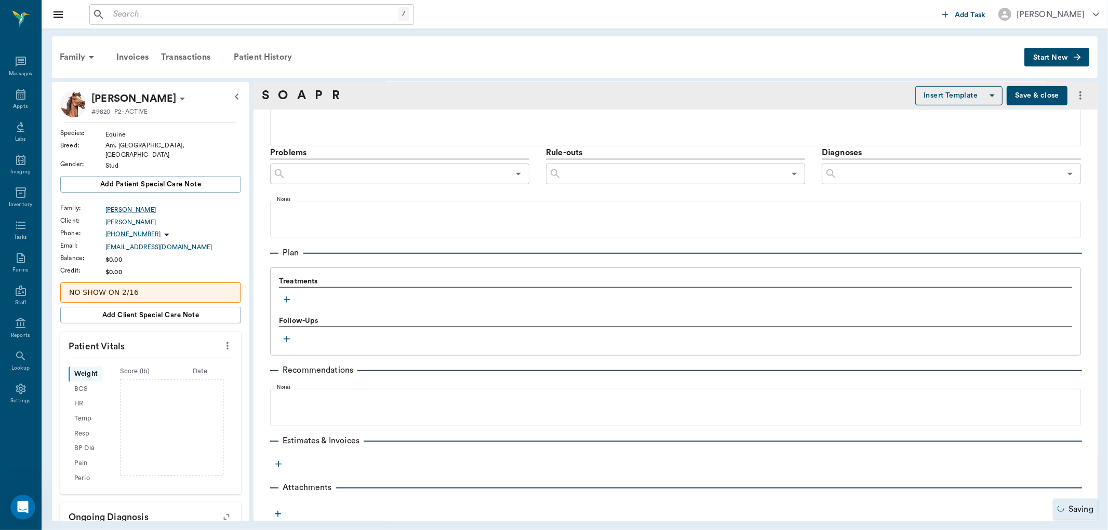
click at [284, 298] on icon "button" at bounding box center [287, 300] width 10 height 10
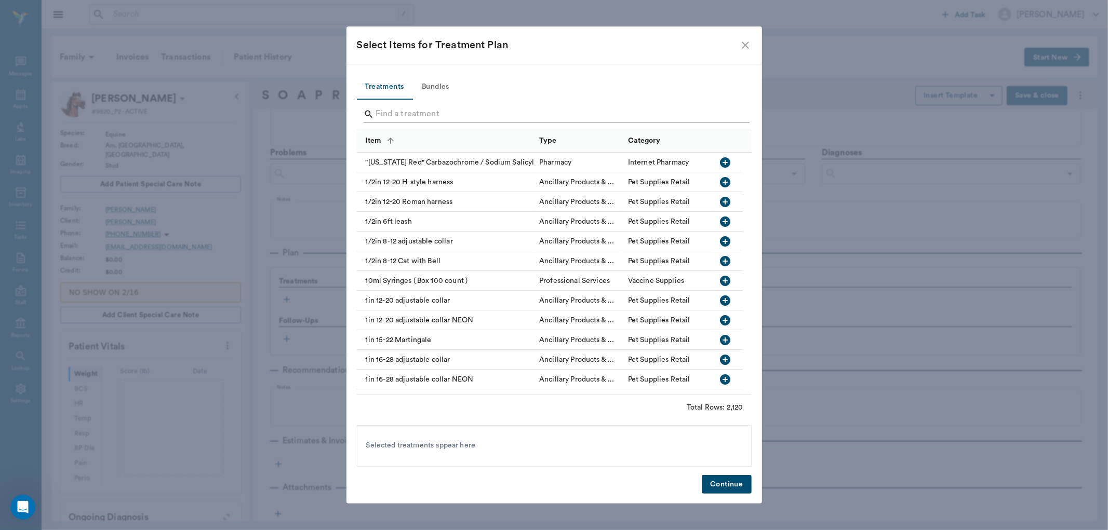
click at [423, 117] on input "Search" at bounding box center [555, 114] width 358 height 17
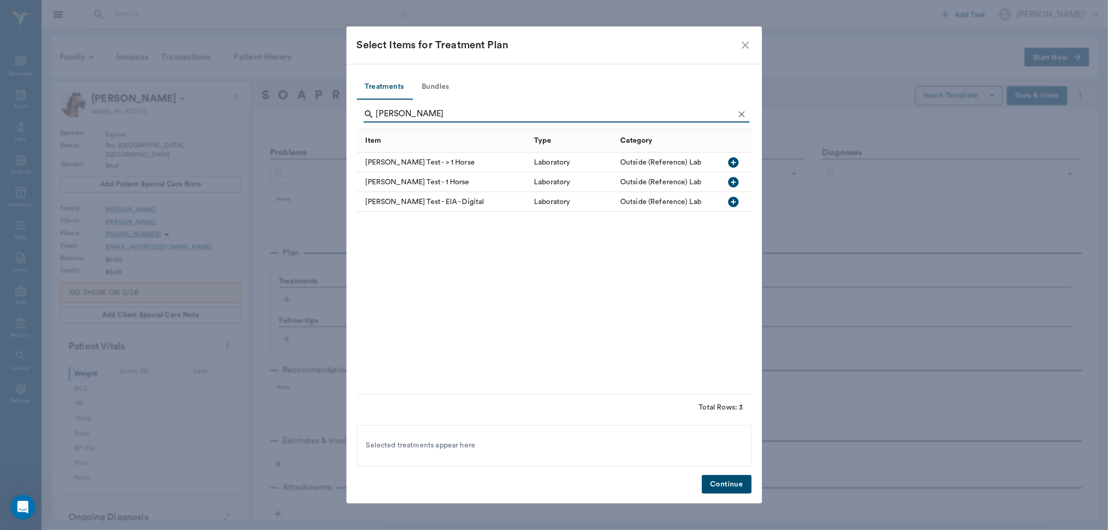
click at [735, 184] on icon "button" at bounding box center [733, 182] width 10 height 10
click at [533, 115] on input "[PERSON_NAME]" at bounding box center [555, 114] width 358 height 17
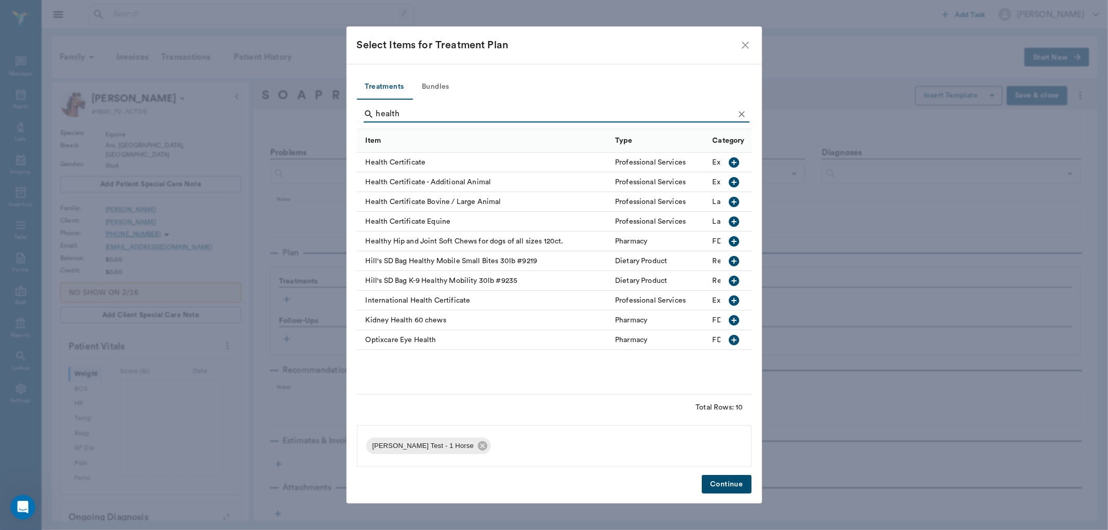
type input "health"
click at [739, 216] on icon "button" at bounding box center [734, 222] width 12 height 12
click at [735, 485] on button "Continue" at bounding box center [726, 484] width 49 height 19
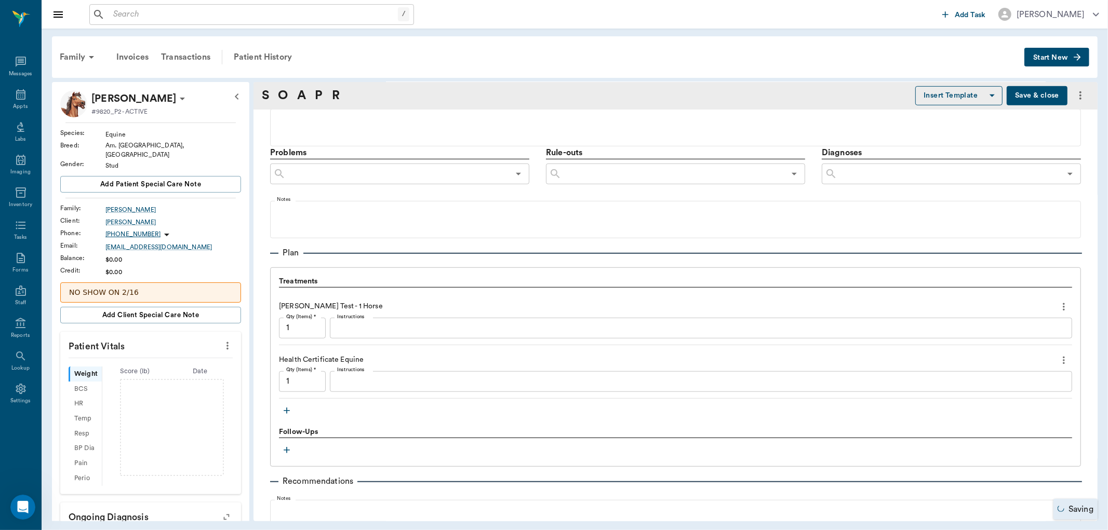
click at [1014, 92] on button "Save & close" at bounding box center [1037, 95] width 61 height 19
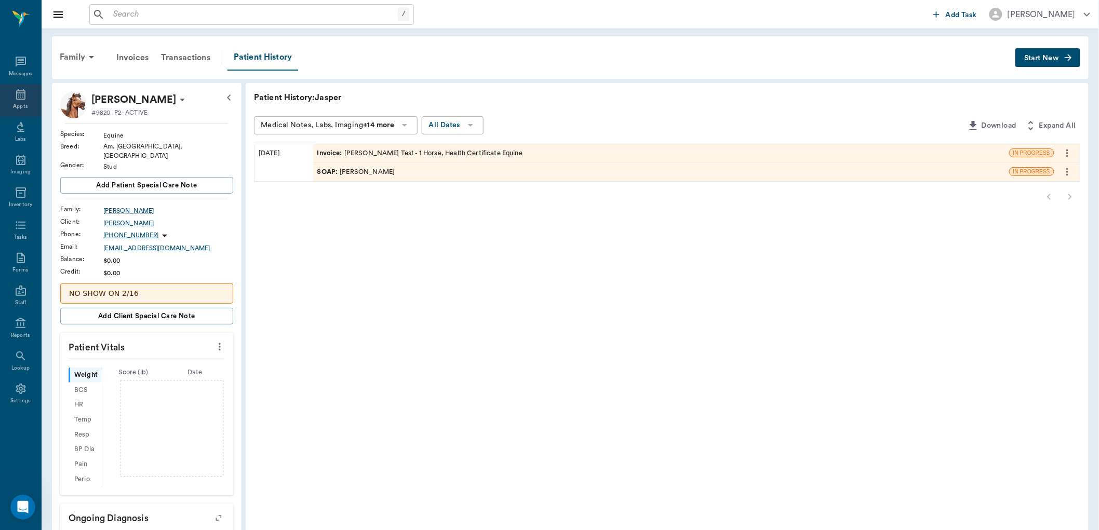
click at [22, 102] on div "Appts" at bounding box center [20, 100] width 41 height 33
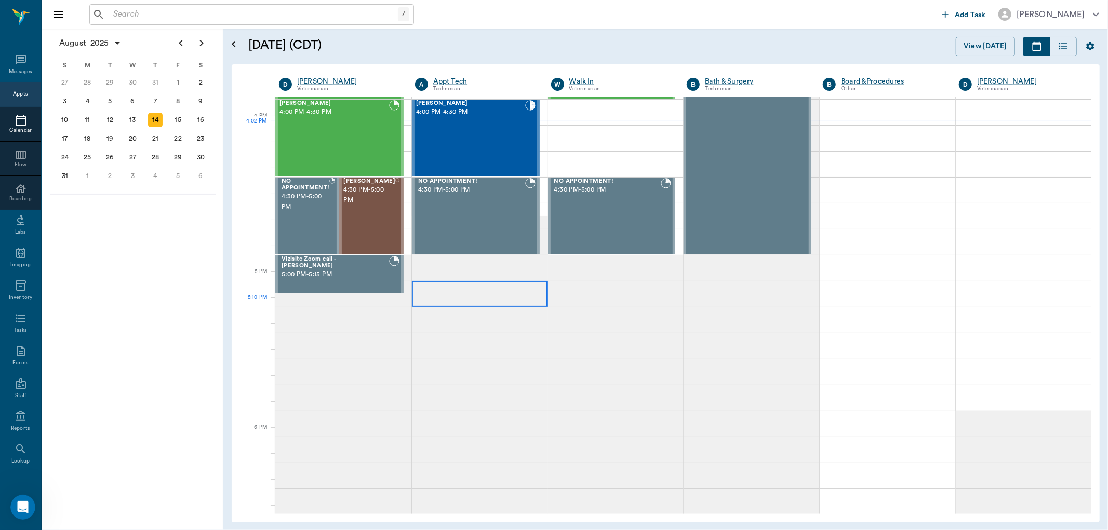
scroll to position [1134, 0]
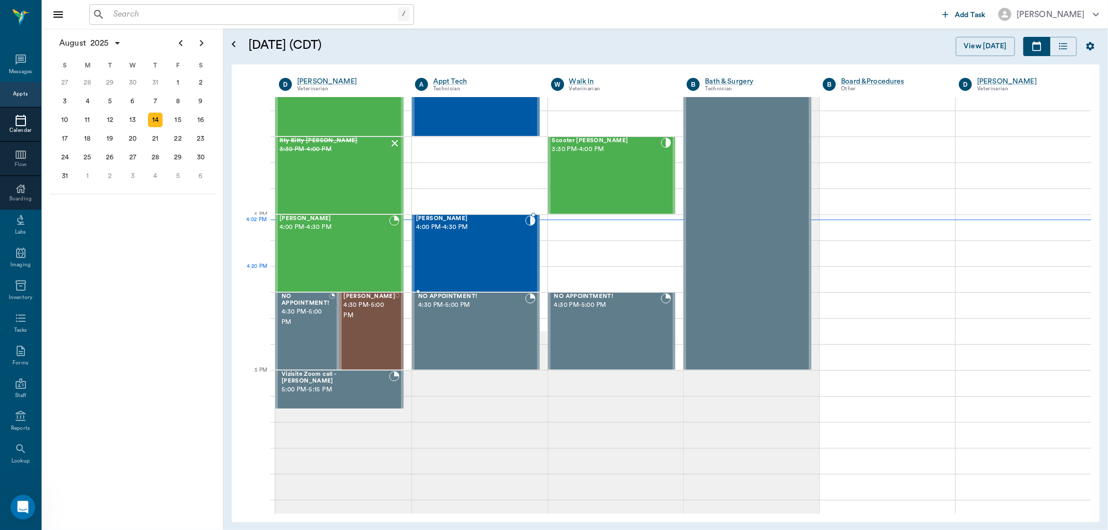
click at [509, 275] on div "Roxie Whatley 4:00 PM - 4:30 PM" at bounding box center [470, 254] width 109 height 76
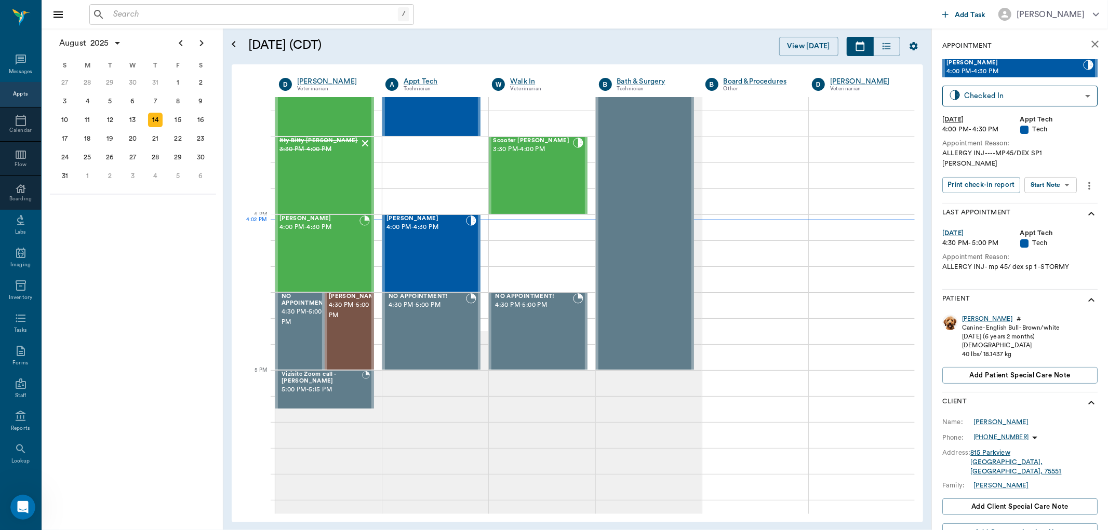
click at [1061, 182] on body "/ ​ Add Task Dr. Bert Ellsworth Nectar Messages Appts Calendar Flow Boarding La…" at bounding box center [554, 265] width 1108 height 530
click at [1047, 192] on button "Start SOAP" at bounding box center [1039, 196] width 35 height 12
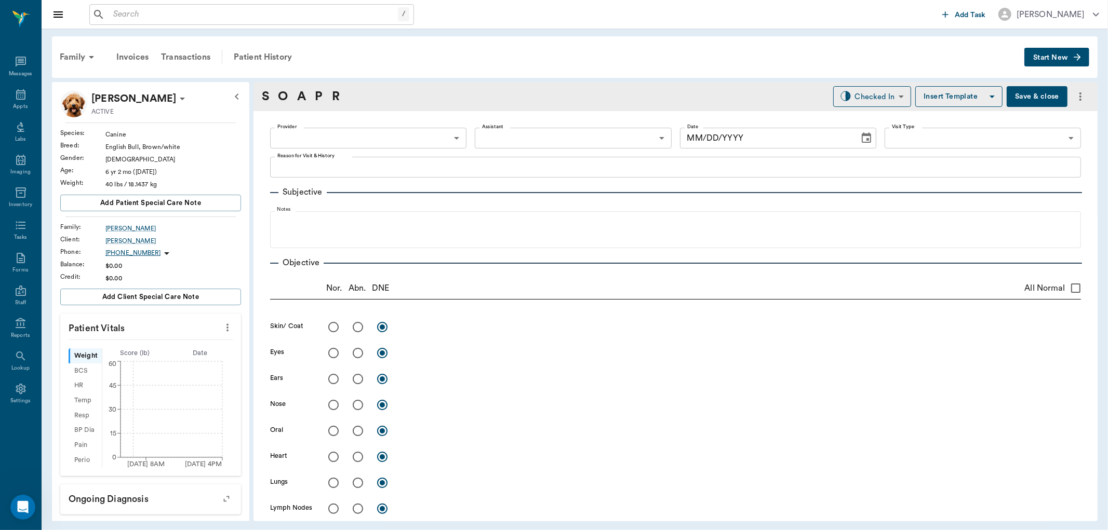
type input "63ec2f075fda476ae8351a4c"
type input "65d2be4f46e3a538d89b8c1a"
type textarea "ALLERGY INJ----MP45/DEX SP1 LORY"
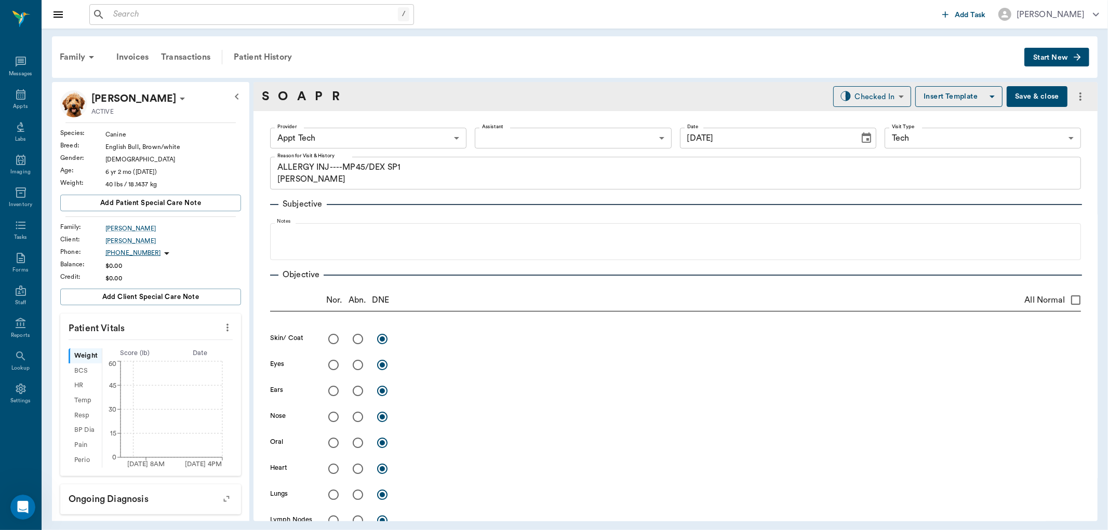
type input "08/14/2025"
click at [222, 325] on icon "more" at bounding box center [227, 328] width 11 height 12
click at [201, 339] on li "Enter Vitals" at bounding box center [175, 345] width 104 height 19
click at [175, 357] on input "text" at bounding box center [150, 359] width 90 height 21
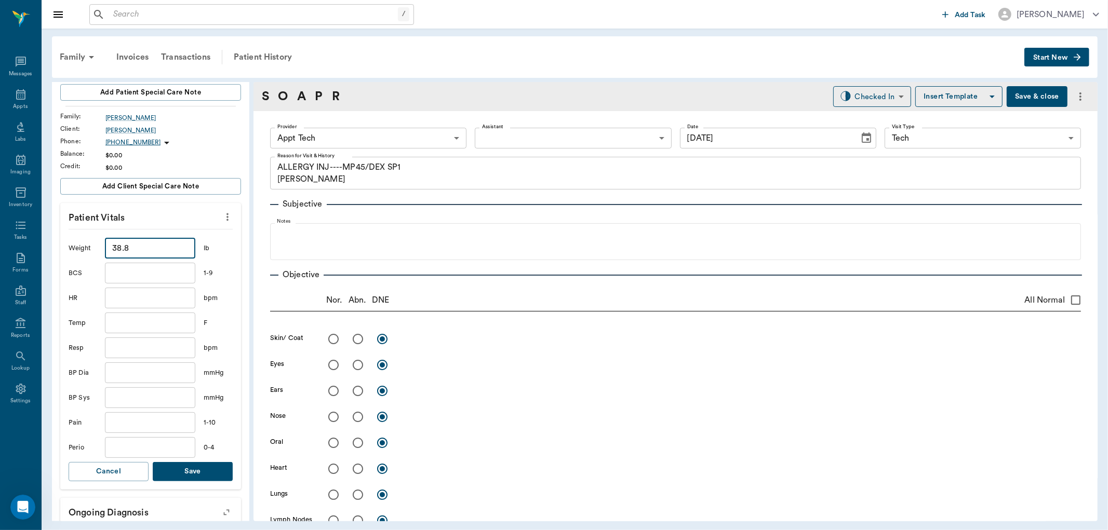
scroll to position [115, 0]
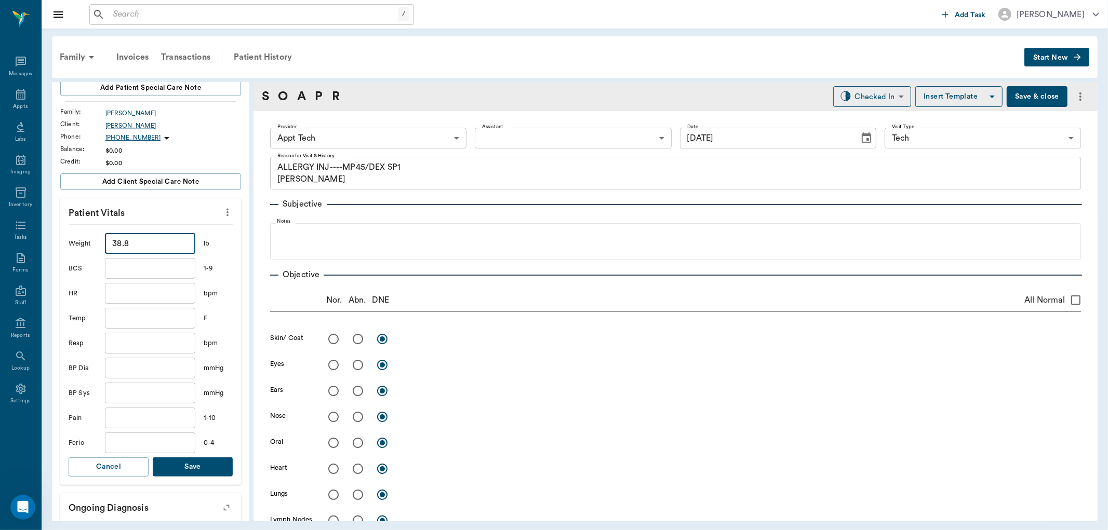
type input "38.8"
drag, startPoint x: 180, startPoint y: 469, endPoint x: 198, endPoint y: 444, distance: 31.3
click at [180, 469] on button "Save" at bounding box center [193, 467] width 80 height 19
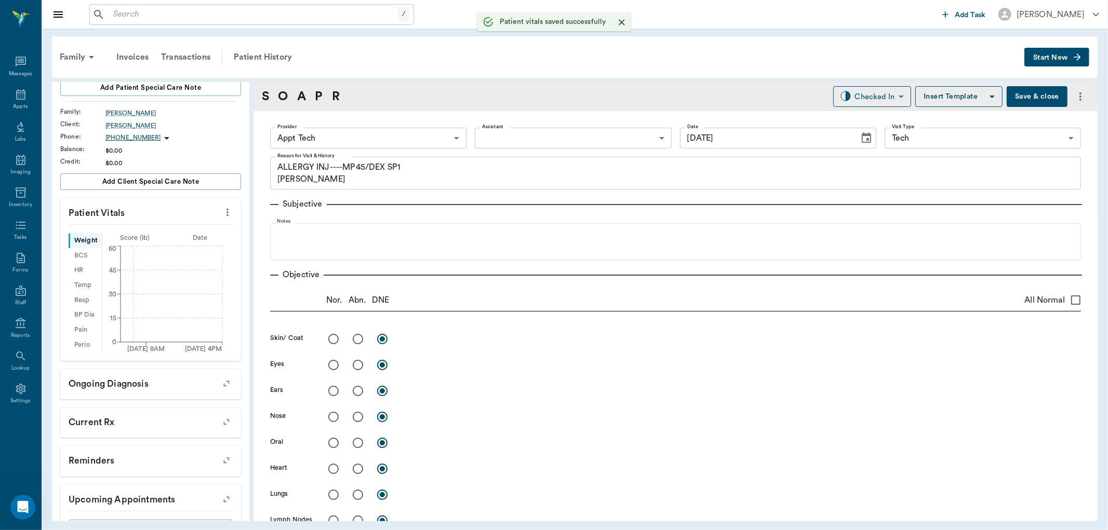
click at [354, 134] on body "/ ​ Add Task Dr. Bert Ellsworth Nectar Messages Appts Labs Imaging Inventory Ta…" at bounding box center [554, 265] width 1108 height 530
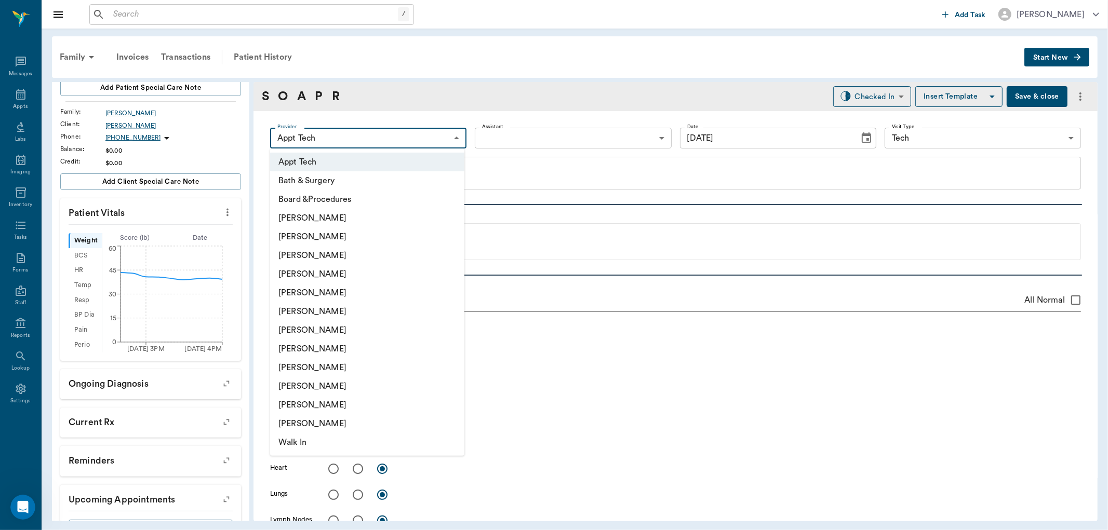
click at [344, 304] on li "[PERSON_NAME]" at bounding box center [367, 311] width 194 height 19
type input "682b670d8bdc6f7f8feef3db"
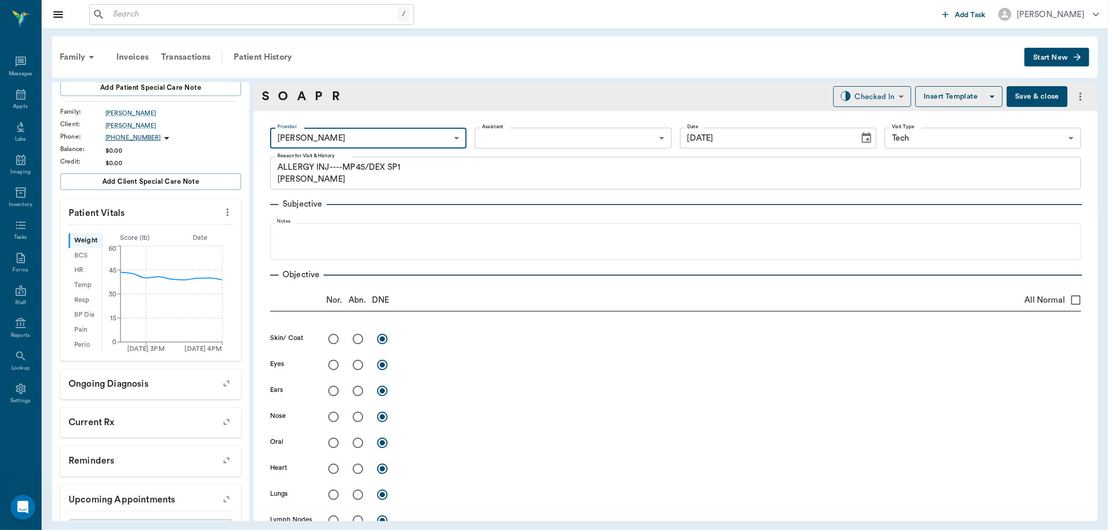
click at [464, 132] on div "Provider Hunter Graves 682b670d8bdc6f7f8feef3db Provider Assistant ​ Assistant …" at bounding box center [675, 138] width 811 height 37
click at [482, 136] on body "/ ​ Add Task Dr. Bert Ellsworth Nectar Messages Appts Labs Imaging Inventory Ta…" at bounding box center [554, 265] width 1108 height 530
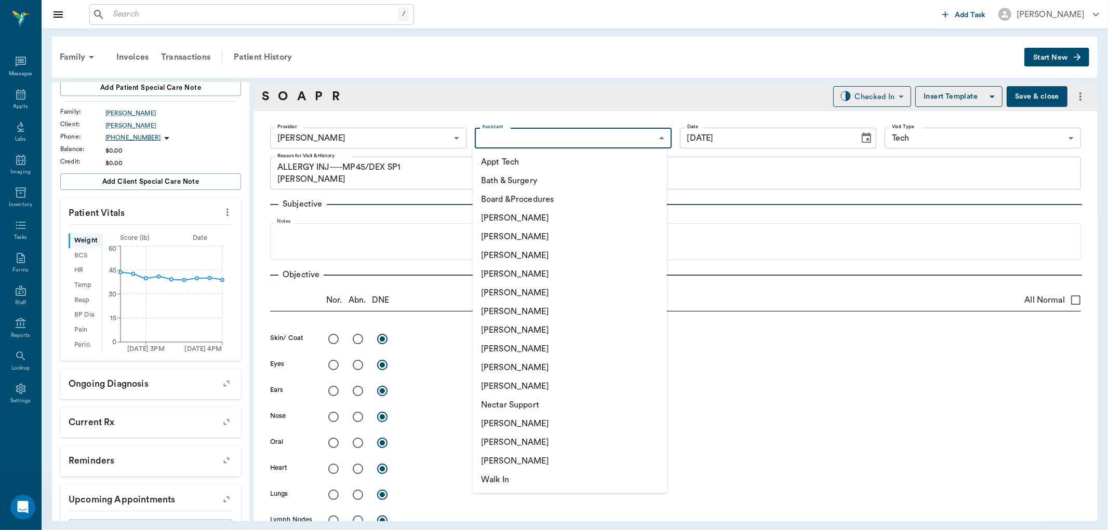
click at [481, 157] on li "Appt Tech" at bounding box center [570, 162] width 194 height 19
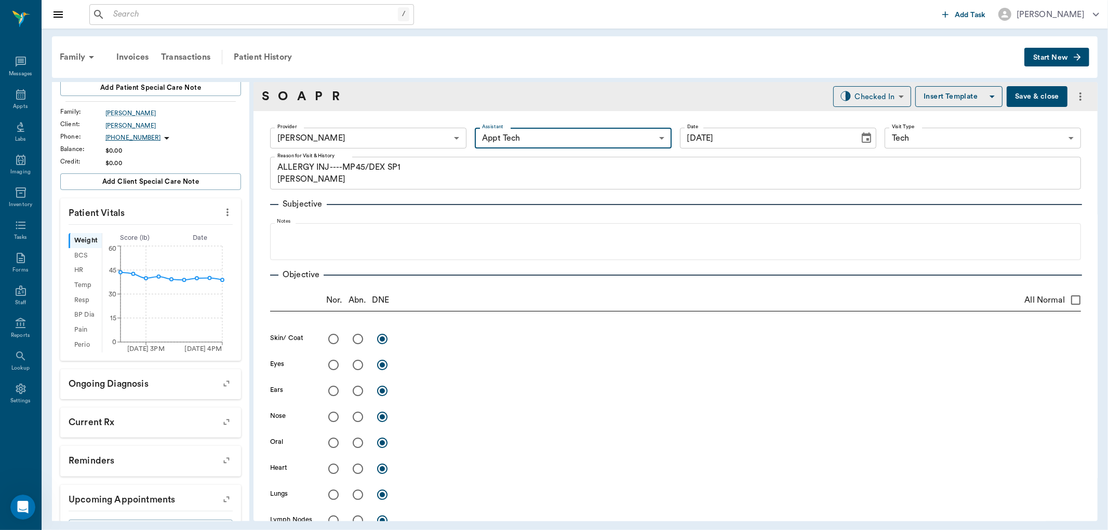
type input "63ec2f075fda476ae8351a4c"
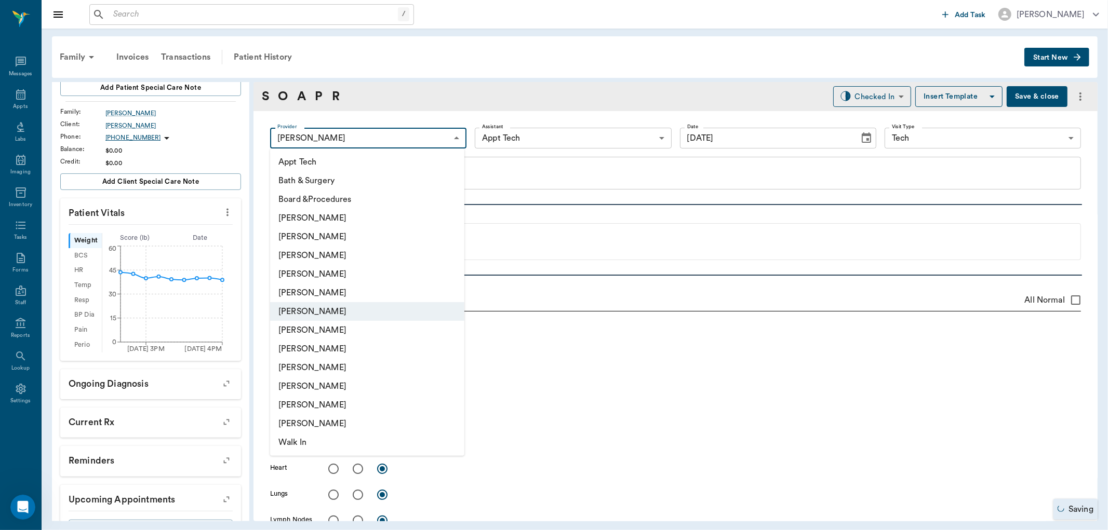
click at [384, 142] on body "/ ​ Add Task Dr. Bert Ellsworth Nectar Messages Appts Labs Imaging Inventory Ta…" at bounding box center [554, 265] width 1108 height 530
click at [361, 231] on li "[PERSON_NAME]" at bounding box center [367, 237] width 194 height 19
type input "642ef10e332a41444de2bad1"
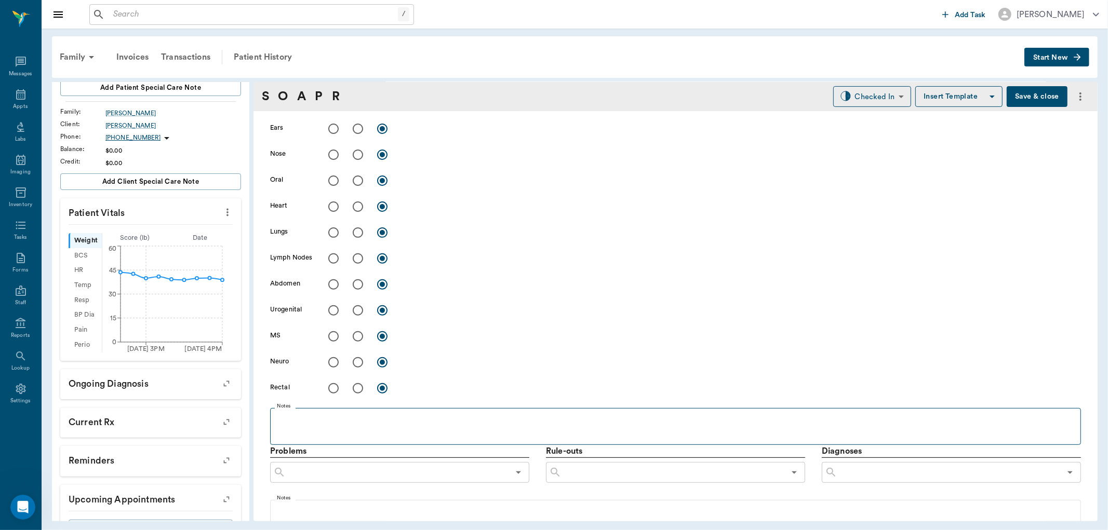
scroll to position [404, 0]
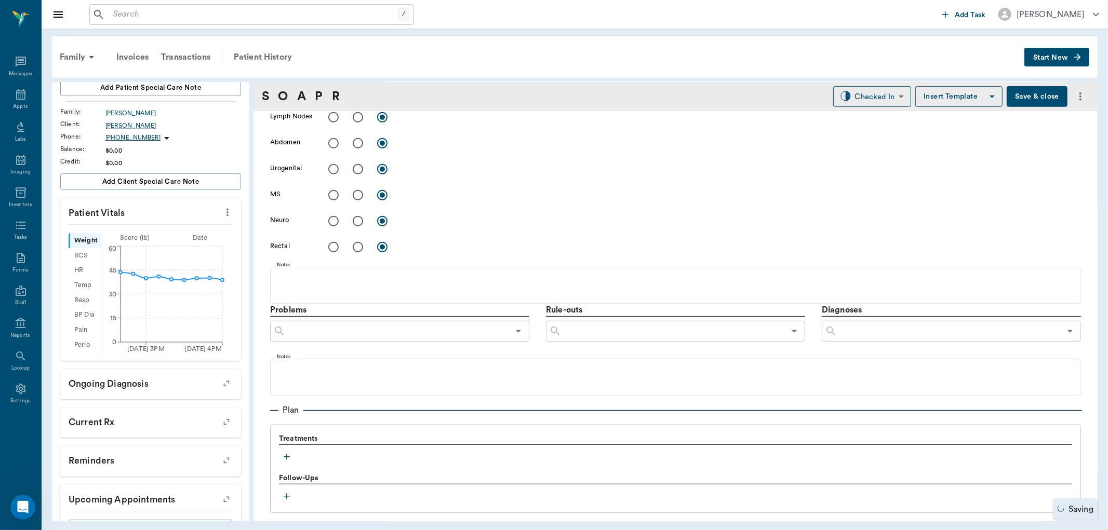
click at [293, 454] on button "button" at bounding box center [287, 457] width 16 height 16
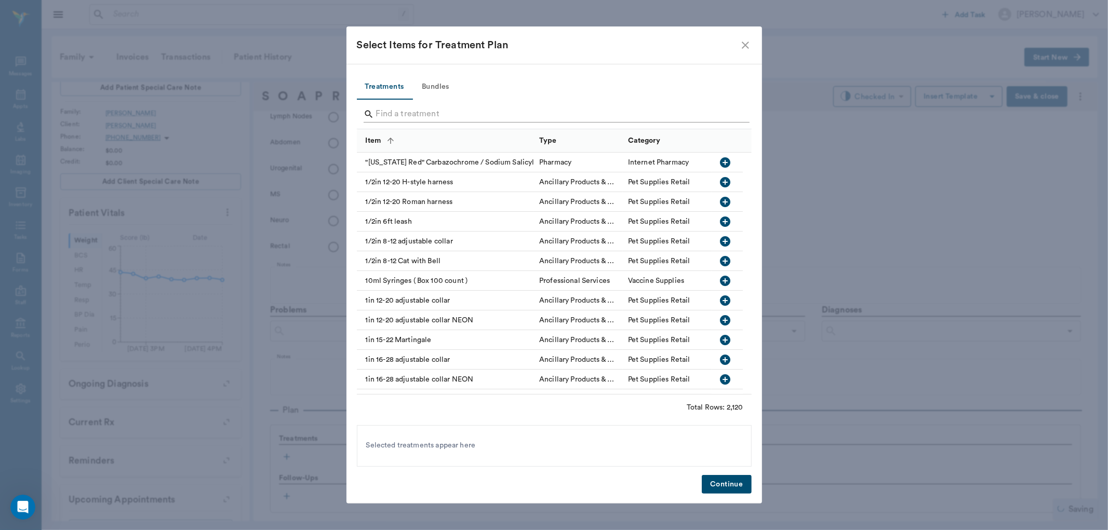
click at [462, 116] on input "Search" at bounding box center [555, 114] width 358 height 17
click at [462, 111] on input "Search" at bounding box center [555, 114] width 358 height 17
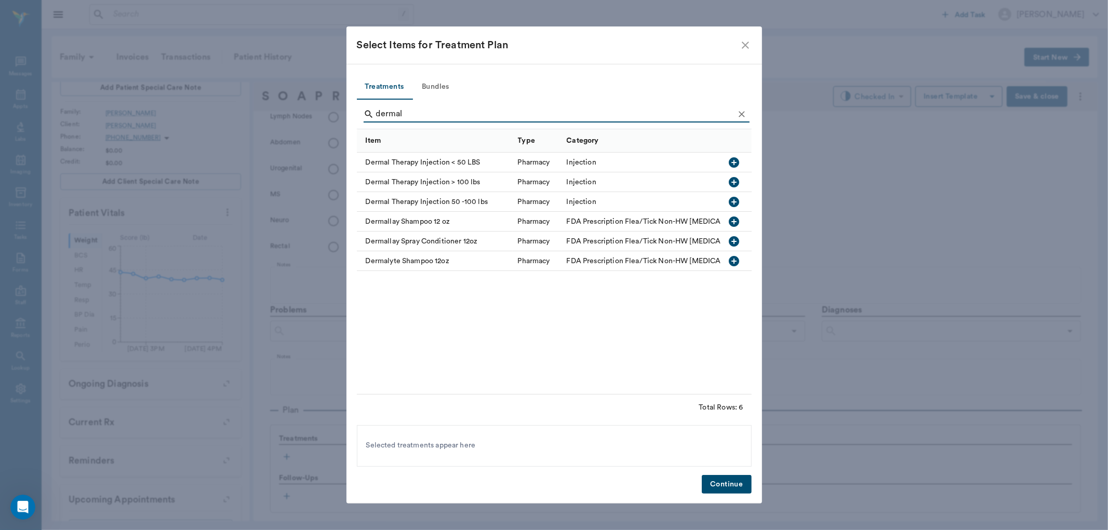
type input "dermal"
click at [732, 164] on icon "button" at bounding box center [734, 162] width 10 height 10
click at [736, 484] on button "Continue" at bounding box center [726, 484] width 49 height 19
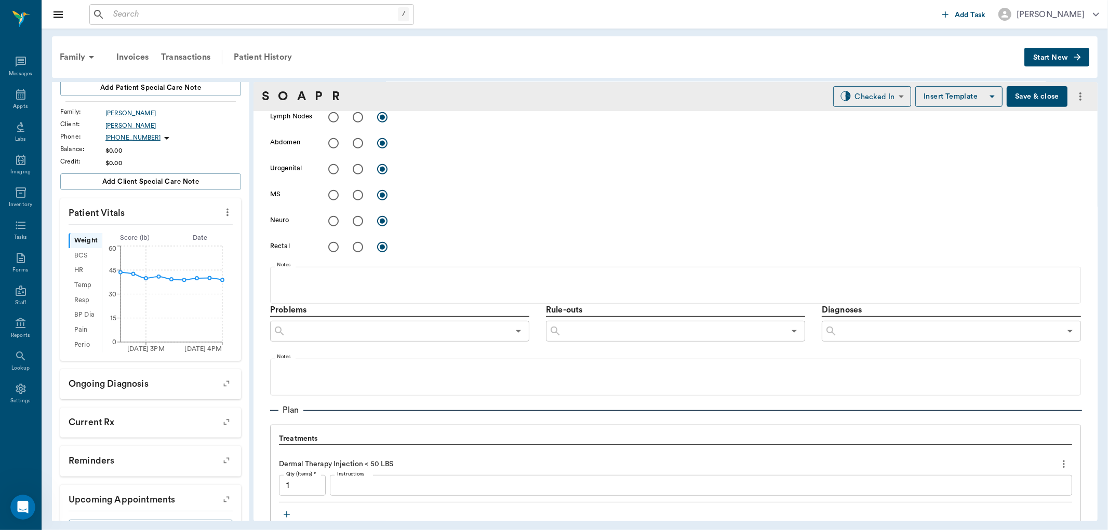
click at [408, 487] on textarea "Instructions" at bounding box center [701, 486] width 728 height 12
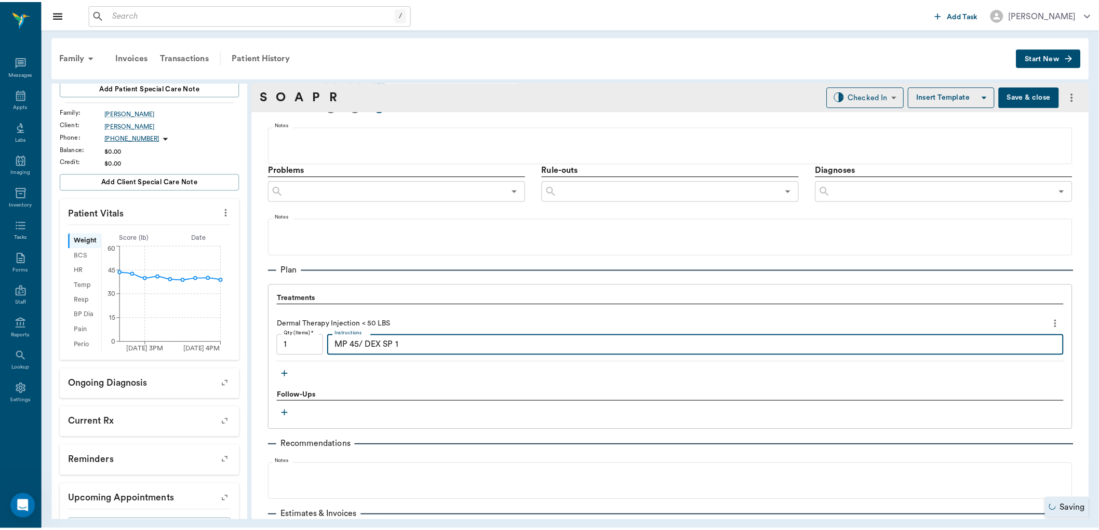
scroll to position [577, 0]
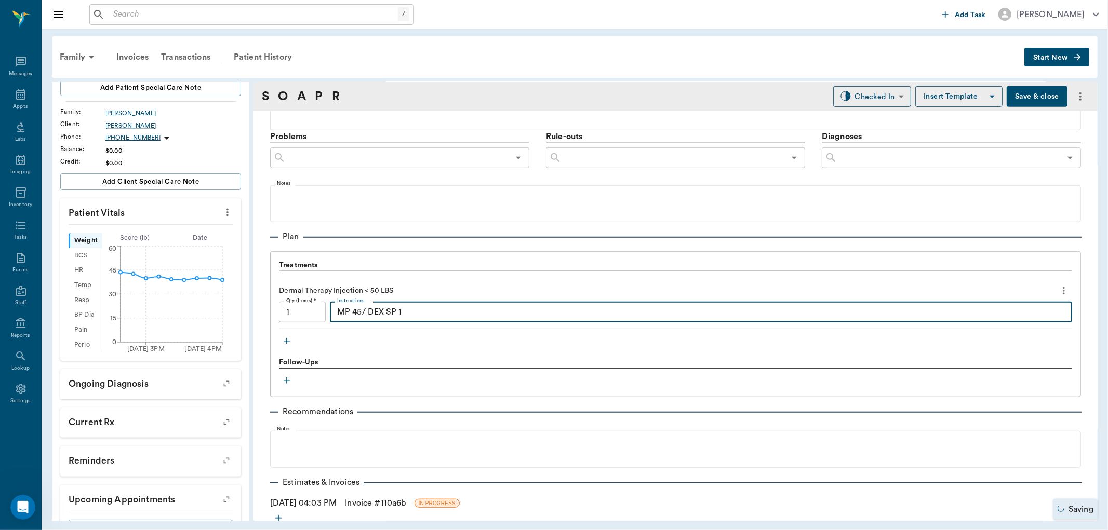
drag, startPoint x: 410, startPoint y: 309, endPoint x: 333, endPoint y: 314, distance: 78.1
click at [333, 314] on div "MP 45/ DEX SP 1 x Instructions" at bounding box center [701, 312] width 742 height 21
type textarea "MP 45/ DEX SP 1"
click at [845, 89] on body "/ ​ Add Task Dr. Bert Ellsworth Nectar Messages Appts Labs Imaging Inventory Ta…" at bounding box center [554, 265] width 1108 height 530
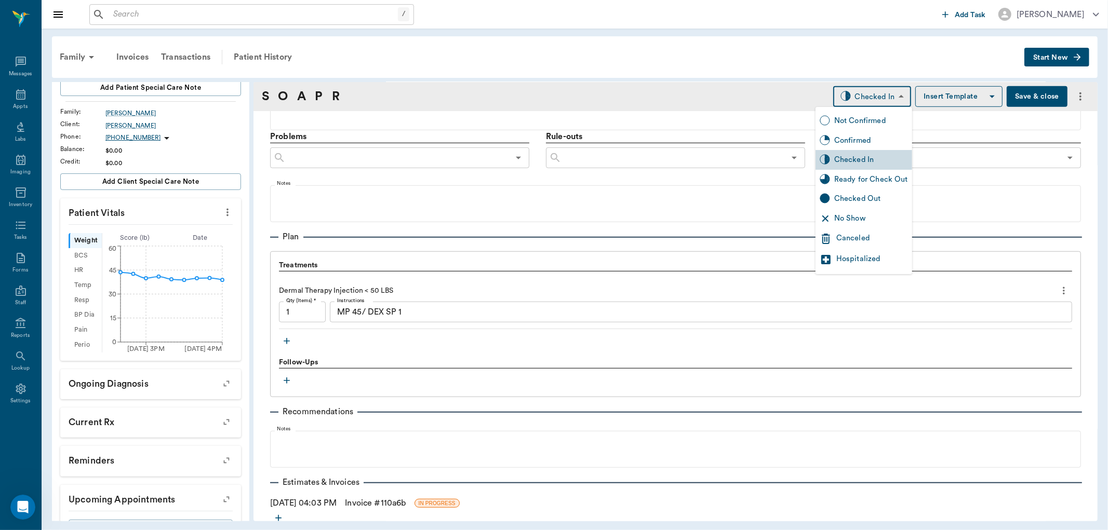
click at [851, 179] on div "Ready for Check Out" at bounding box center [871, 179] width 74 height 11
type input "READY_TO_CHECKOUT"
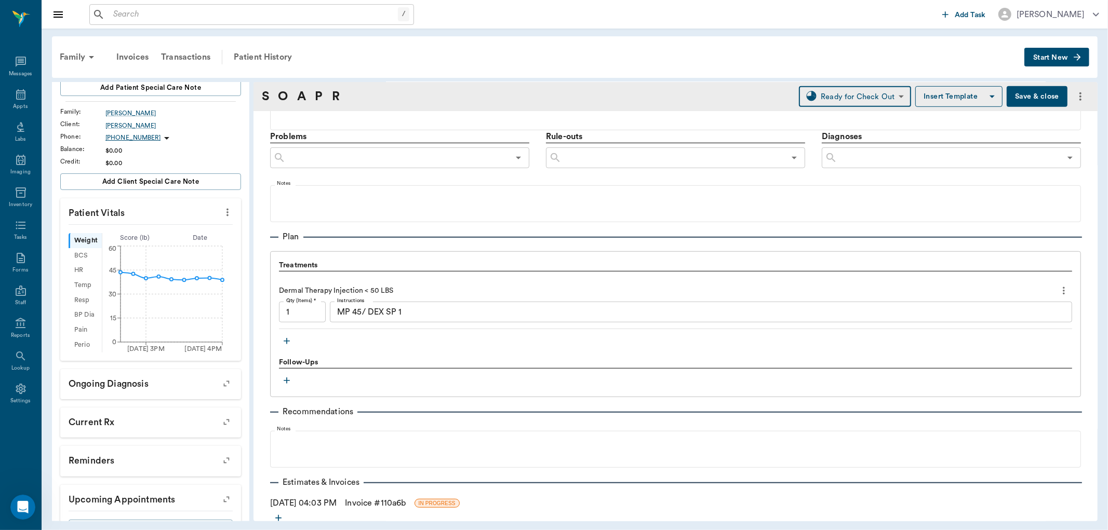
click at [367, 502] on link "Invoice # 110a6b" at bounding box center [375, 503] width 61 height 12
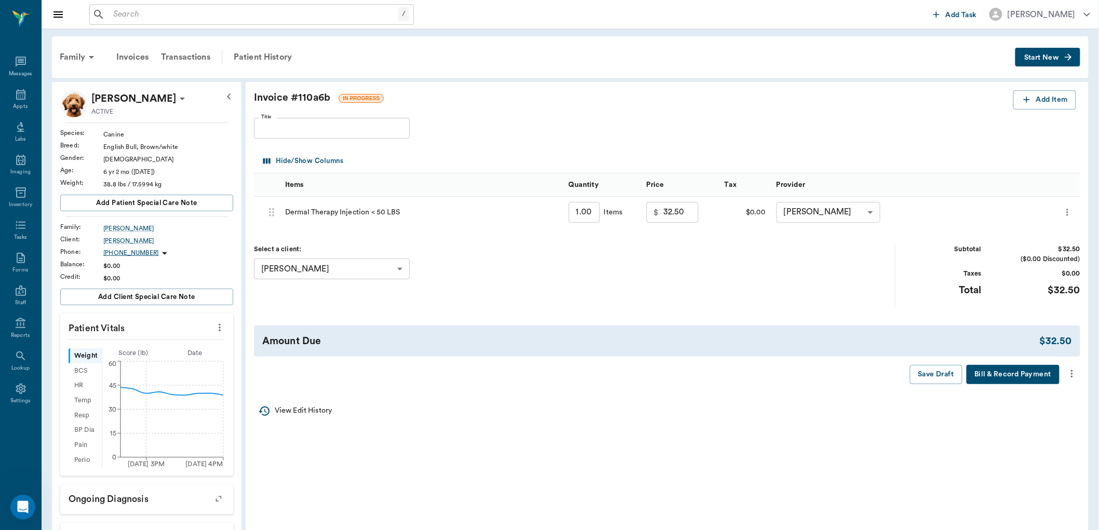
click at [1071, 376] on icon "more" at bounding box center [1072, 374] width 11 height 12
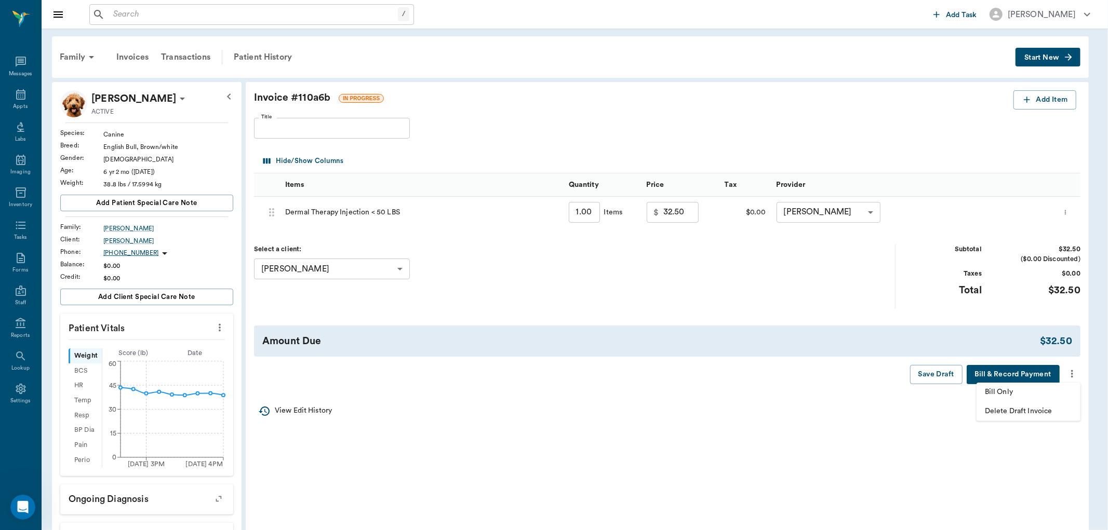
click at [1047, 390] on span "Bill Only" at bounding box center [1028, 392] width 87 height 11
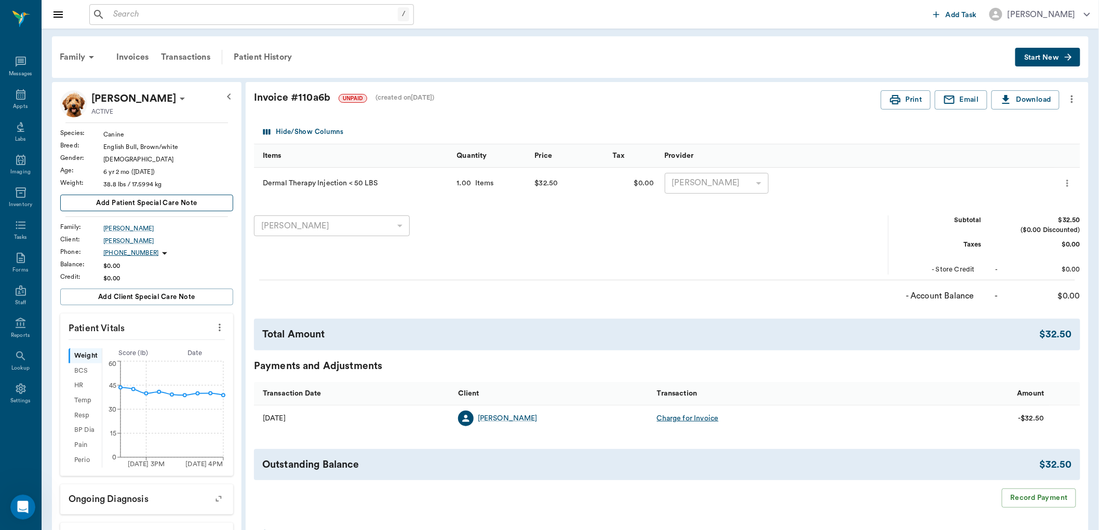
click at [197, 204] on button "Add patient Special Care Note" at bounding box center [146, 203] width 173 height 17
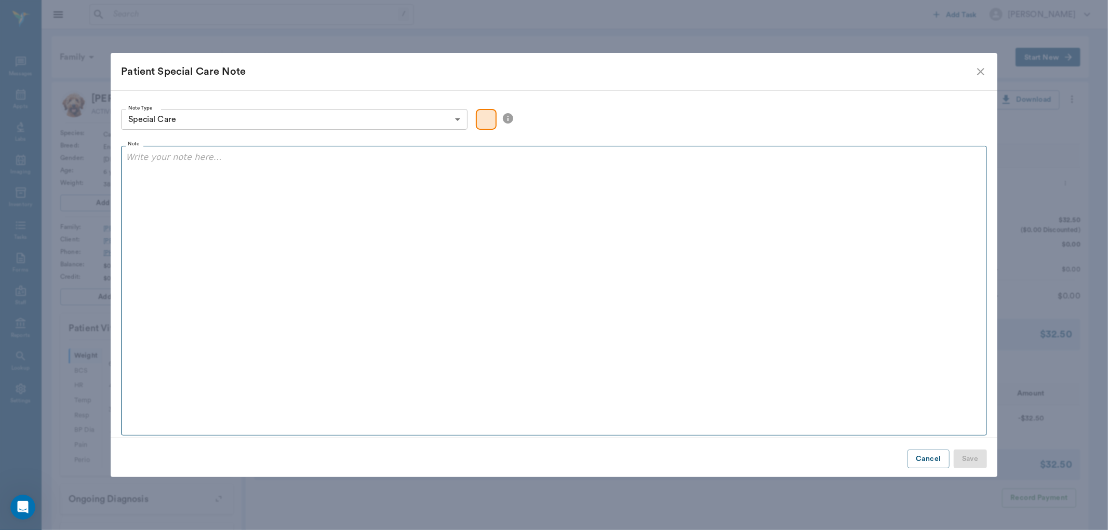
click at [209, 166] on div at bounding box center [554, 164] width 856 height 26
click at [127, 158] on p "MP 45/ DEX SP 1" at bounding box center [554, 157] width 856 height 12
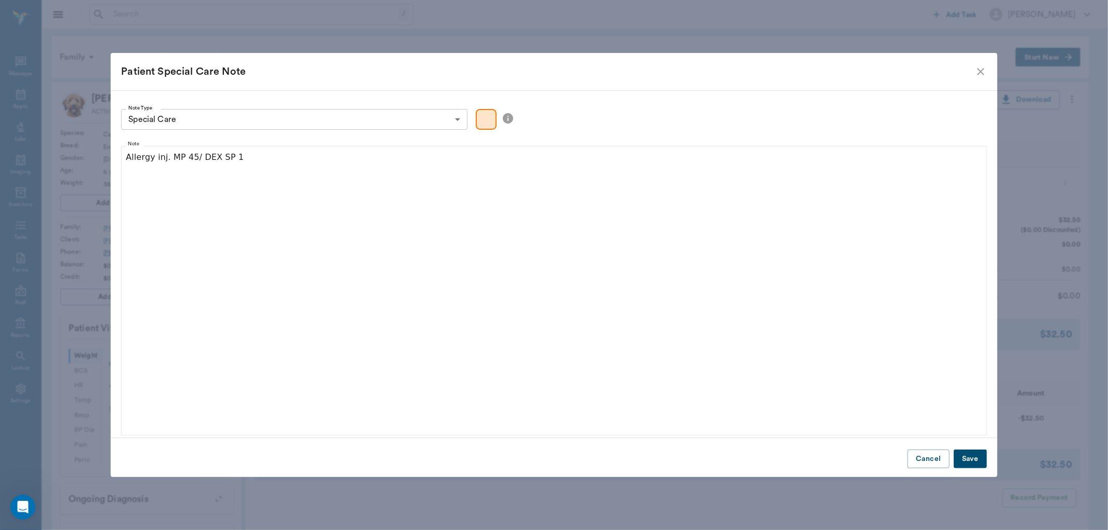
click at [979, 464] on button "Save" at bounding box center [970, 459] width 33 height 19
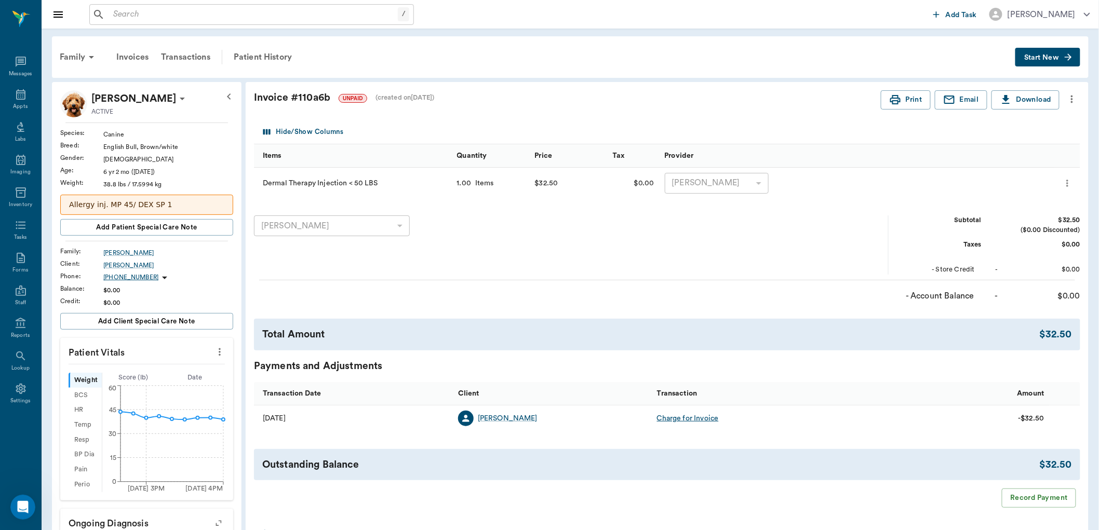
click at [209, 203] on p "Allergy inj. MP 45/ DEX SP 1" at bounding box center [146, 205] width 155 height 11
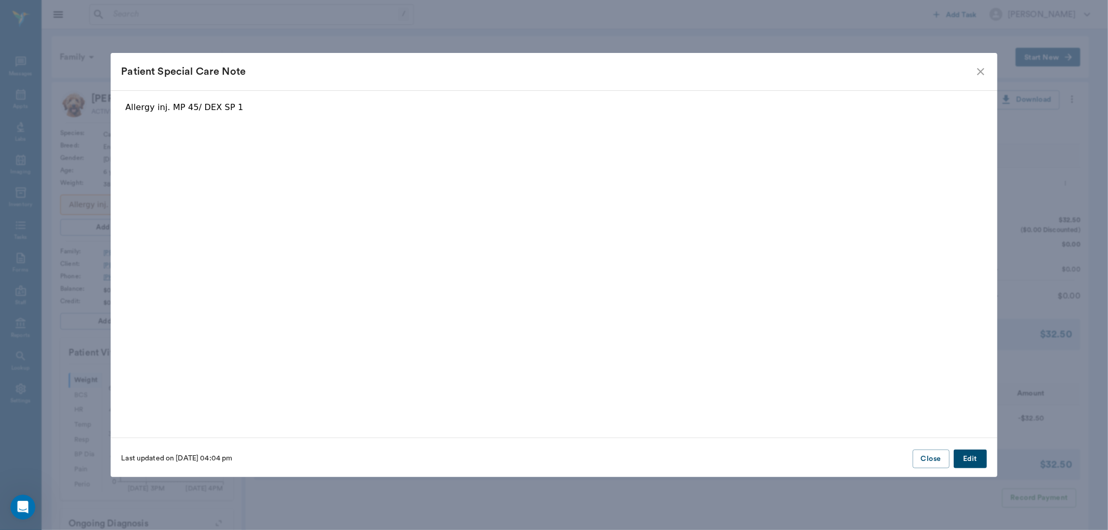
click at [347, 123] on div "Allergy inj. MP 45/ DEX SP 1" at bounding box center [553, 114] width 857 height 26
click at [963, 458] on button "Edit" at bounding box center [970, 459] width 33 height 19
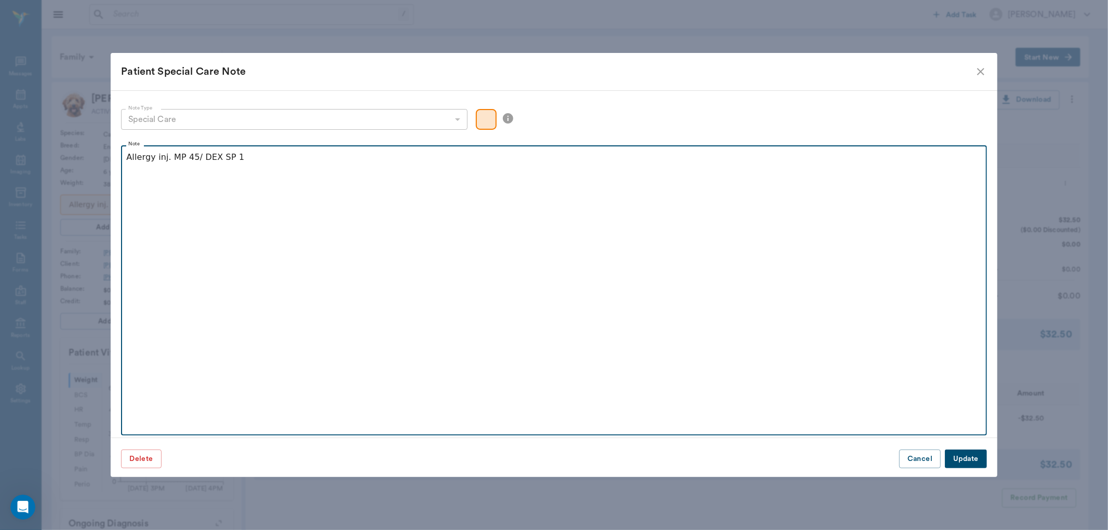
click at [254, 157] on p "Allergy inj. MP 45/ DEX SP 1" at bounding box center [553, 157] width 855 height 12
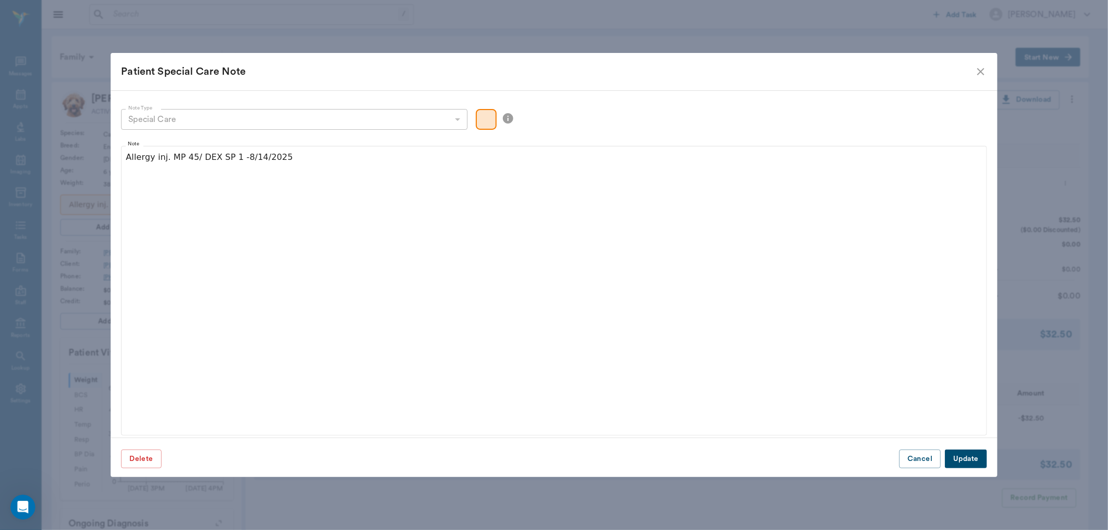
click at [958, 463] on button "Update" at bounding box center [966, 459] width 42 height 19
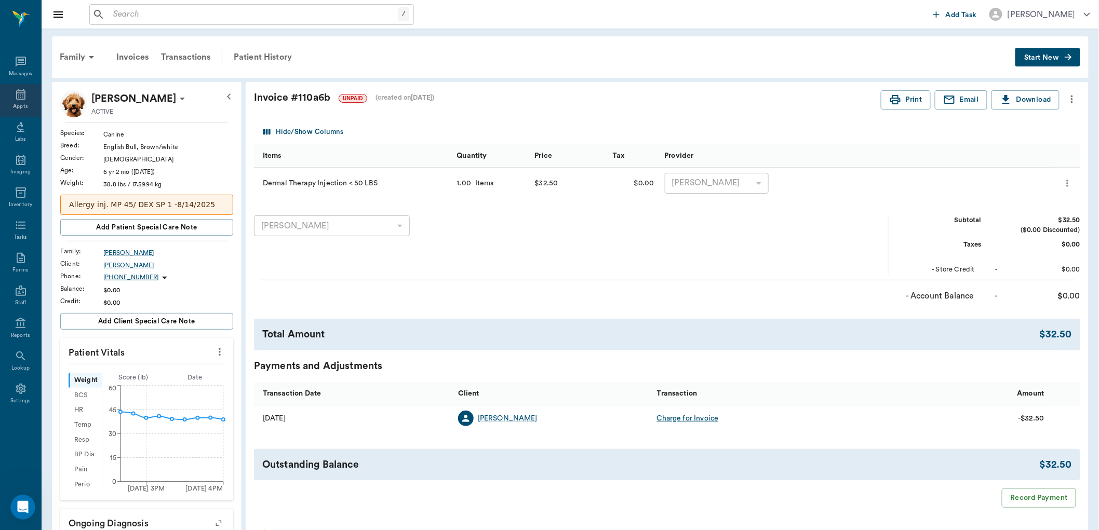
click at [19, 87] on div "Appts" at bounding box center [20, 100] width 41 height 33
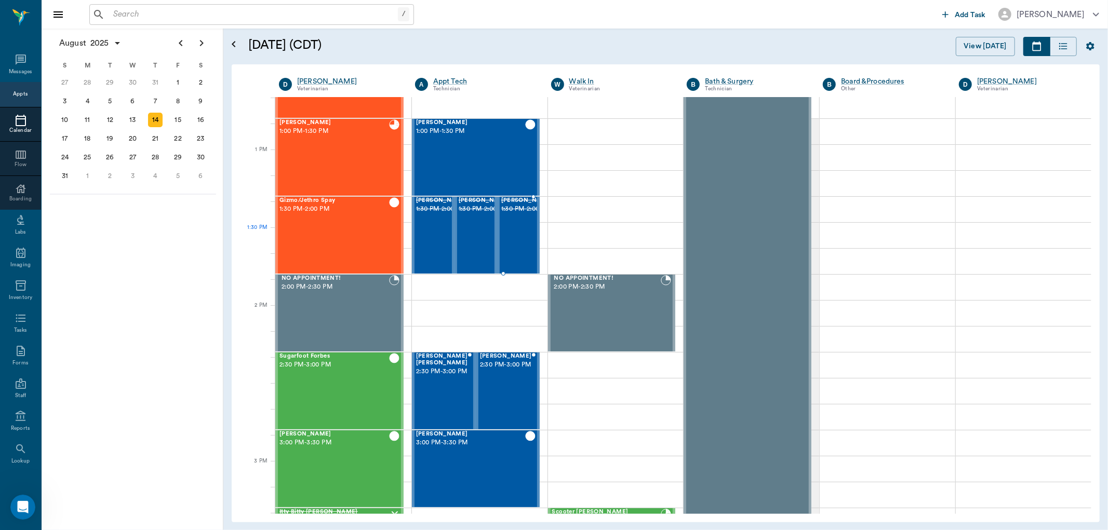
scroll to position [728, 0]
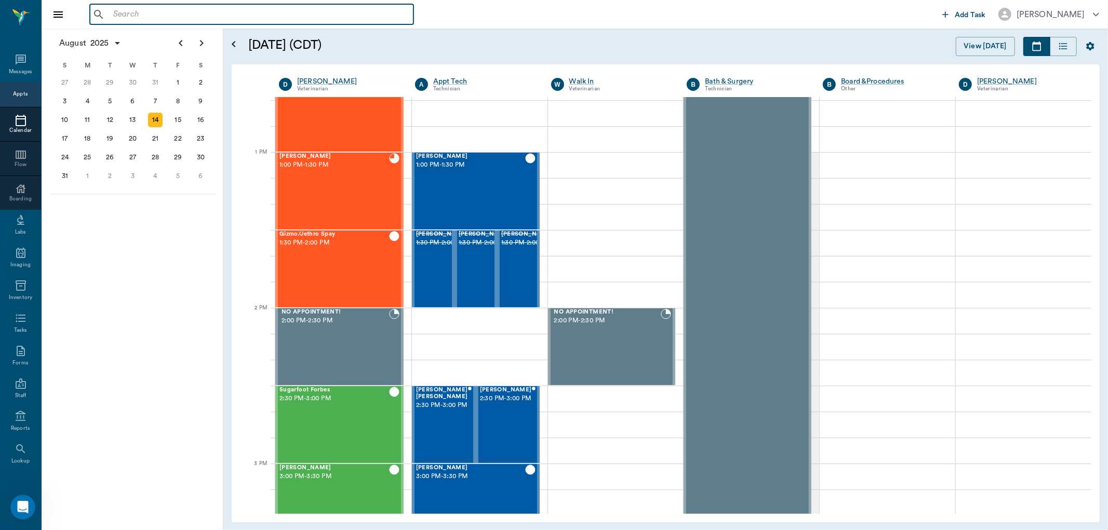
click at [224, 13] on input "text" at bounding box center [259, 14] width 300 height 15
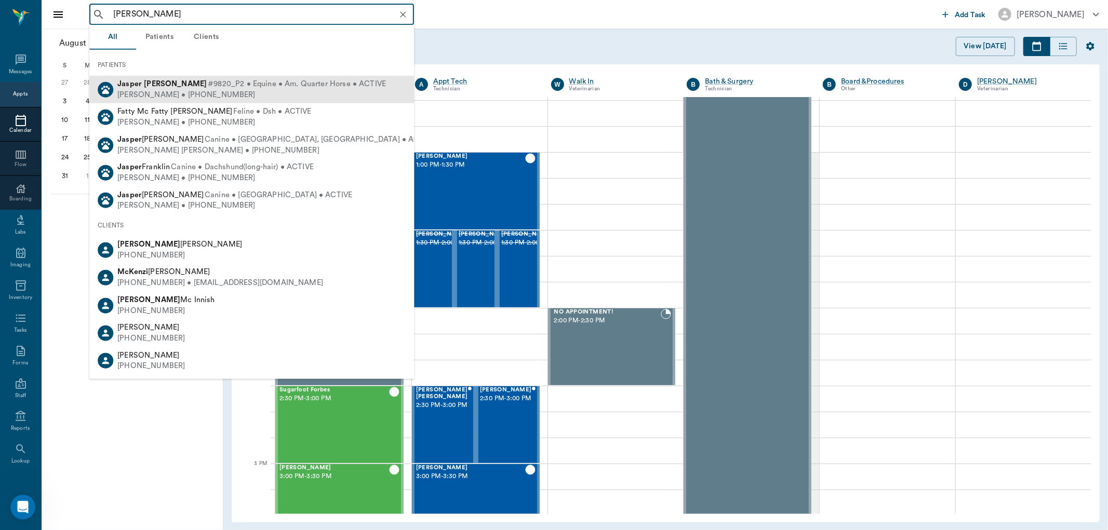
click at [208, 81] on span "#9820_P2 • Equine • Am. Quarter Horse • ACTIVE" at bounding box center [297, 84] width 178 height 11
type input "jasper mc"
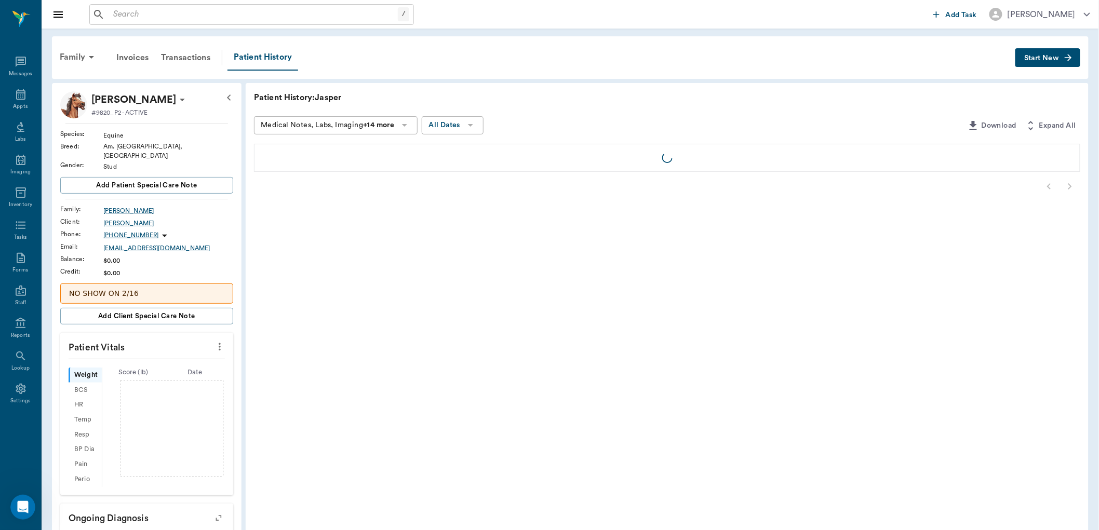
click at [176, 97] on icon at bounding box center [182, 100] width 12 height 12
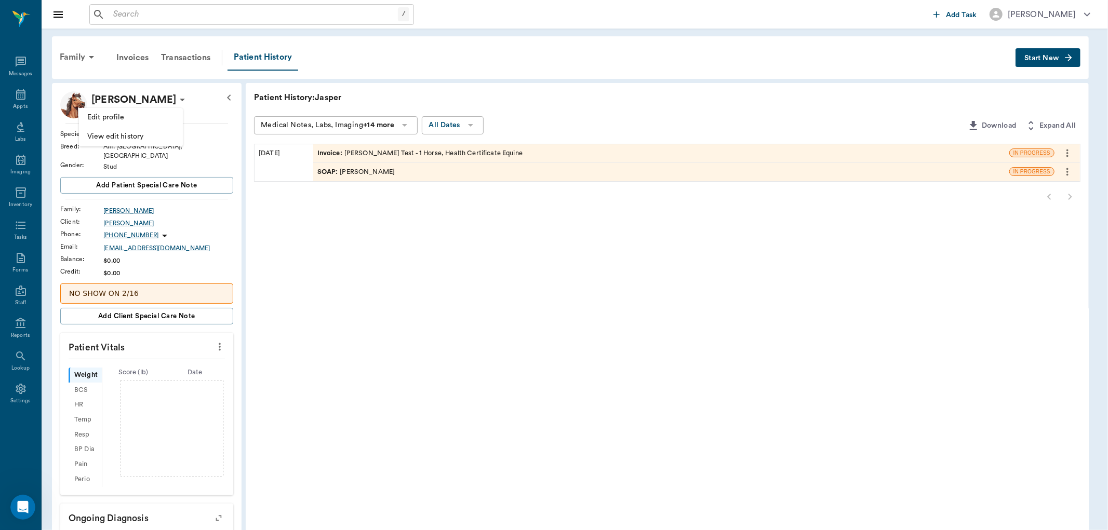
click at [158, 116] on span "Edit profile" at bounding box center [130, 117] width 87 height 11
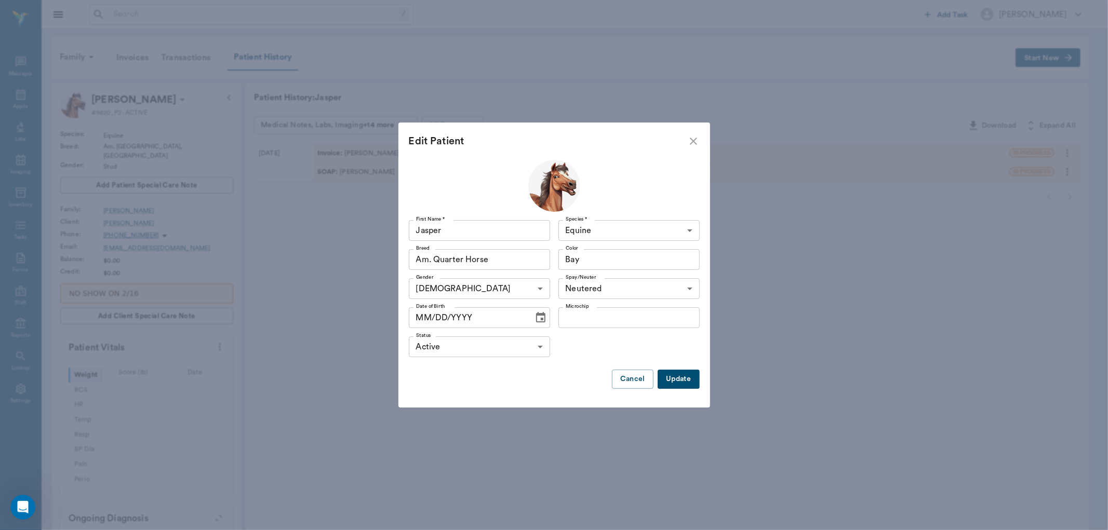
click at [536, 317] on icon "Choose date" at bounding box center [540, 317] width 9 height 10
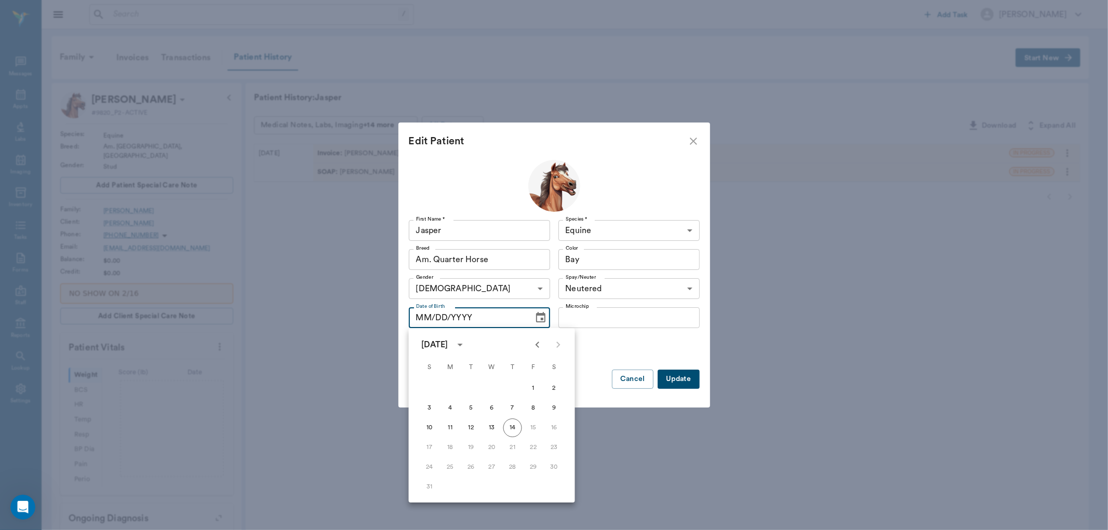
click at [467, 343] on icon "calendar view is open, switch to year view" at bounding box center [460, 345] width 12 height 12
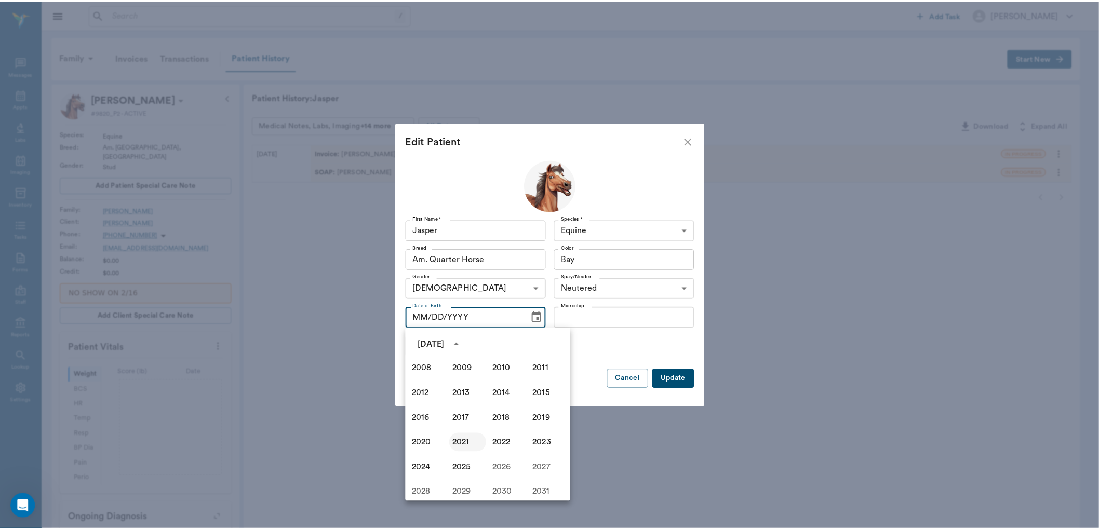
scroll to position [655, 0]
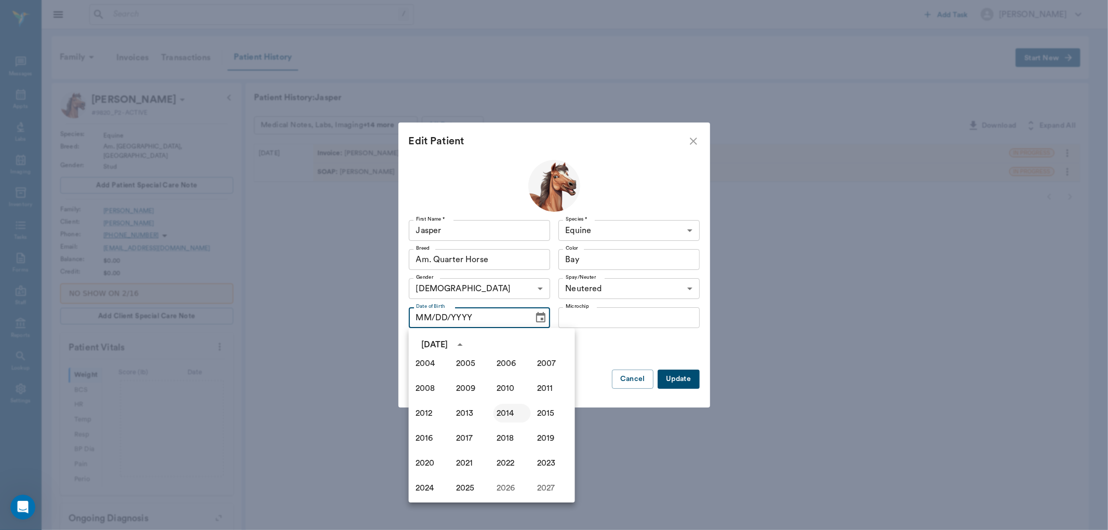
click at [509, 416] on button "2014" at bounding box center [512, 413] width 37 height 19
click at [541, 345] on icon "Previous month" at bounding box center [538, 345] width 12 height 12
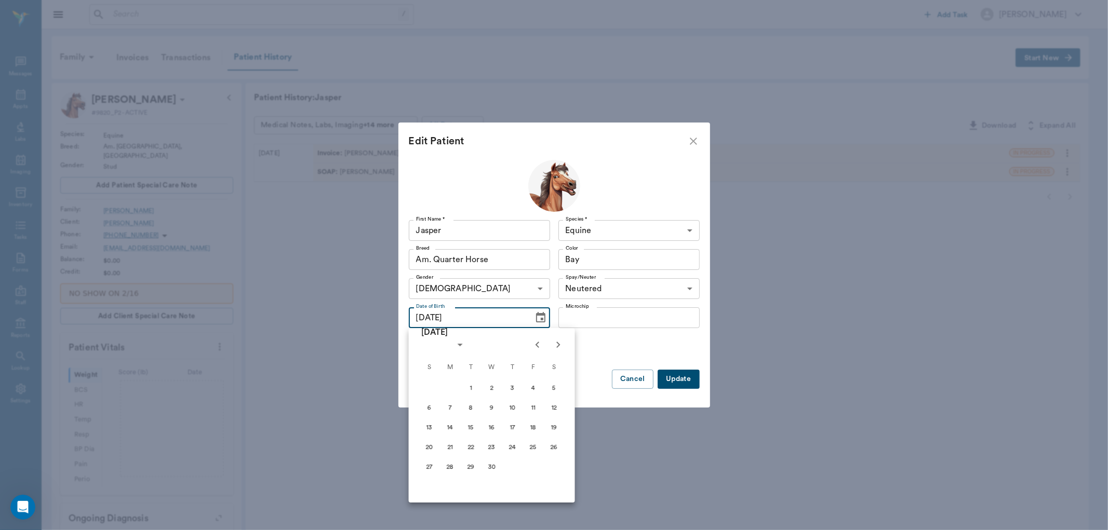
click at [541, 345] on icon "Previous month" at bounding box center [538, 345] width 12 height 12
click at [492, 388] on button "1" at bounding box center [492, 388] width 19 height 19
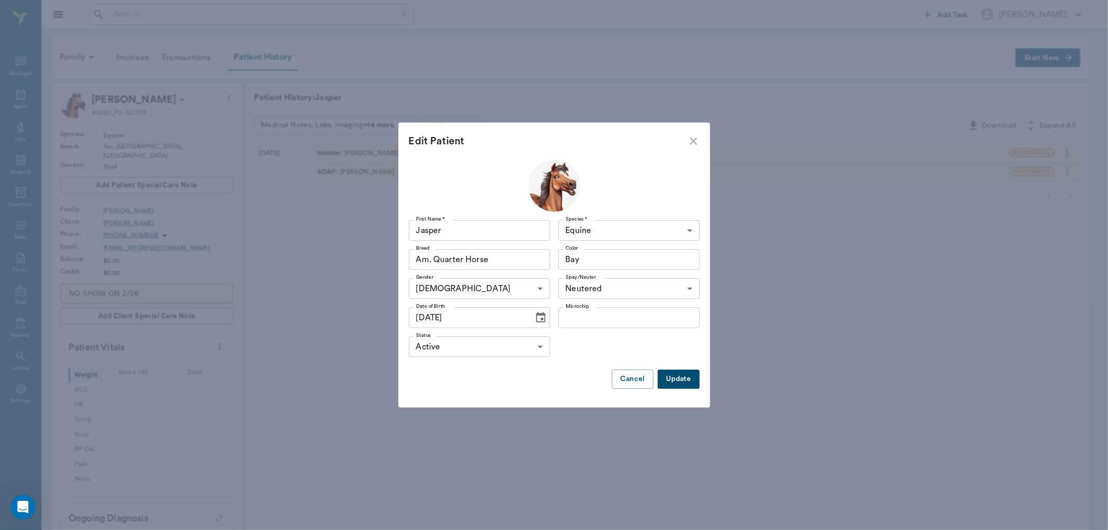
type input "01/01/2014"
click at [677, 380] on button "Update" at bounding box center [679, 379] width 42 height 19
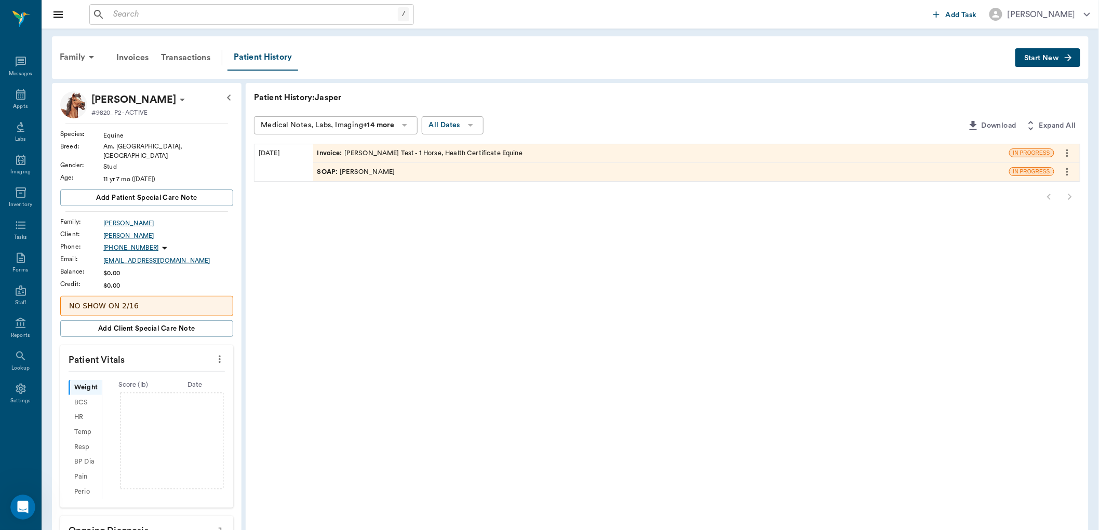
click at [145, 109] on p "#9820_P2 - ACTIVE" at bounding box center [119, 112] width 56 height 9
click at [146, 102] on p "Jasper McCarra" at bounding box center [133, 99] width 85 height 17
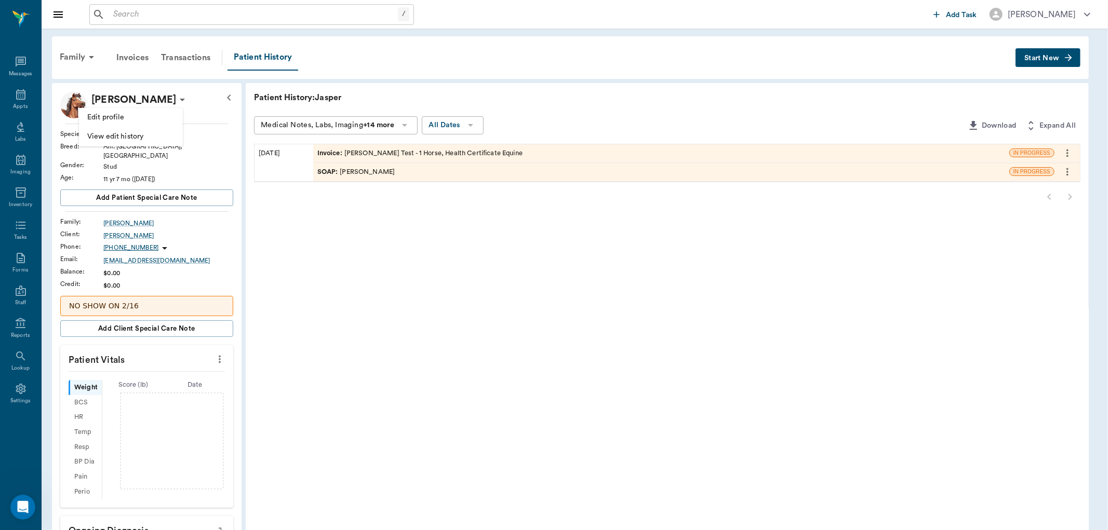
click at [127, 113] on span "Edit profile" at bounding box center [130, 117] width 87 height 11
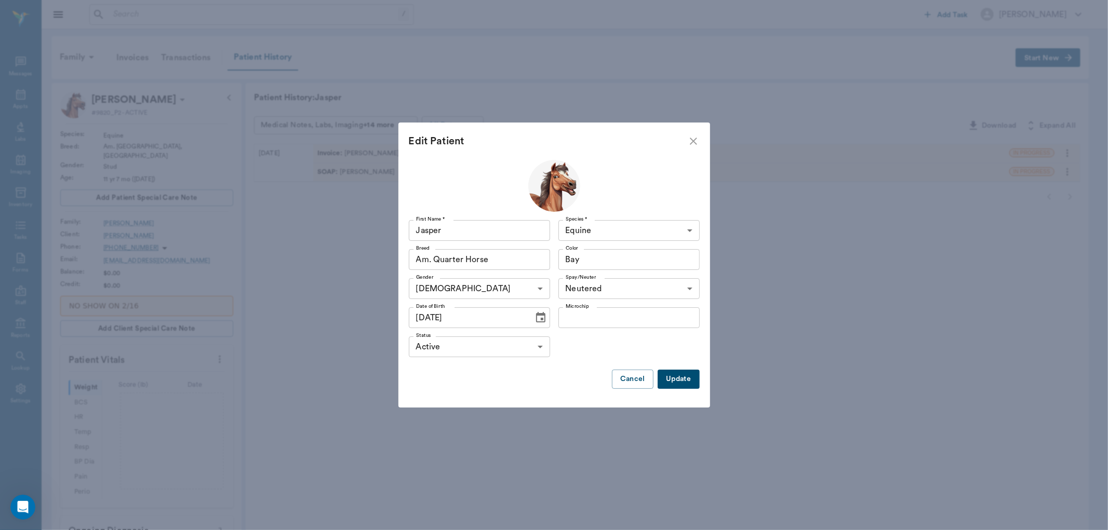
click at [692, 132] on form "Edit Patient" at bounding box center [555, 141] width 312 height 37
click at [692, 146] on icon "close" at bounding box center [693, 141] width 12 height 12
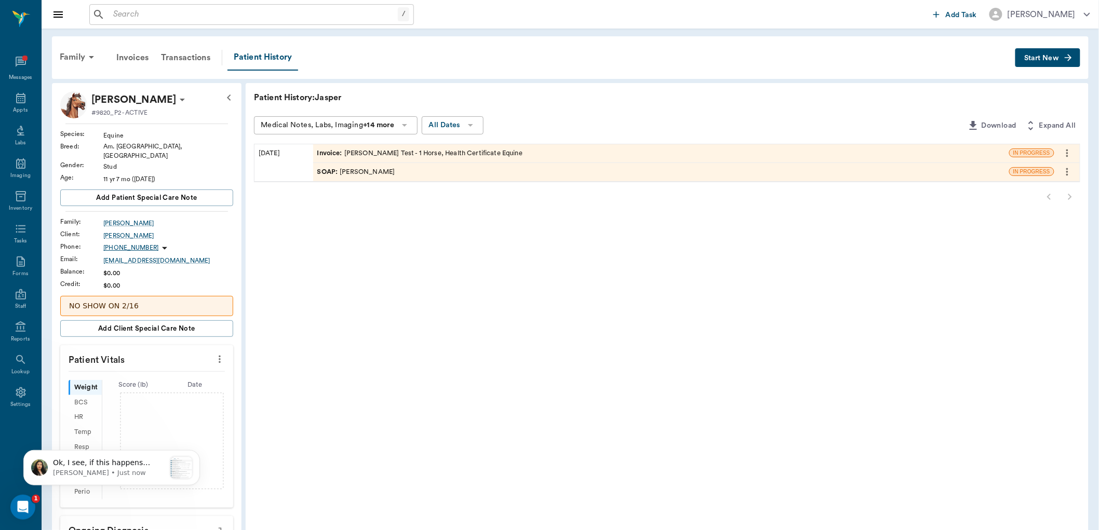
scroll to position [0, 0]
